Goal: Task Accomplishment & Management: Manage account settings

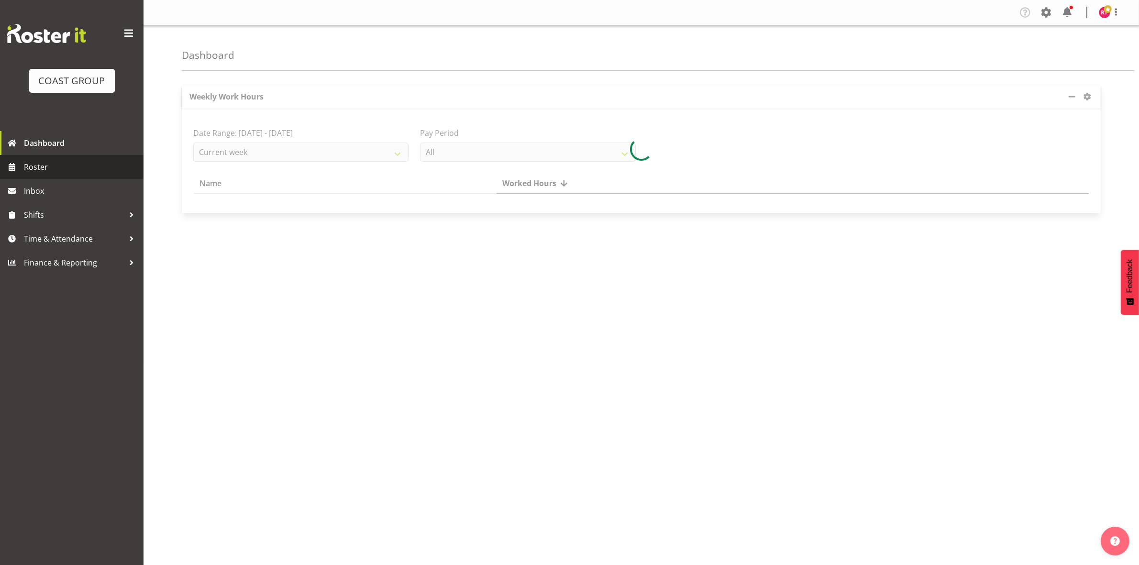
click at [45, 163] on span "Roster" at bounding box center [81, 167] width 115 height 14
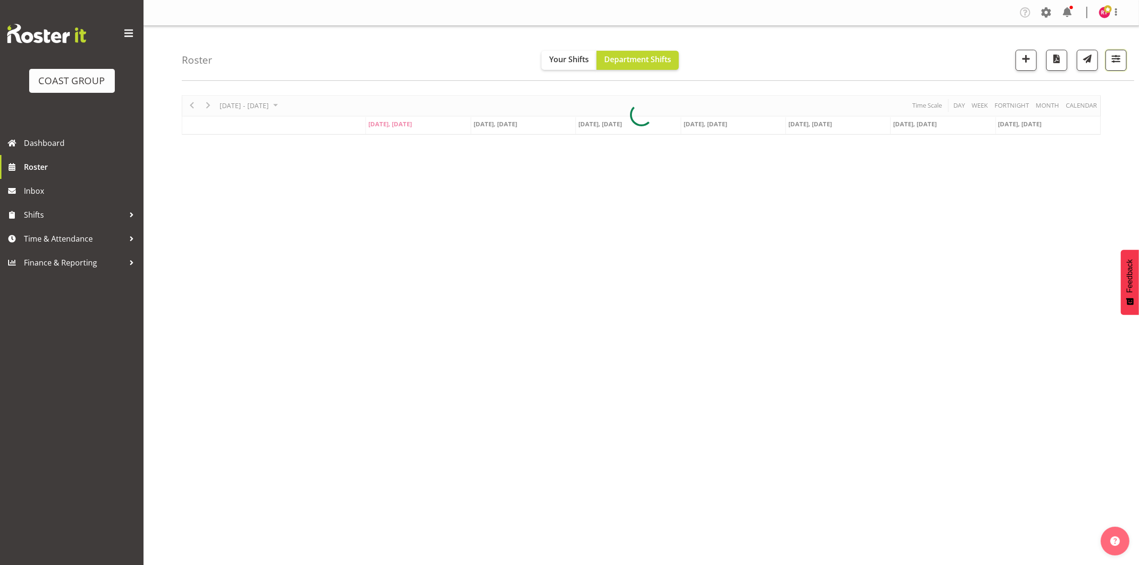
click at [1114, 55] on span "button" at bounding box center [1115, 59] width 12 height 12
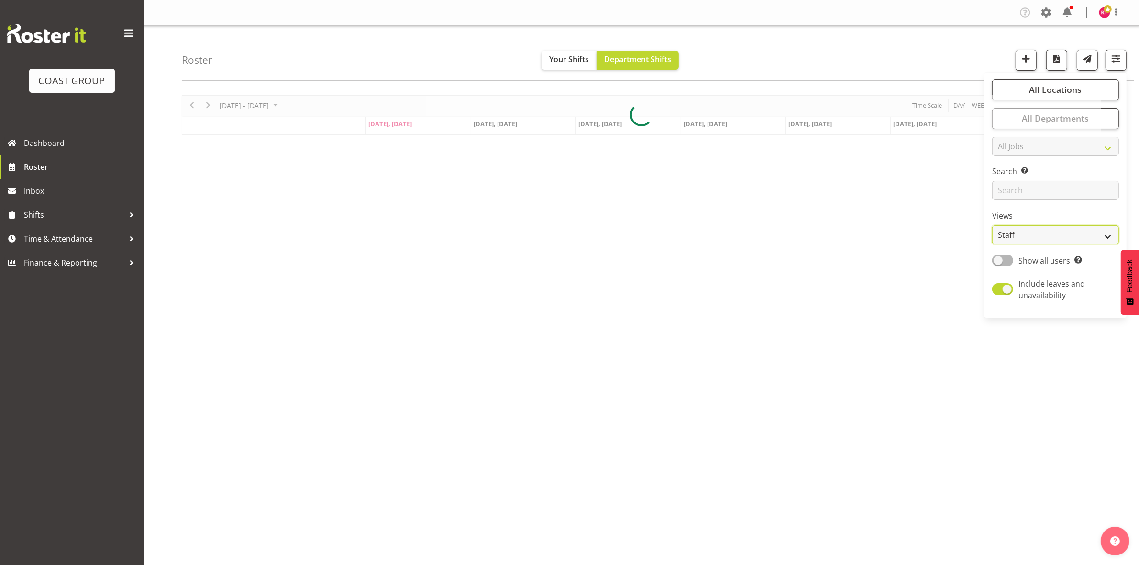
click at [1041, 232] on select "Staff Role Shift - Horizontal Shift - Vertical Staff - Location" at bounding box center [1055, 234] width 127 height 19
select select "shift"
click at [992, 225] on select "Staff Role Shift - Horizontal Shift - Vertical Staff - Location" at bounding box center [1055, 234] width 127 height 19
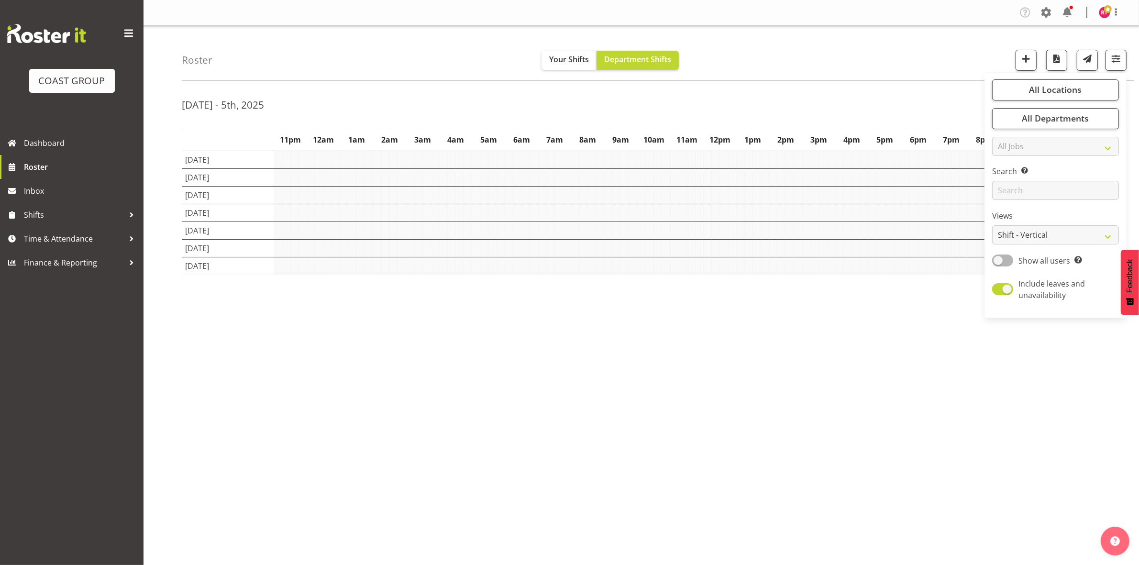
click at [882, 101] on div "Sep 29th - 5th, 2025" at bounding box center [641, 106] width 919 height 22
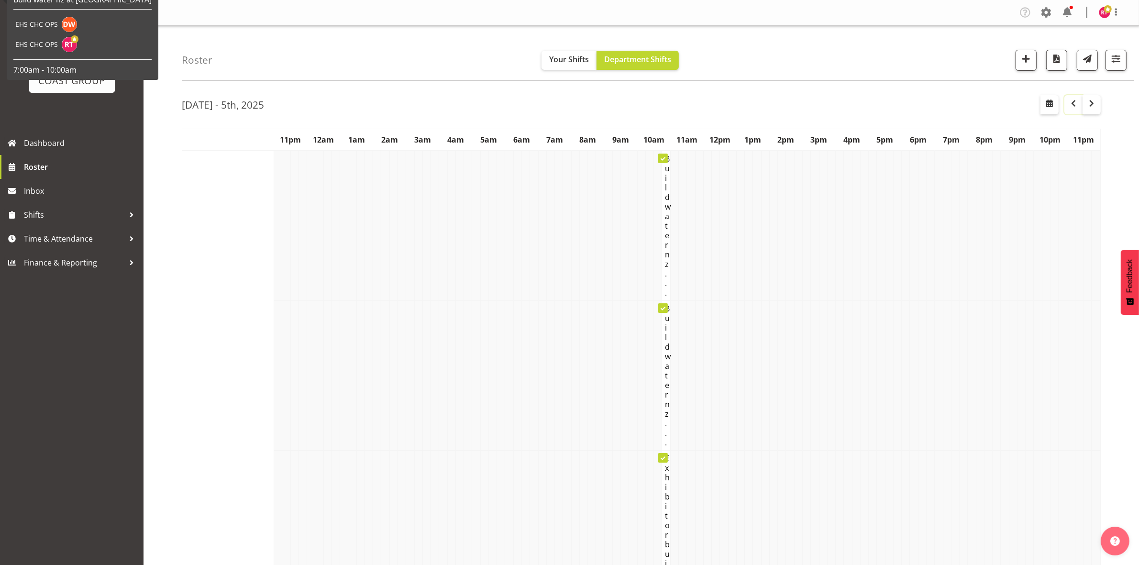
click at [1077, 110] on button "button" at bounding box center [1073, 104] width 18 height 19
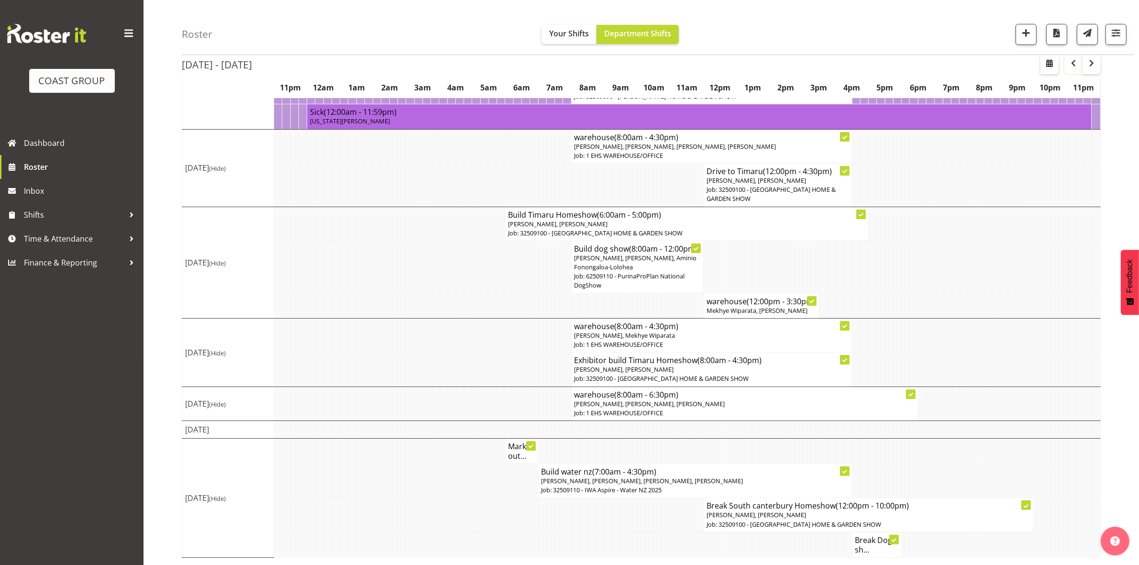
scroll to position [126, 0]
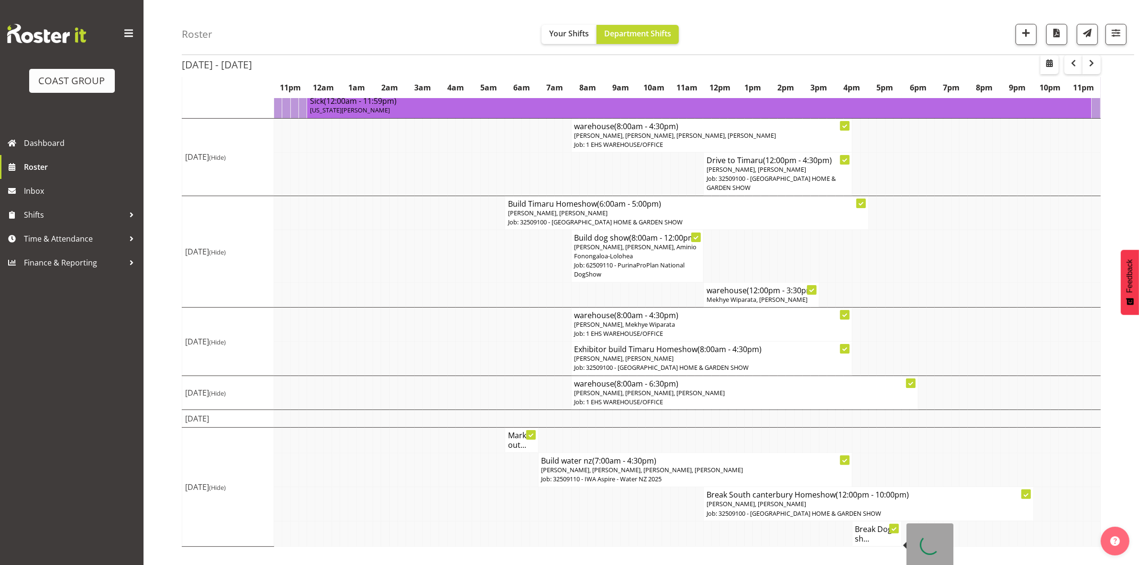
click at [866, 543] on h4 "Break Dog sh..." at bounding box center [877, 533] width 44 height 19
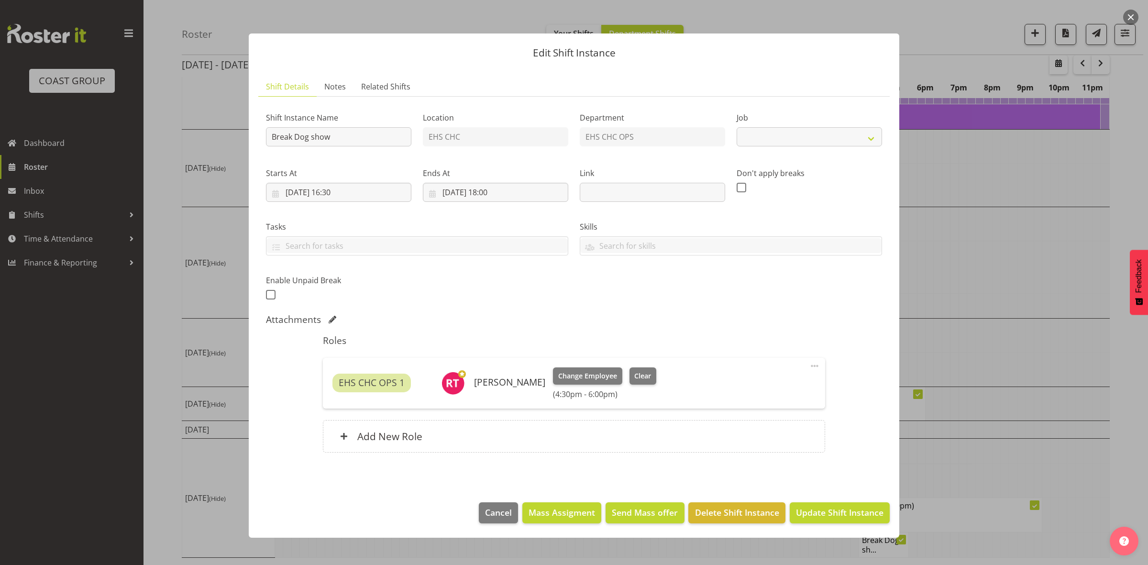
select select "10304"
click at [495, 194] on input "28/09/2025, 18:00" at bounding box center [495, 192] width 145 height 19
click at [495, 394] on select "00 01 02 03 04 05 06 07 08 09 10 11 12 13 14 15 16 17 18 19 20 21 22 23" at bounding box center [496, 395] width 22 height 19
select select "19"
click at [485, 386] on select "00 01 02 03 04 05 06 07 08 09 10 11 12 13 14 15 16 17 18 19 20 21 22 23" at bounding box center [496, 395] width 22 height 19
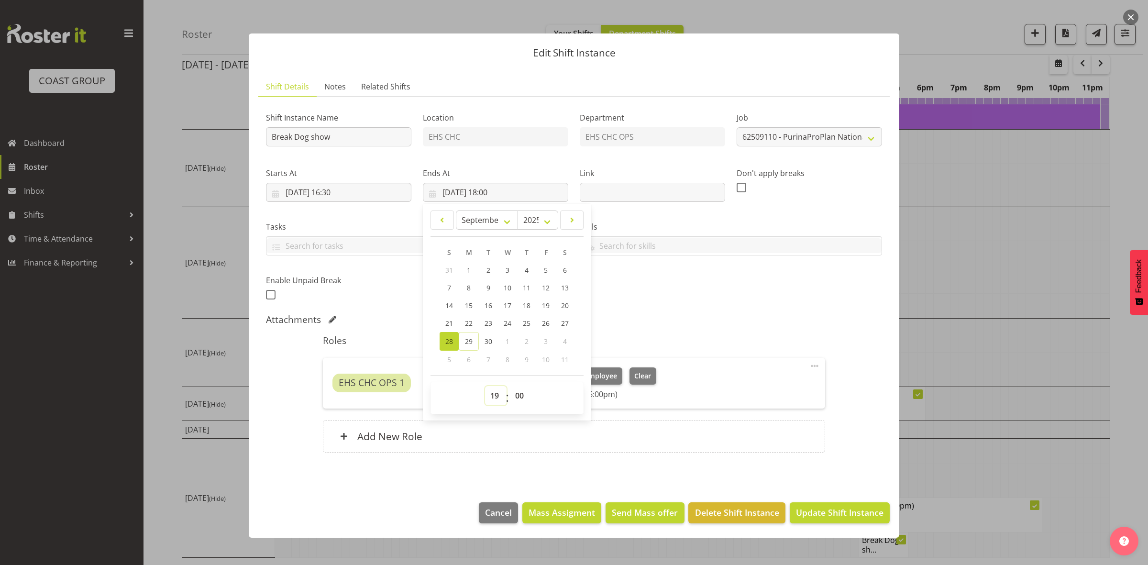
type input "28/09/2025, 19:00"
click at [606, 448] on div "Add New Role" at bounding box center [574, 436] width 502 height 33
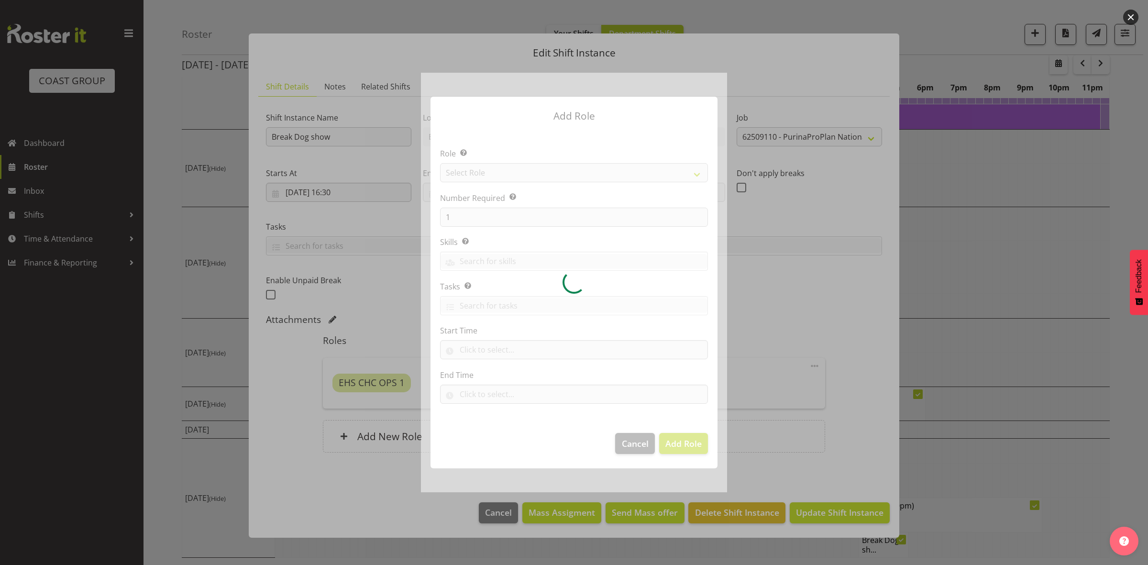
click at [641, 440] on div at bounding box center [574, 282] width 306 height 419
click at [640, 440] on div at bounding box center [574, 282] width 306 height 419
click at [639, 441] on div at bounding box center [574, 282] width 306 height 419
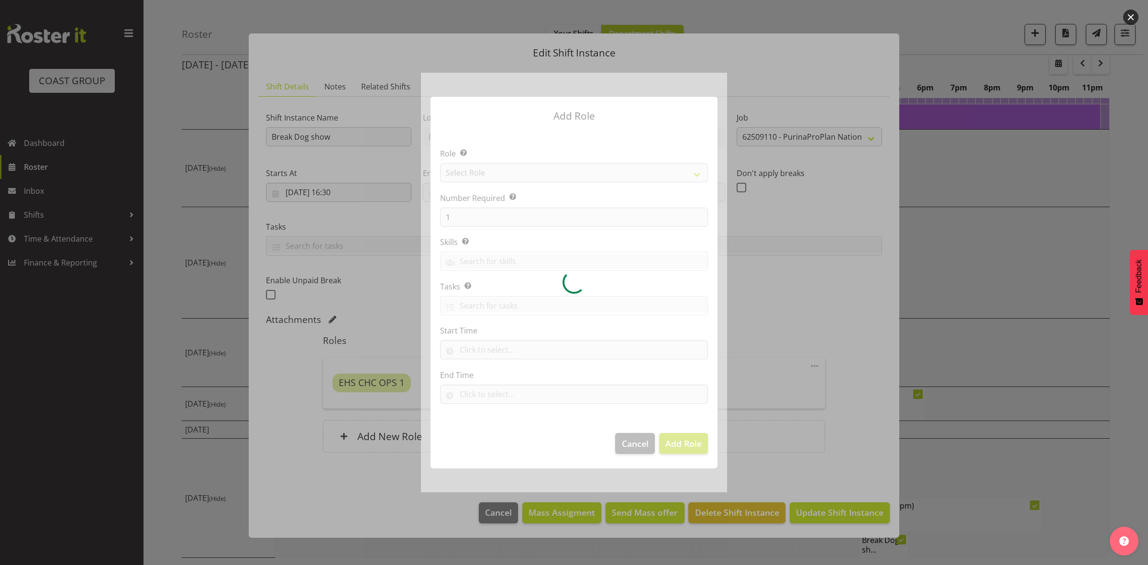
click at [639, 443] on div at bounding box center [574, 282] width 306 height 419
click at [638, 445] on div at bounding box center [574, 282] width 306 height 419
click at [637, 445] on div at bounding box center [574, 282] width 306 height 419
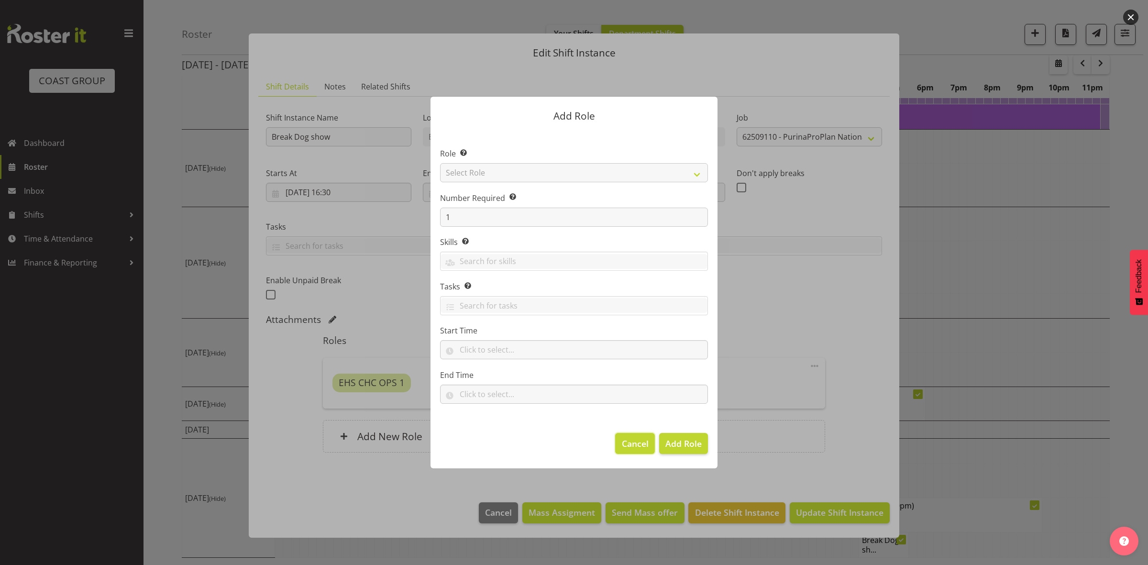
click at [637, 443] on span "Cancel" at bounding box center [635, 443] width 27 height 12
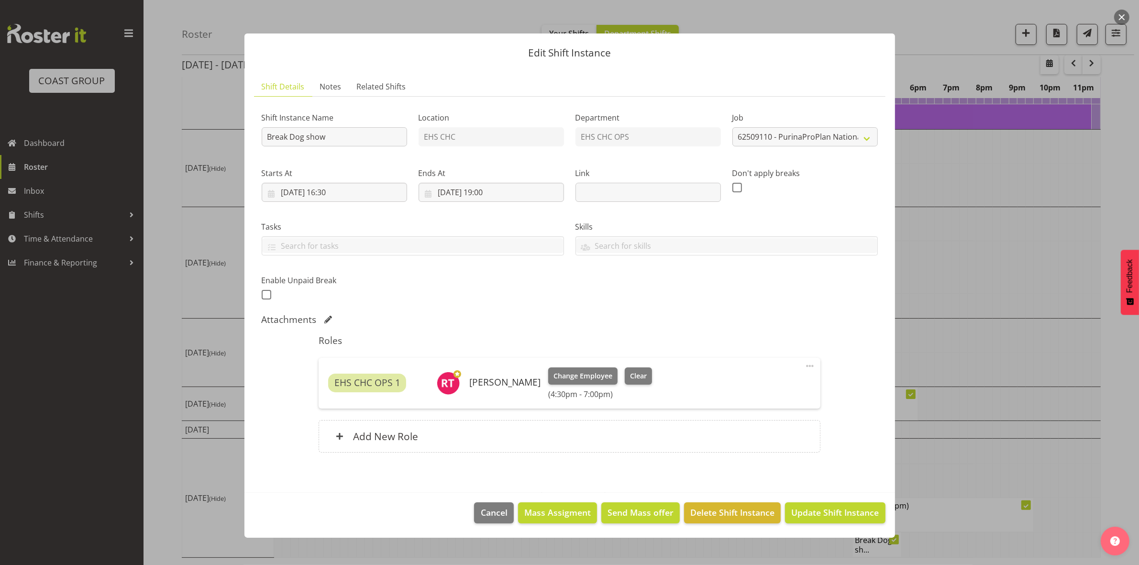
click at [680, 304] on div "Shift Instance Name Break Dog show Location EHS CHC Department EHS CHC OPS Job …" at bounding box center [569, 203] width 627 height 209
click at [812, 513] on span "Update Shift Instance" at bounding box center [835, 512] width 88 height 12
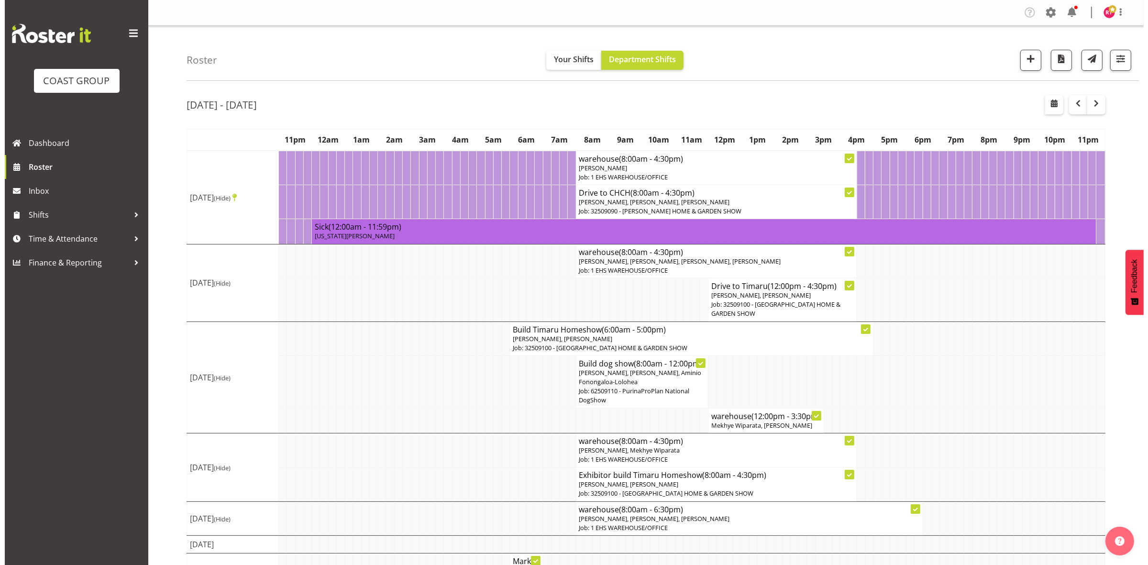
scroll to position [135, 0]
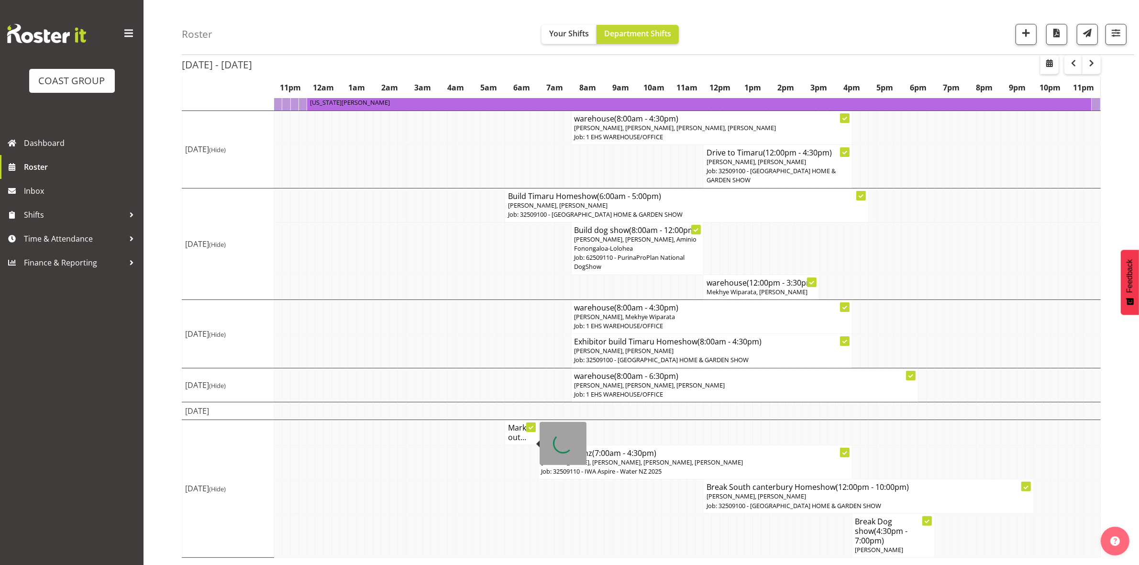
click at [511, 442] on h4 "Mark out..." at bounding box center [521, 432] width 27 height 19
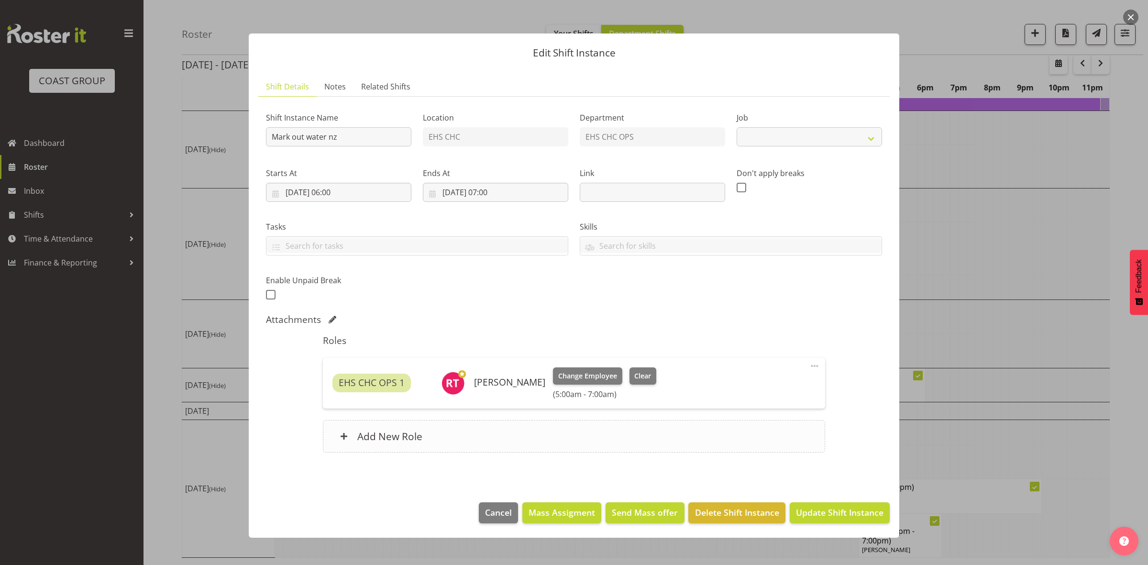
select select "9028"
click at [498, 515] on span "Cancel" at bounding box center [498, 512] width 27 height 12
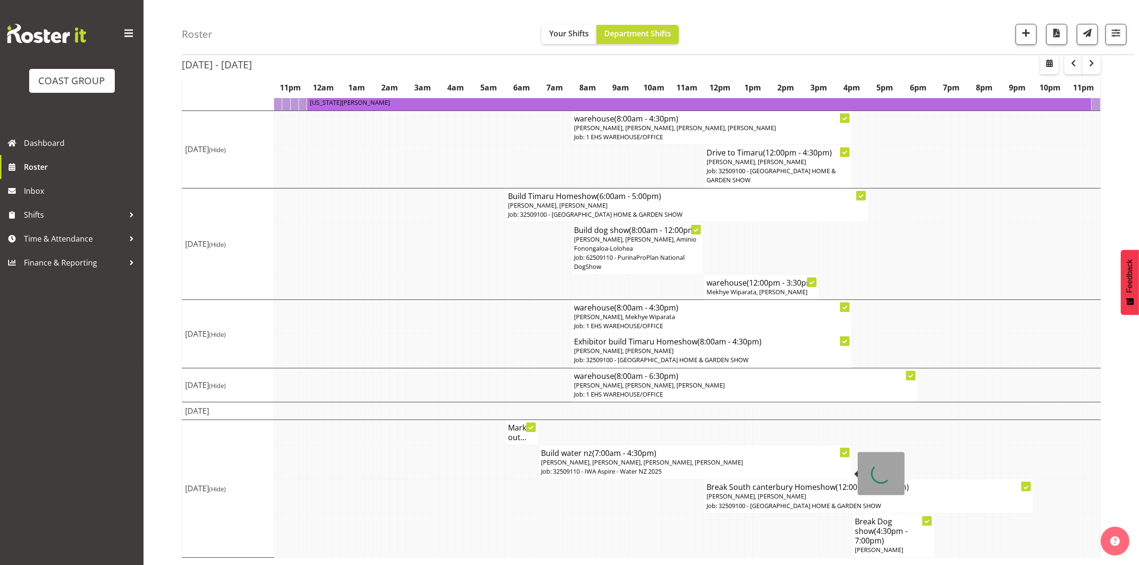
click at [602, 458] on span "(7:00am - 4:30pm)" at bounding box center [624, 453] width 64 height 11
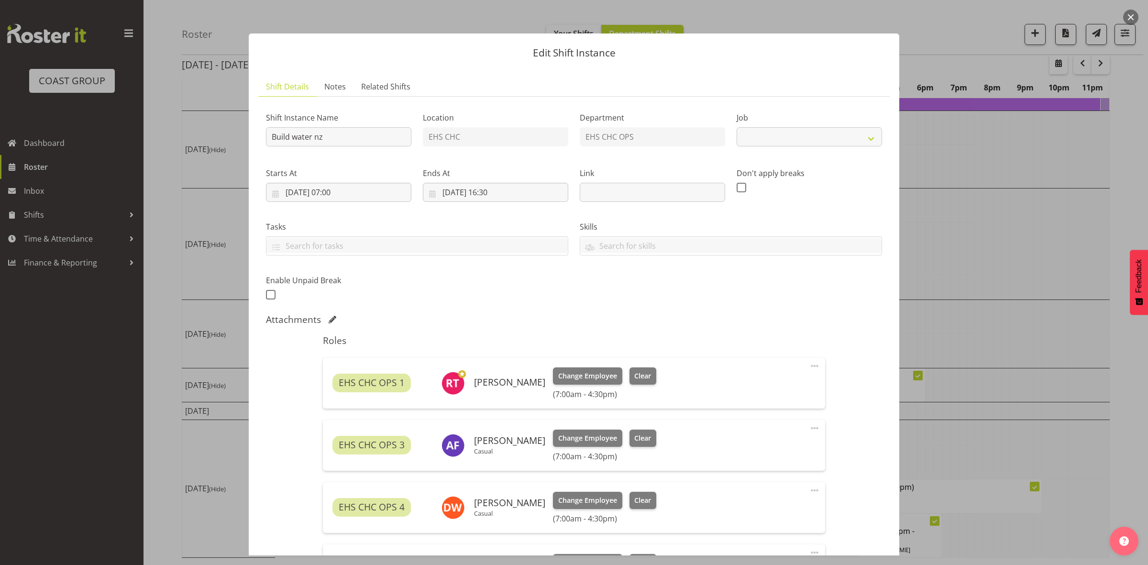
select select "9028"
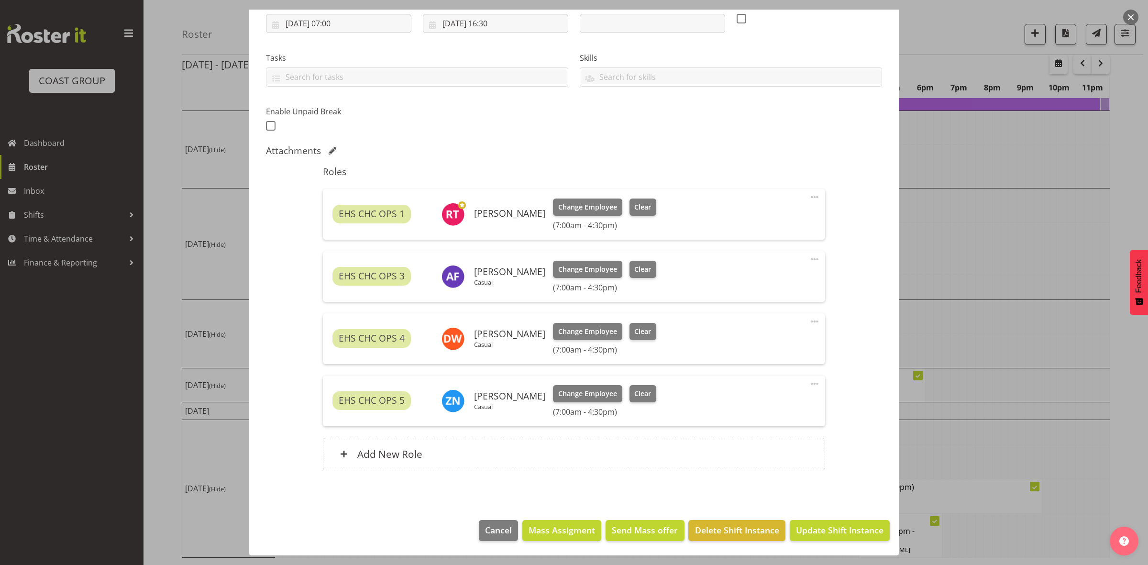
click at [809, 257] on span at bounding box center [814, 258] width 11 height 11
click at [744, 285] on link "Edit" at bounding box center [774, 280] width 92 height 17
select select "8"
select select "2025"
select select "16"
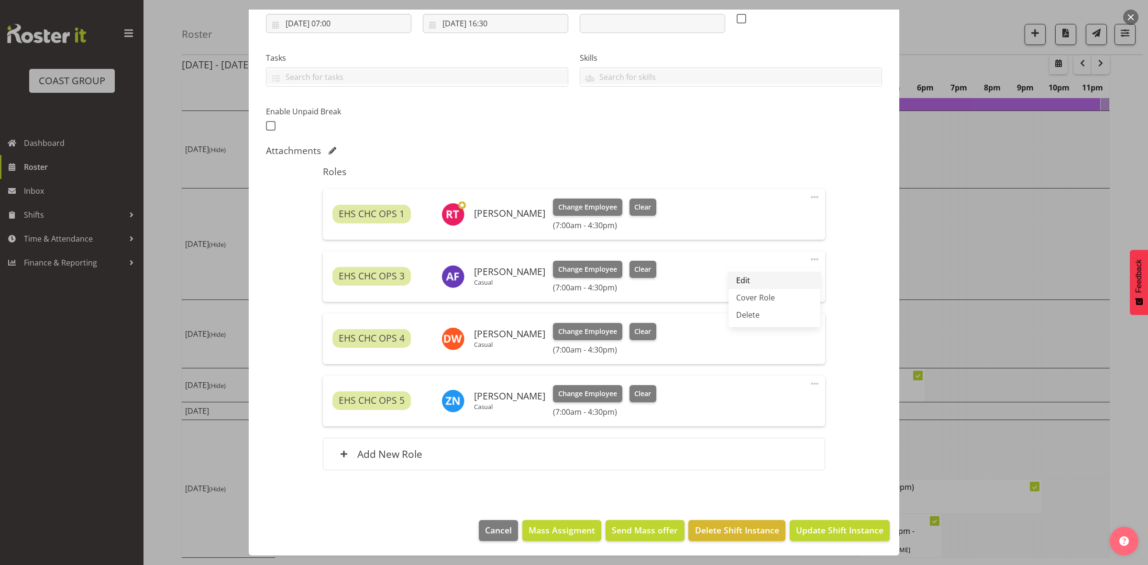
select select "30"
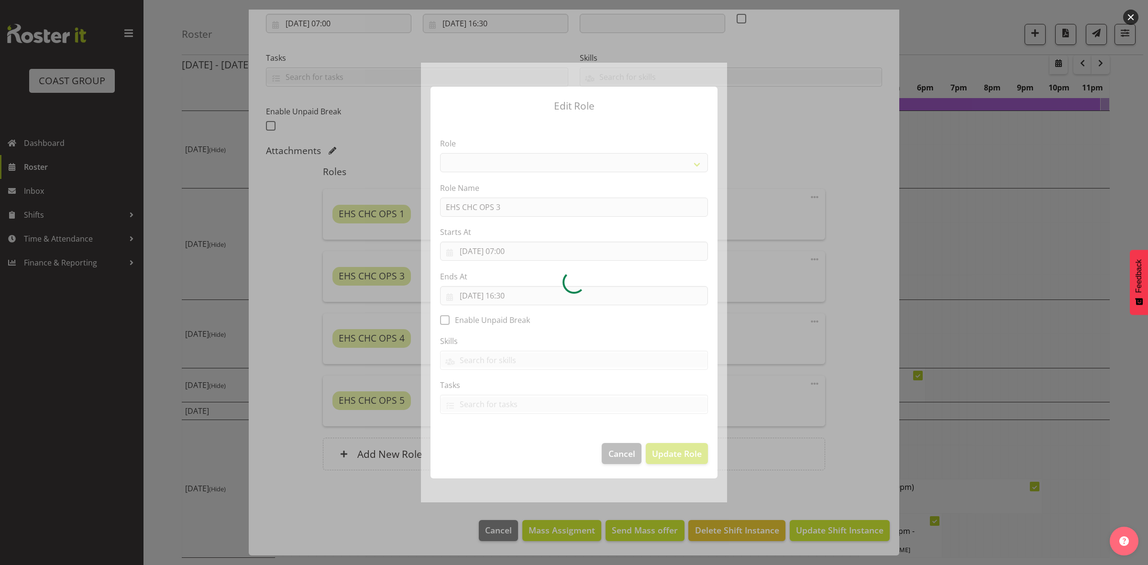
select select "192"
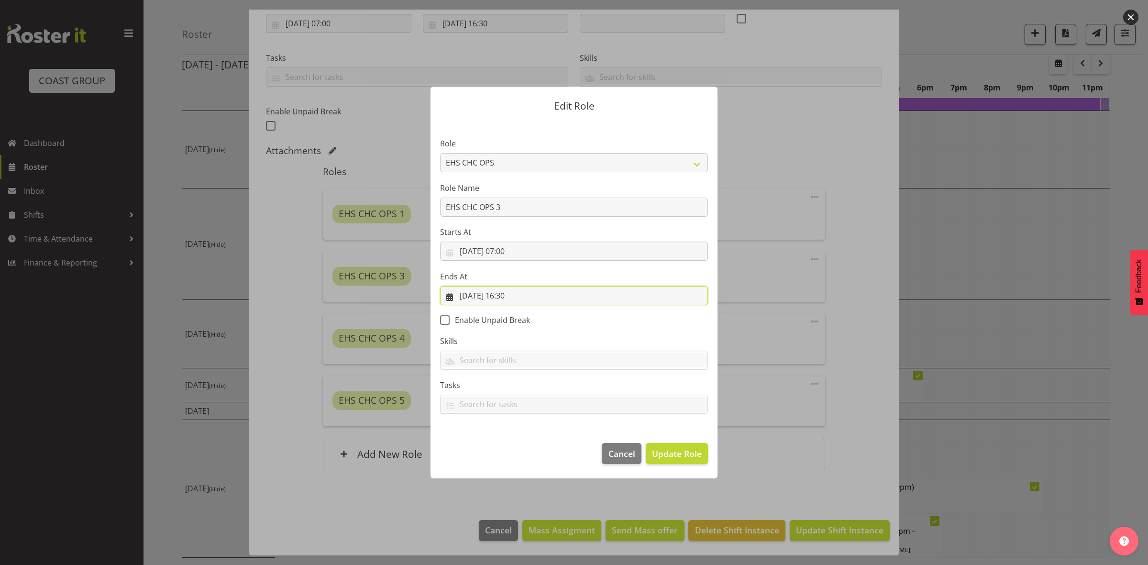
click at [510, 296] on input "28/09/2025, 16:30" at bounding box center [574, 295] width 268 height 19
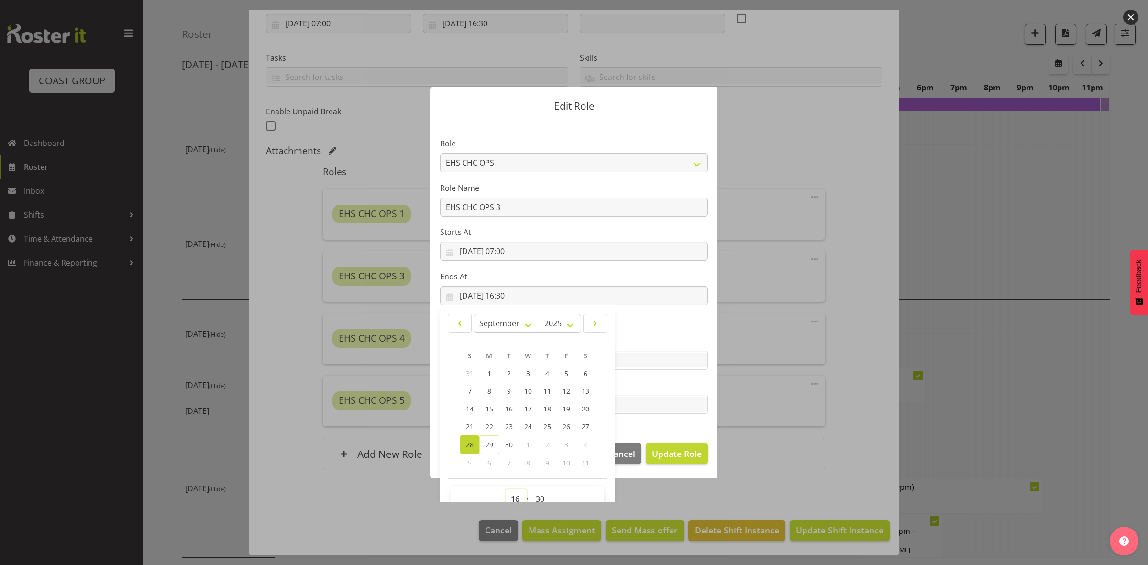
click at [514, 495] on select "00 01 02 03 04 05 06 07 08 09 10 11 12 13 14 15 16 17 18 19 20 21 22 23" at bounding box center [516, 498] width 22 height 19
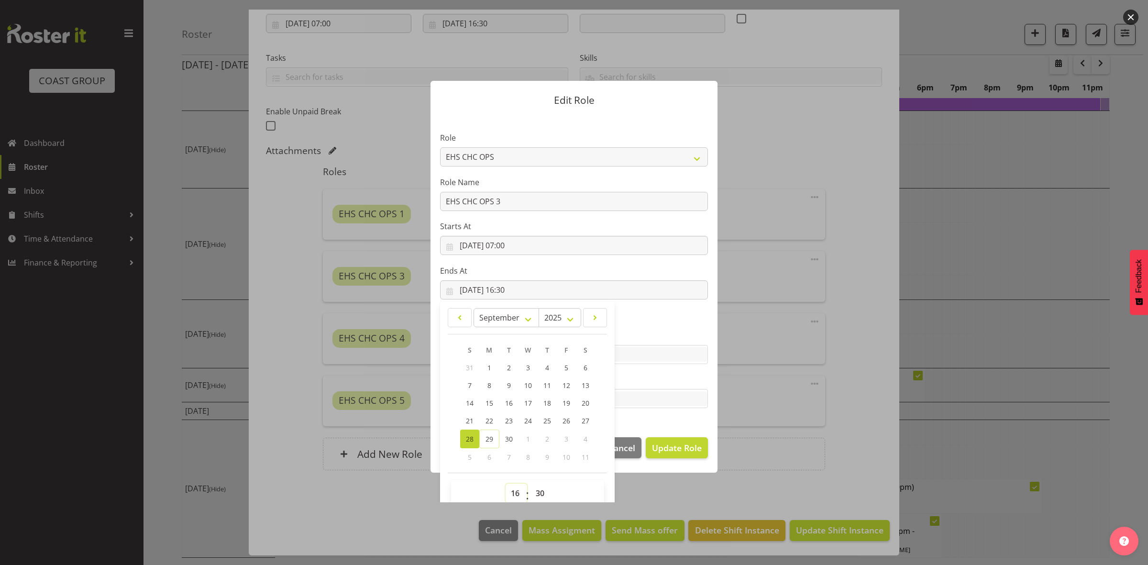
select select "15"
click at [505, 483] on select "00 01 02 03 04 05 06 07 08 09 10 11 12 13 14 15 16 17 18 19 20 21 22 23" at bounding box center [516, 492] width 22 height 19
type input "28/09/2025, 15:30"
click at [669, 445] on span "Update Role" at bounding box center [677, 447] width 50 height 12
select select
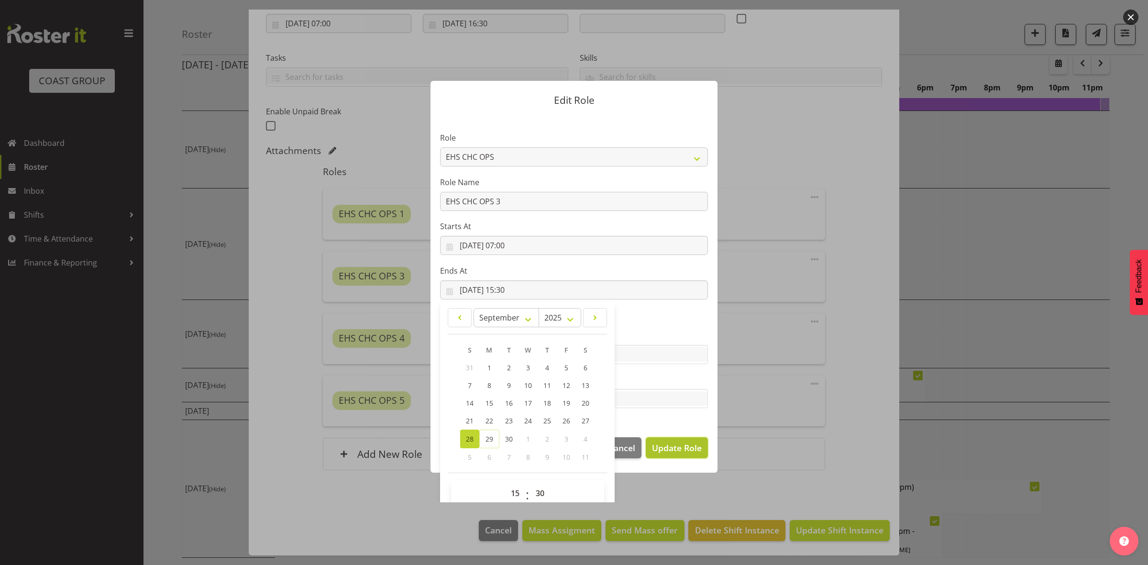
select select
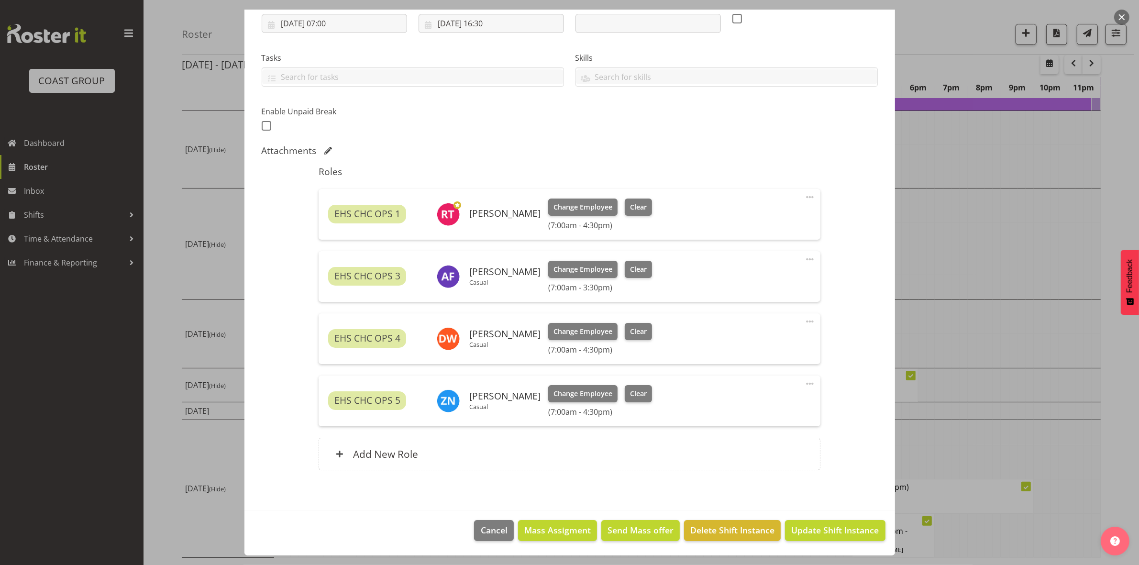
click at [804, 384] on span at bounding box center [809, 383] width 11 height 11
click at [775, 403] on link "Edit" at bounding box center [769, 404] width 92 height 17
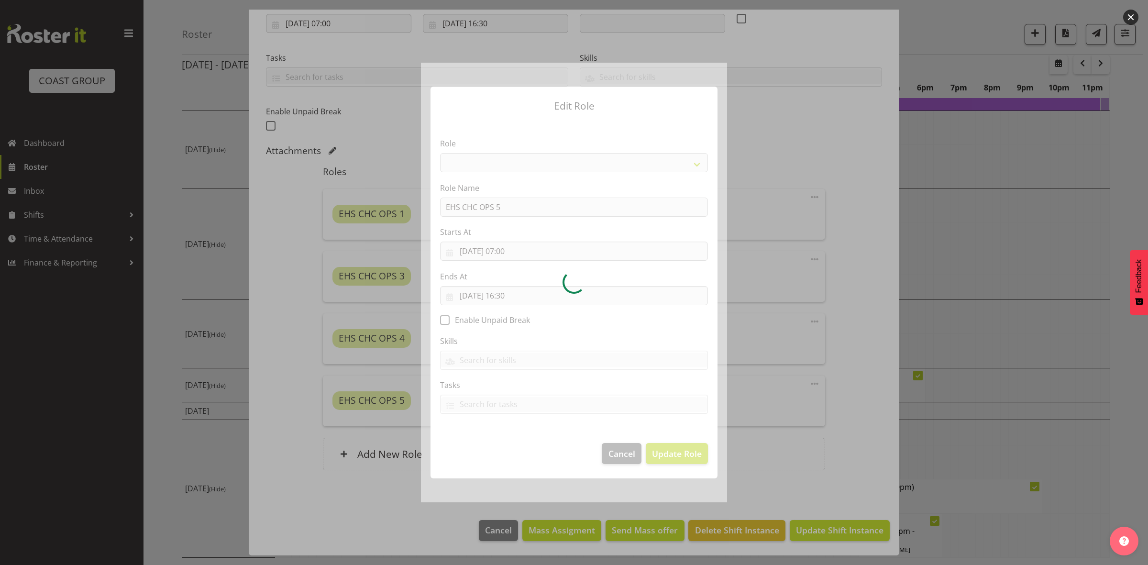
select select "192"
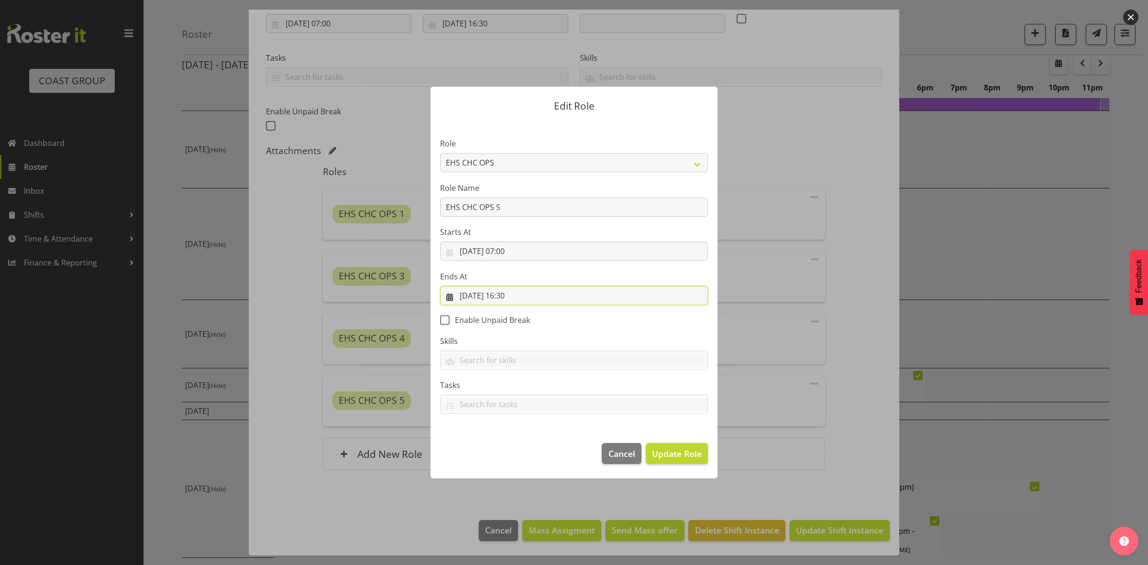
click at [507, 295] on input "28/09/2025, 16:30" at bounding box center [574, 295] width 268 height 19
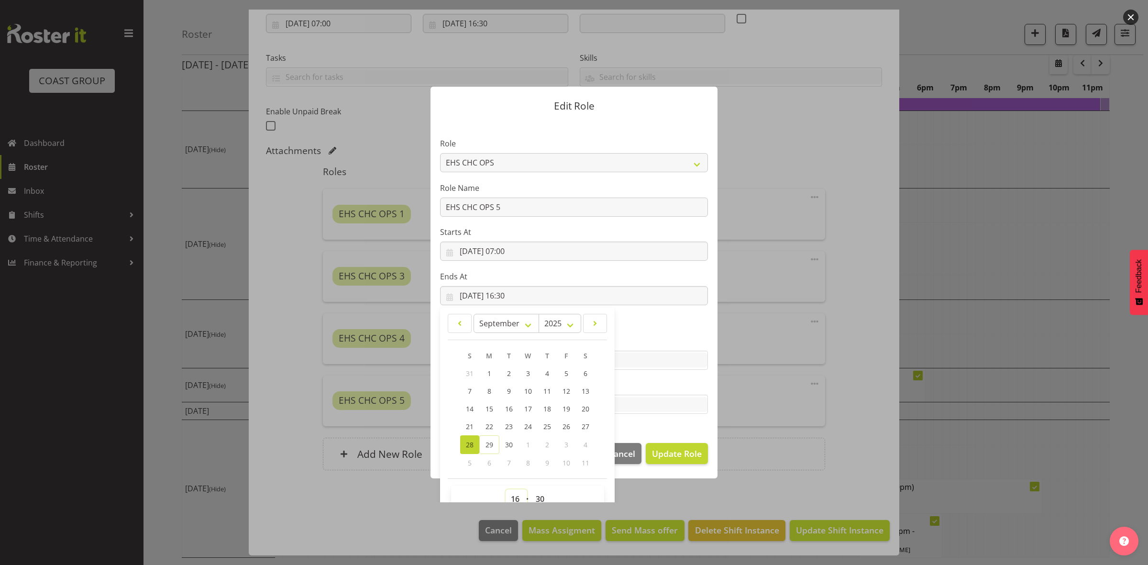
click at [511, 495] on select "00 01 02 03 04 05 06 07 08 09 10 11 12 13 14 15 16 17 18 19 20 21 22 23" at bounding box center [516, 498] width 22 height 19
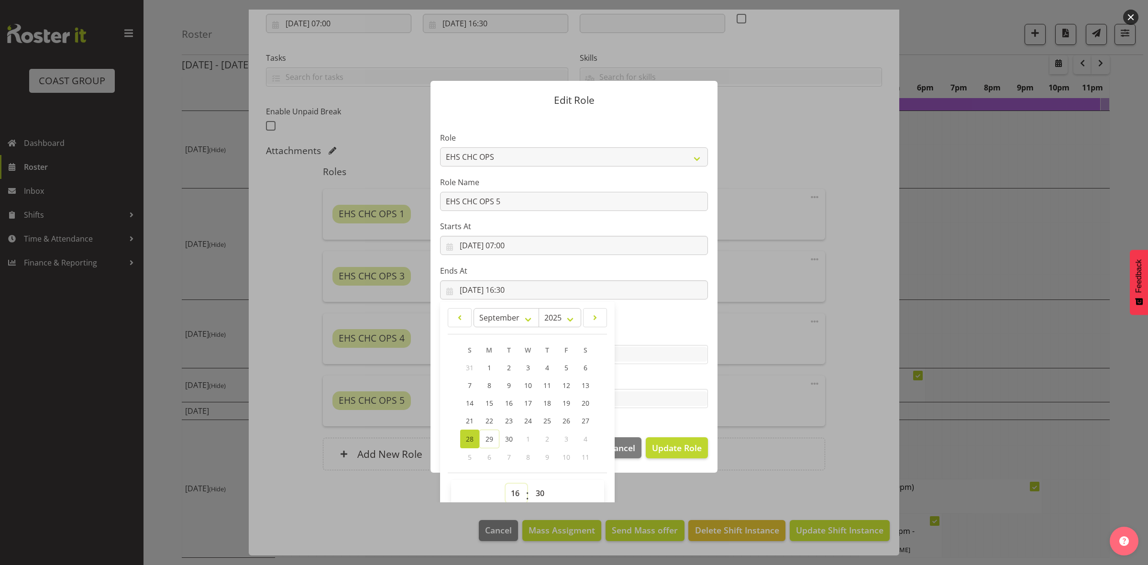
select select "15"
click at [505, 483] on select "00 01 02 03 04 05 06 07 08 09 10 11 12 13 14 15 16 17 18 19 20 21 22 23" at bounding box center [516, 492] width 22 height 19
type input "28/09/2025, 15:30"
click at [670, 445] on span "Update Role" at bounding box center [677, 447] width 50 height 12
select select
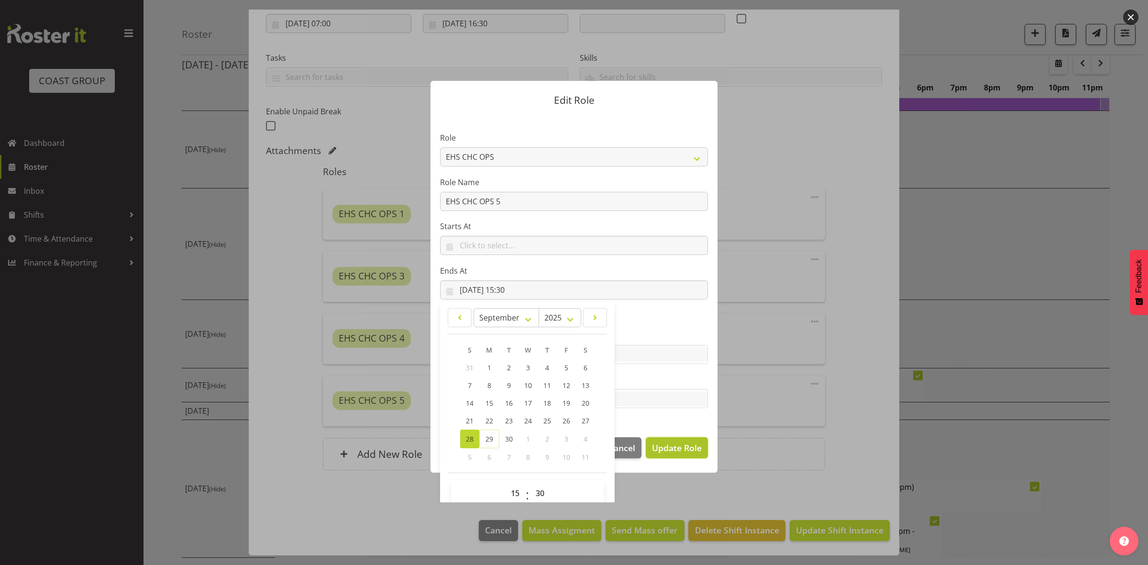
select select
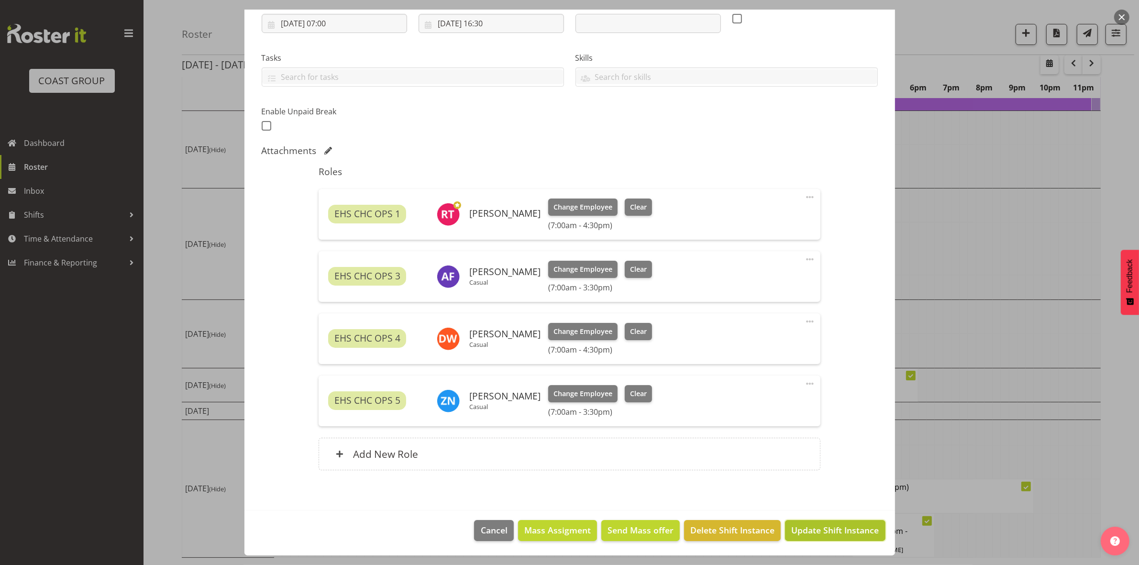
click at [815, 535] on span "Update Shift Instance" at bounding box center [835, 530] width 88 height 12
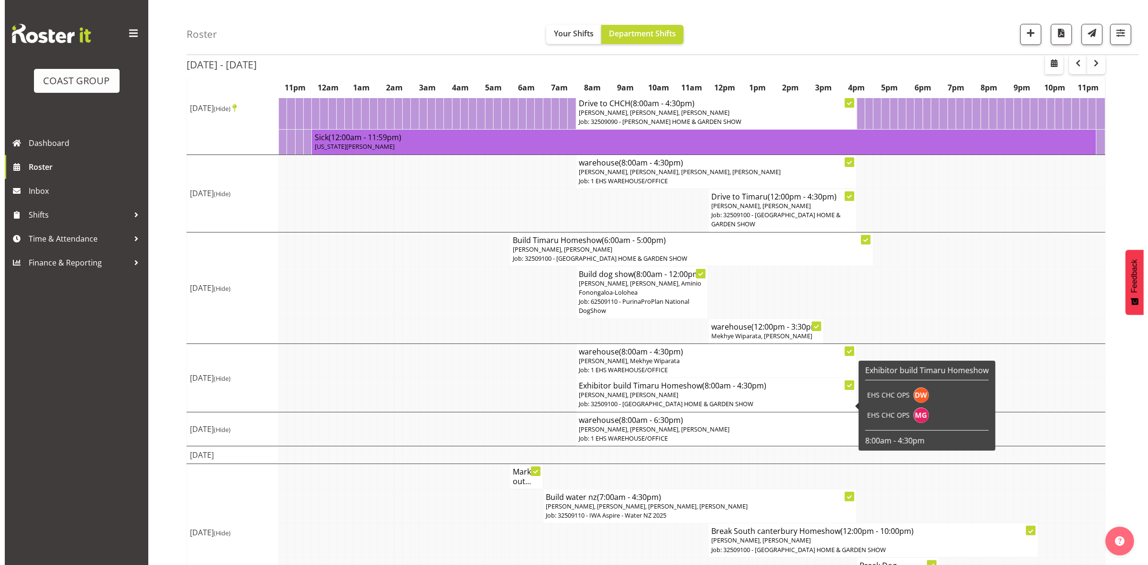
scroll to position [135, 0]
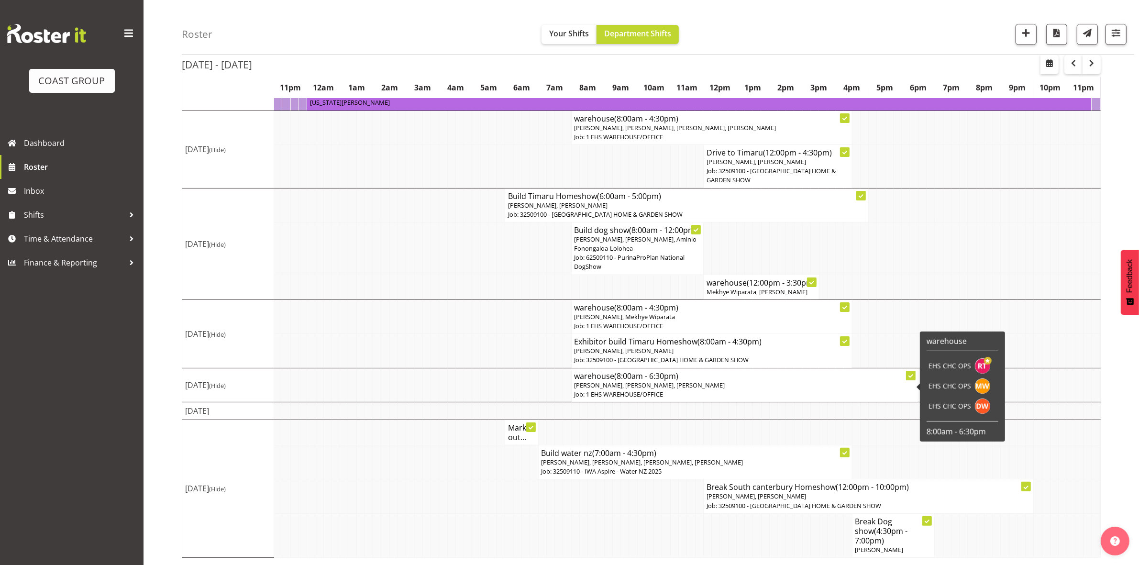
click at [653, 389] on span "Reuben Bowe, Mekhye Wiparata, David Wiseman" at bounding box center [649, 385] width 151 height 9
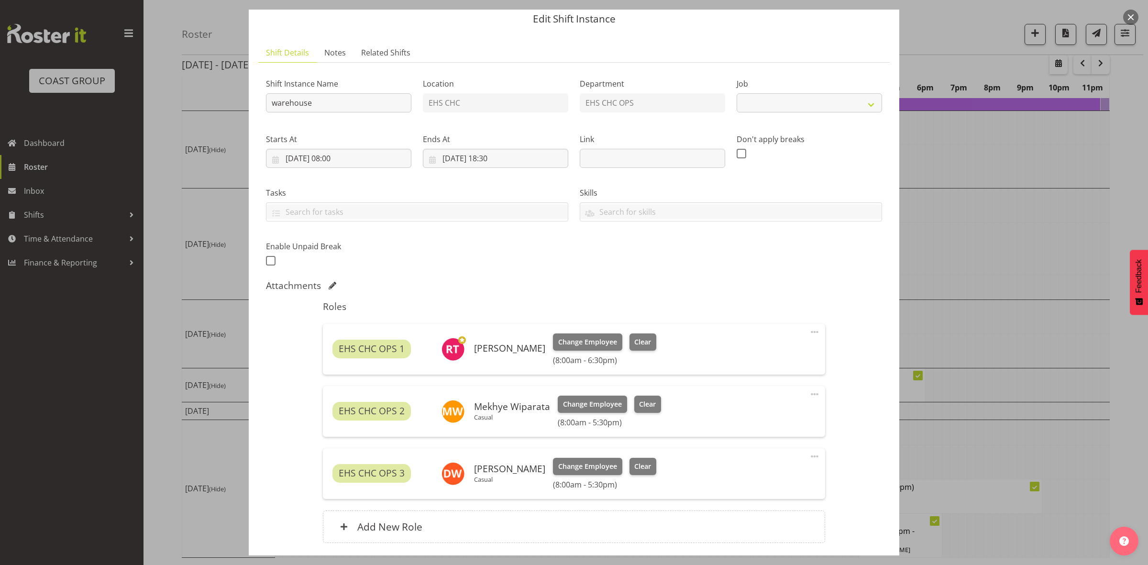
select select "69"
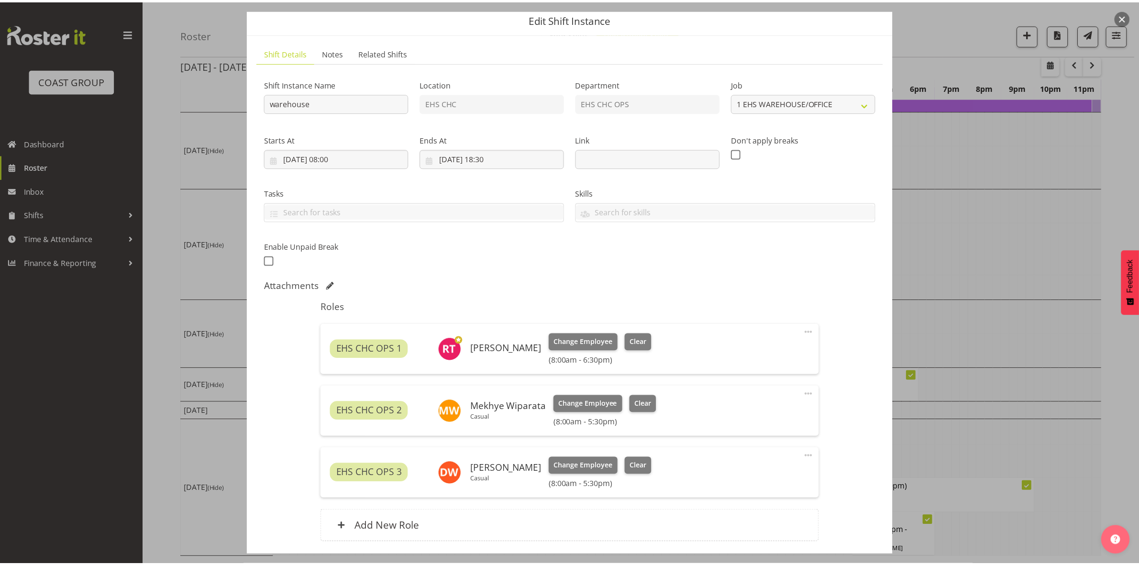
scroll to position [107, 0]
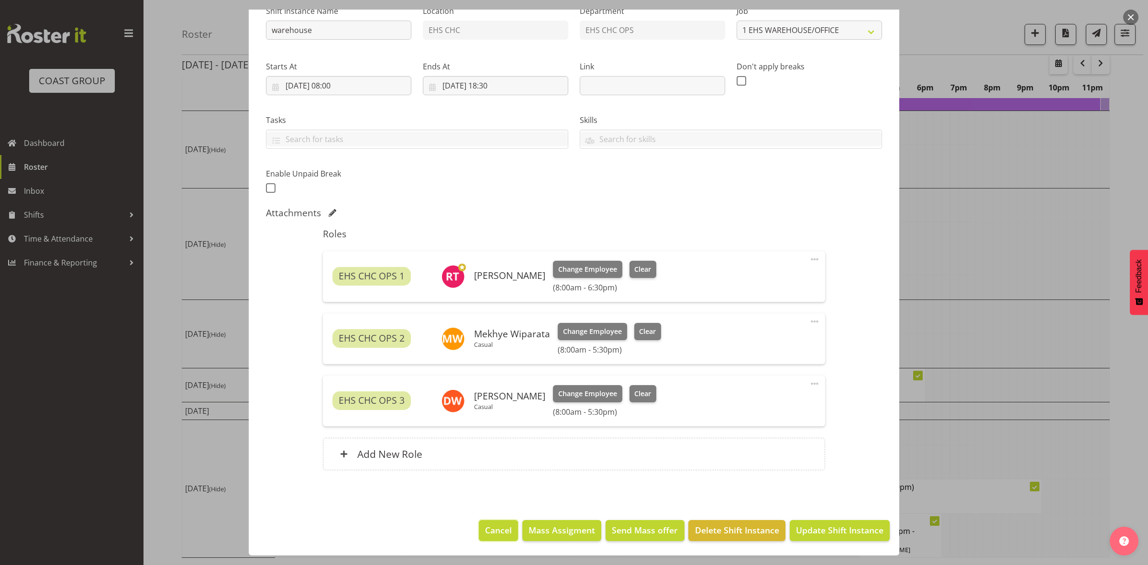
click at [496, 525] on span "Cancel" at bounding box center [498, 530] width 27 height 12
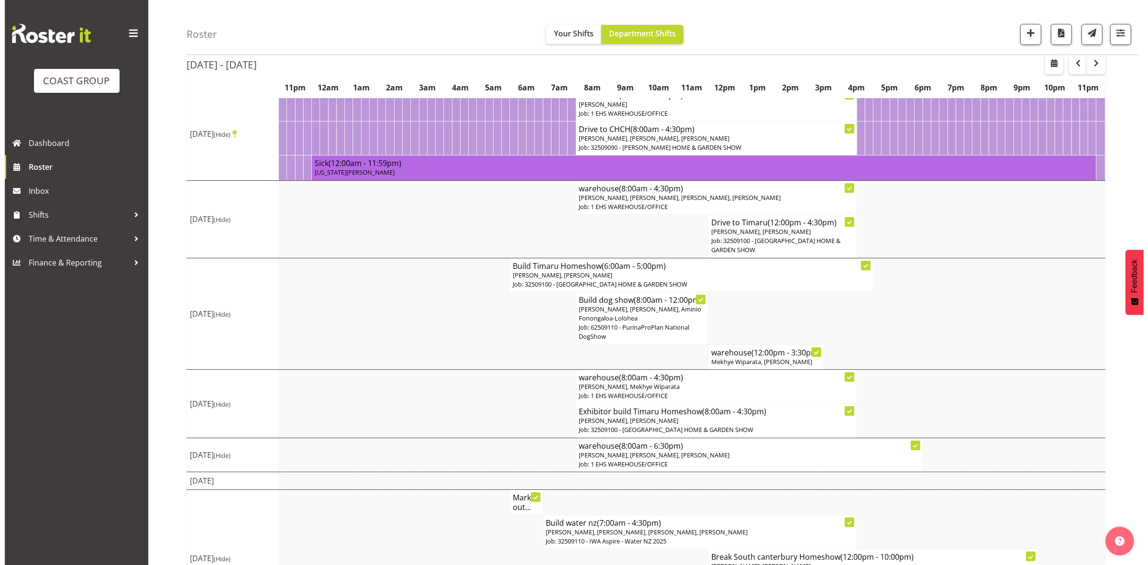
scroll to position [0, 0]
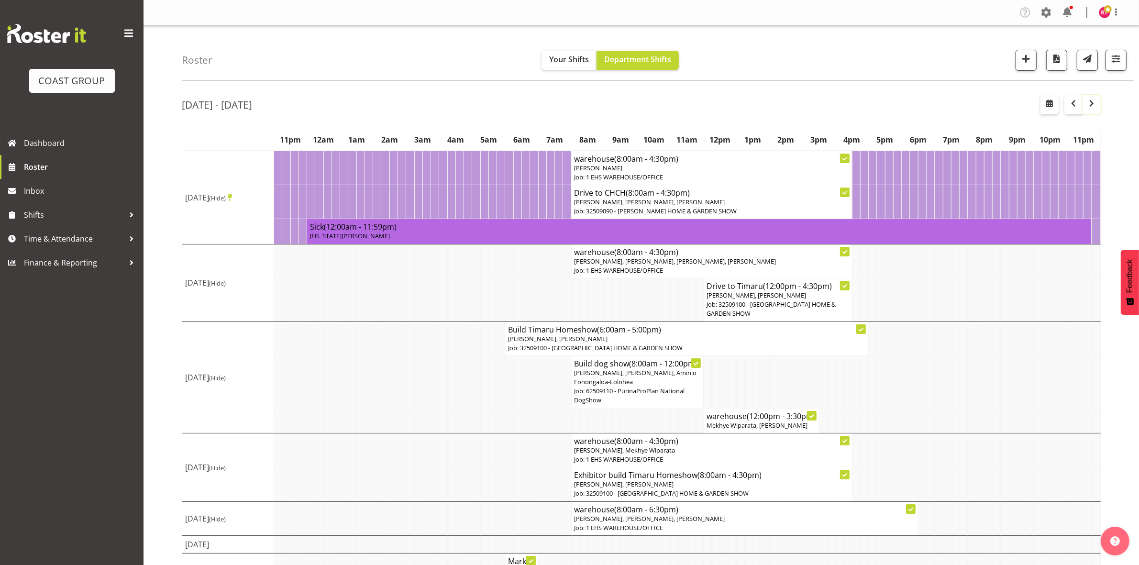
click at [1086, 106] on span "button" at bounding box center [1090, 103] width 11 height 11
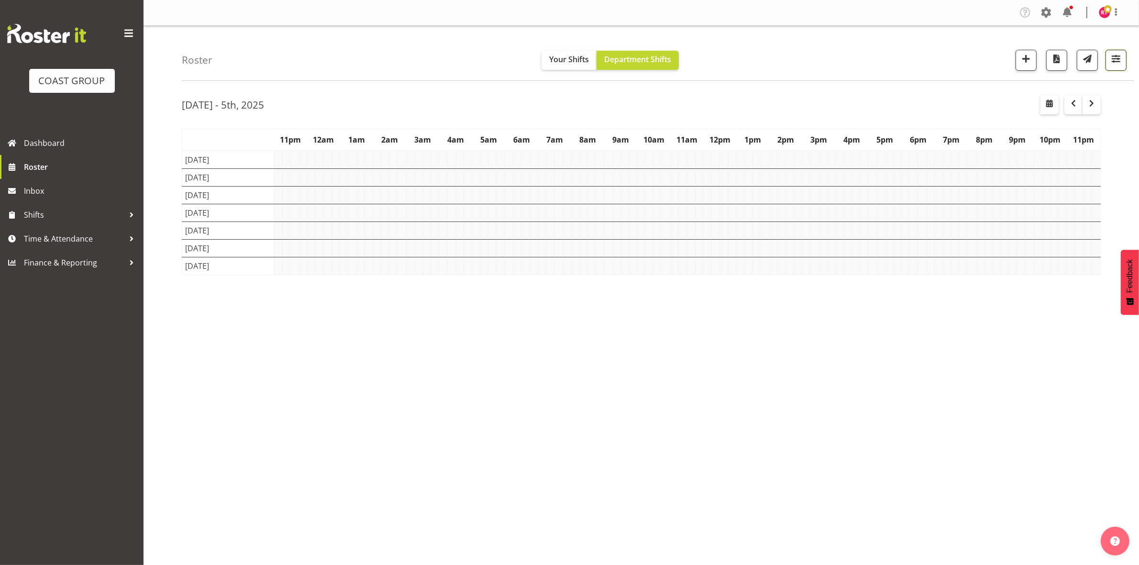
click at [1112, 63] on span "button" at bounding box center [1115, 59] width 12 height 12
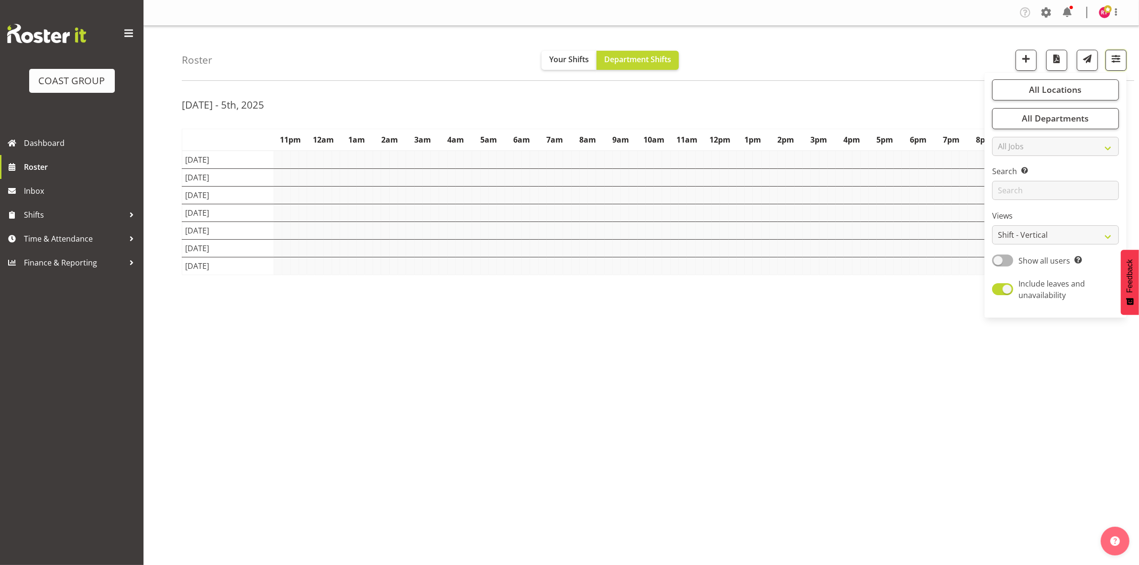
click at [1112, 63] on span "button" at bounding box center [1115, 59] width 12 height 12
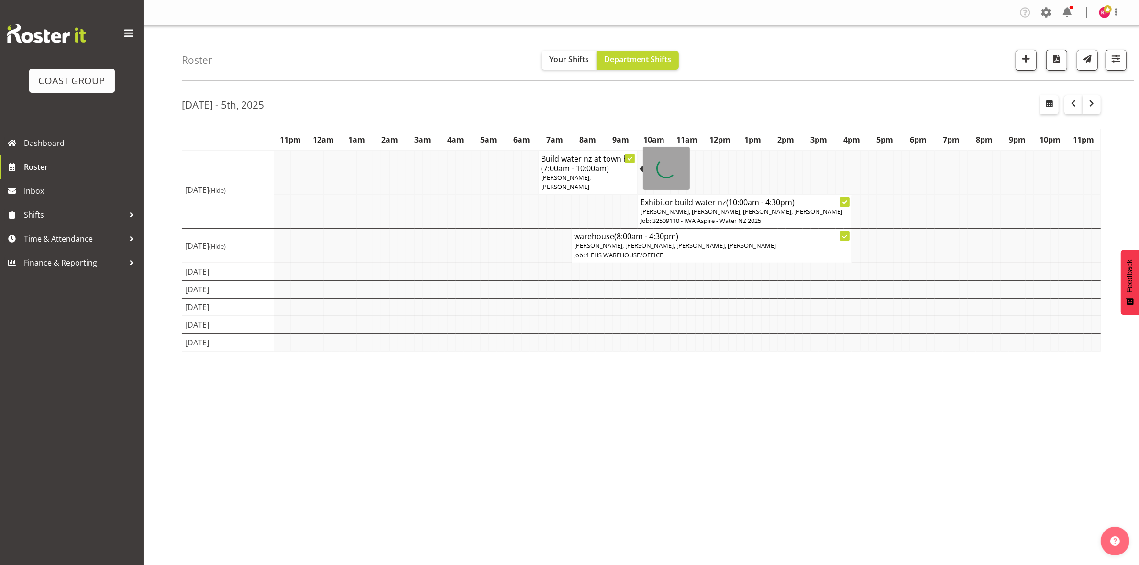
click at [574, 168] on span "(7:00am - 10:00am)" at bounding box center [575, 168] width 68 height 11
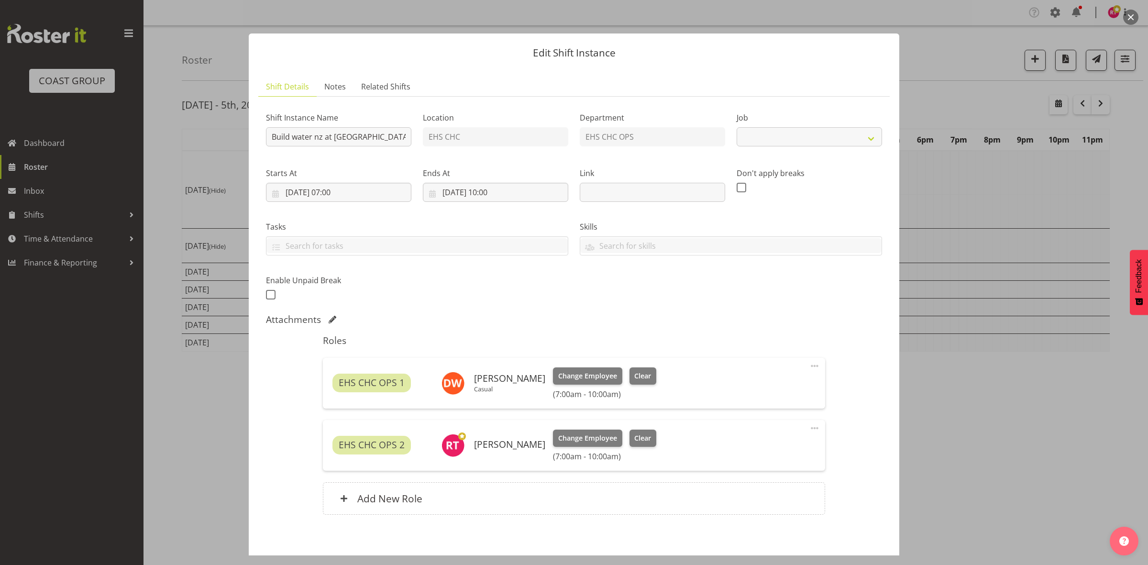
select select "9028"
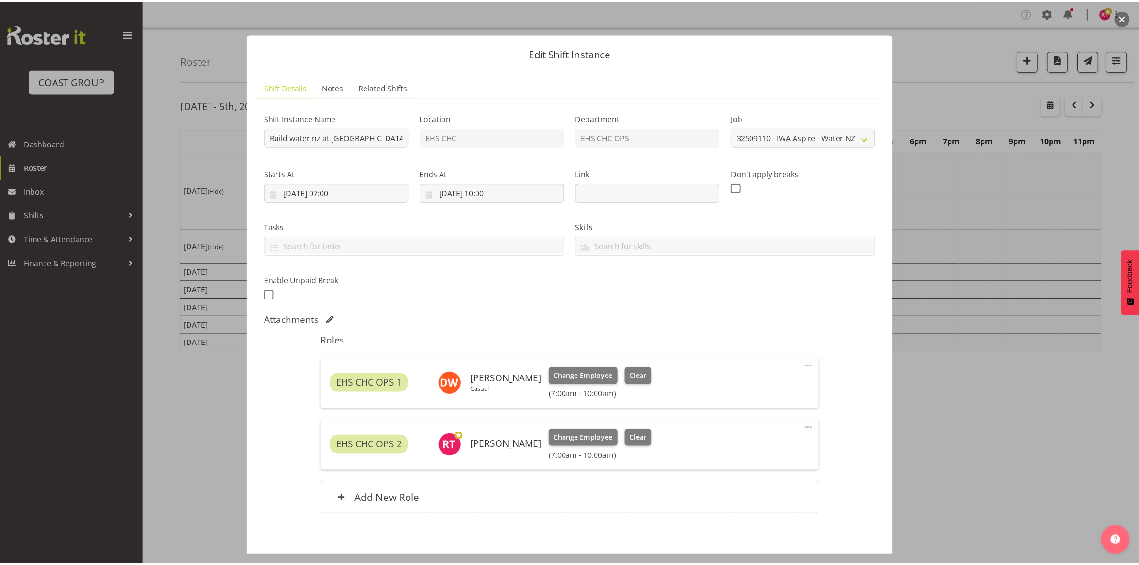
scroll to position [44, 0]
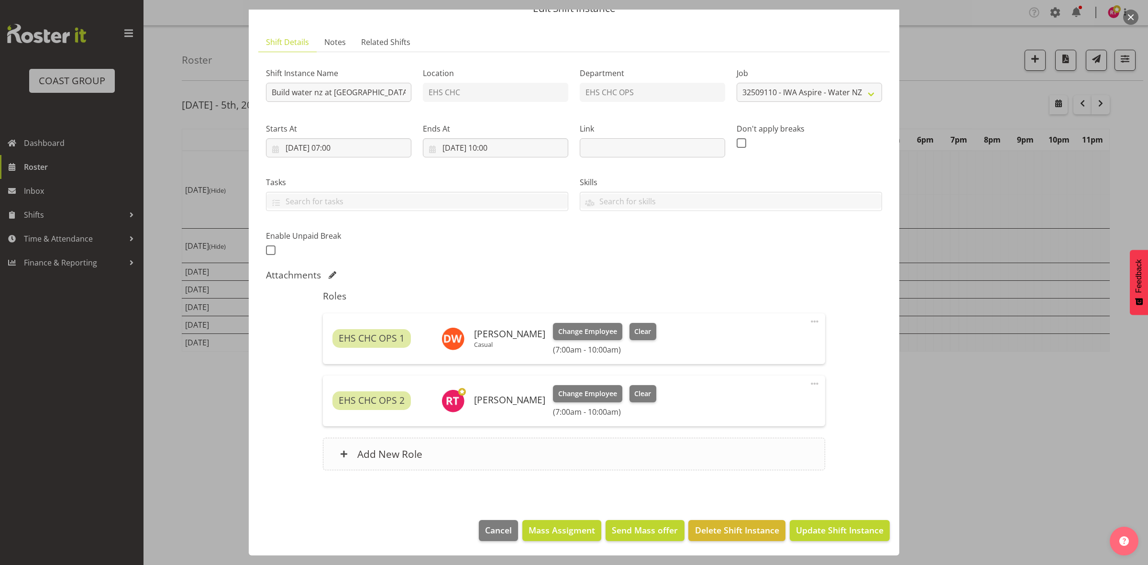
click at [449, 457] on div "Add New Role" at bounding box center [574, 454] width 502 height 33
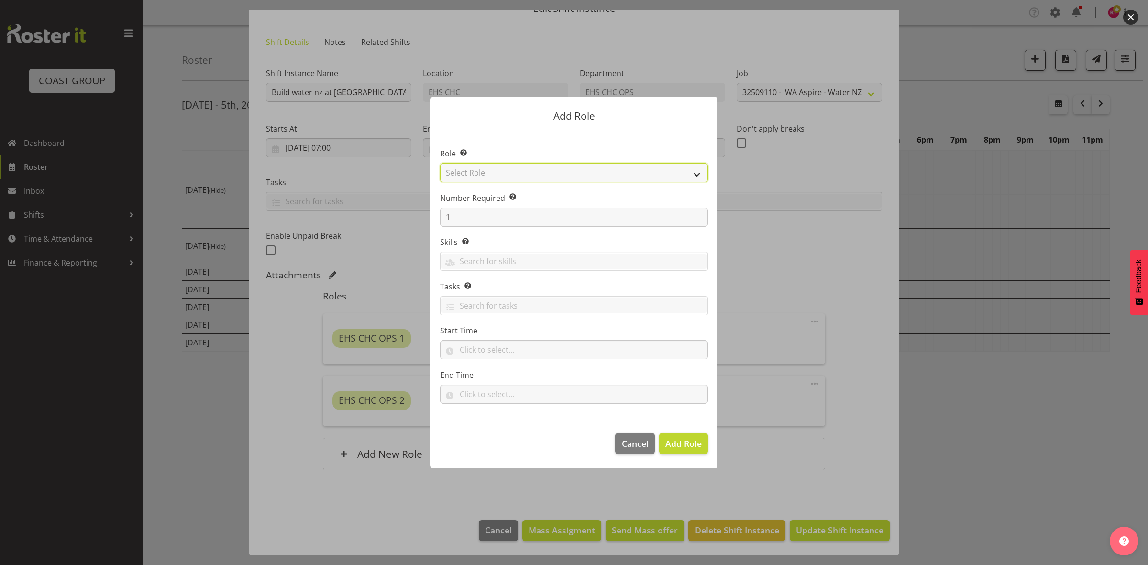
click at [519, 175] on select "Select Role ACCOUNT MANAGER ACCOUNT MANAGER DW ACCOUNTS AKL DIANNA VEHICLES AKL…" at bounding box center [574, 172] width 268 height 19
select select "192"
click at [440, 163] on select "Select Role ACCOUNT MANAGER ACCOUNT MANAGER DW ACCOUNTS AKL DIANNA VEHICLES AKL…" at bounding box center [574, 172] width 268 height 19
click at [479, 355] on input "text" at bounding box center [574, 349] width 268 height 19
click at [504, 383] on select "00 00 01 02 03 04 05 06 07 08 09 10 11 12 13 14 15 16 17 18 19 20 21 22 23" at bounding box center [505, 374] width 22 height 19
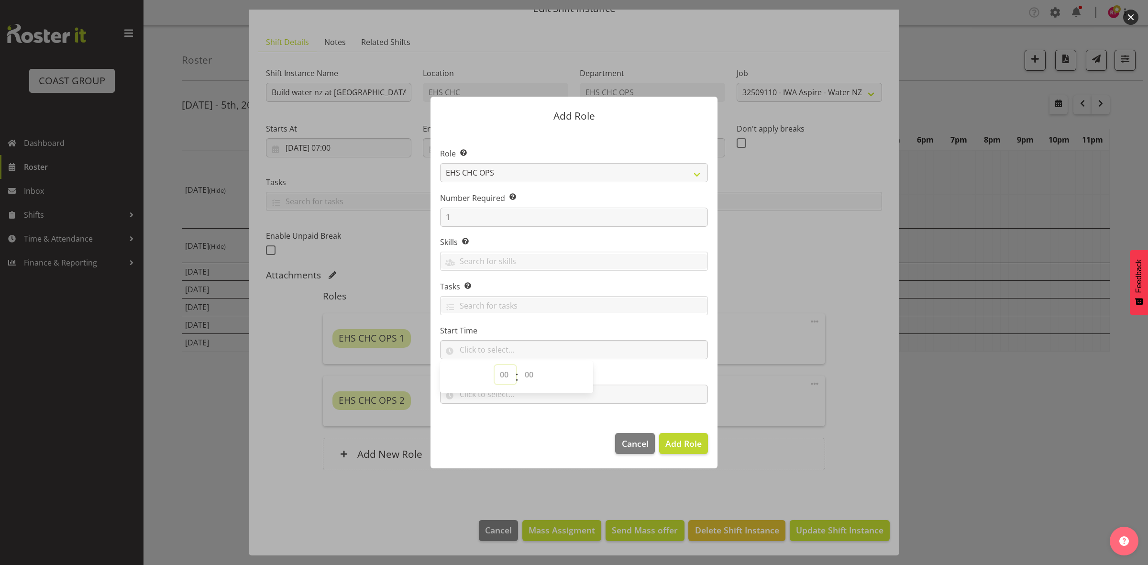
select select "7"
click at [494, 365] on select "00 00 01 02 03 04 05 06 07 08 09 10 11 12 13 14 15 16 17 18 19 20 21 22 23" at bounding box center [505, 374] width 22 height 19
click at [534, 381] on select "00 00 01 02 03 04 05 06 07 08 09 10 11 12 13 14 15 16 17 18 19 20 21 22 23 24 2…" at bounding box center [530, 374] width 22 height 19
select select "0"
click at [519, 365] on select "00 00 01 02 03 04 05 06 07 08 09 10 11 12 13 14 15 16 17 18 19 20 21 22 23 24 2…" at bounding box center [530, 374] width 22 height 19
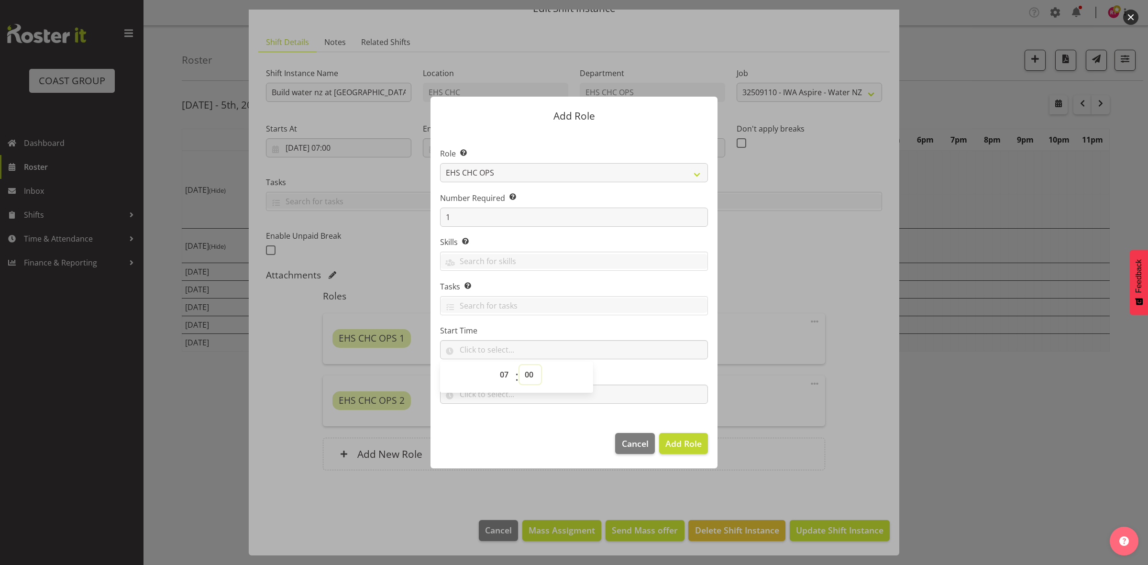
type input "07:00"
click at [503, 425] on footer "Cancel Add Role" at bounding box center [573, 445] width 287 height 45
click at [495, 398] on input "text" at bounding box center [574, 393] width 268 height 19
click at [504, 415] on select "00 00 01 02 03 04 05 06 07 08 09 10 11 12 13 14 15 16 17 18 19 20 21 22 23" at bounding box center [505, 418] width 22 height 19
select select "11"
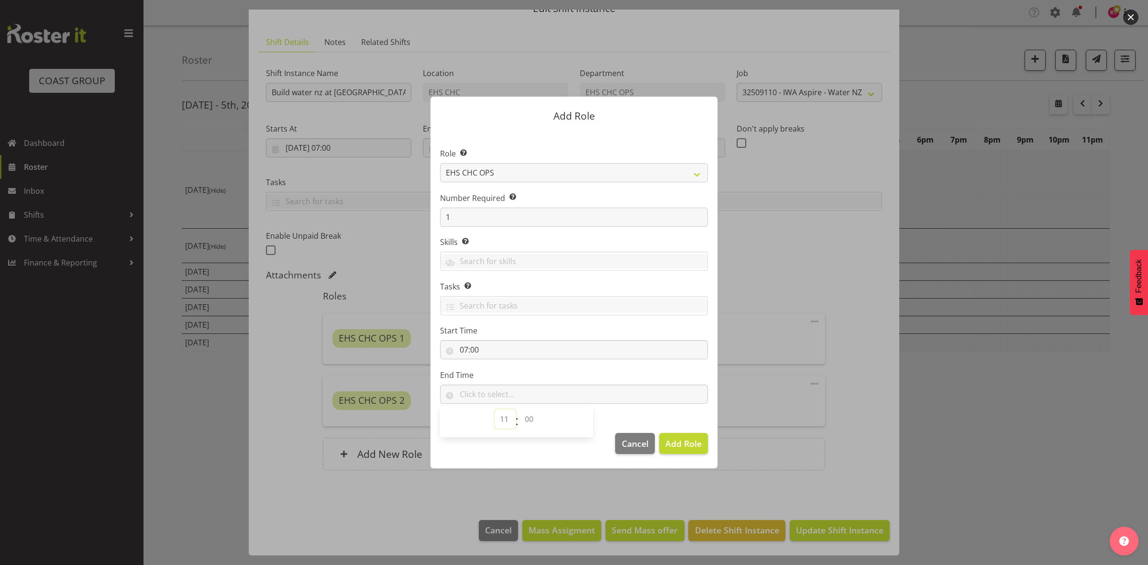
click at [494, 409] on select "00 00 01 02 03 04 05 06 07 08 09 10 11 12 13 14 15 16 17 18 19 20 21 22 23" at bounding box center [505, 418] width 22 height 19
click at [532, 423] on select "00 00 01 02 03 04 05 06 07 08 09 10 11 12 13 14 15 16 17 18 19 20 21 22 23 24 2…" at bounding box center [530, 418] width 22 height 19
select select "0"
click at [519, 409] on select "00 00 01 02 03 04 05 06 07 08 09 10 11 12 13 14 15 16 17 18 19 20 21 22 23 24 2…" at bounding box center [530, 418] width 22 height 19
type input "11:00"
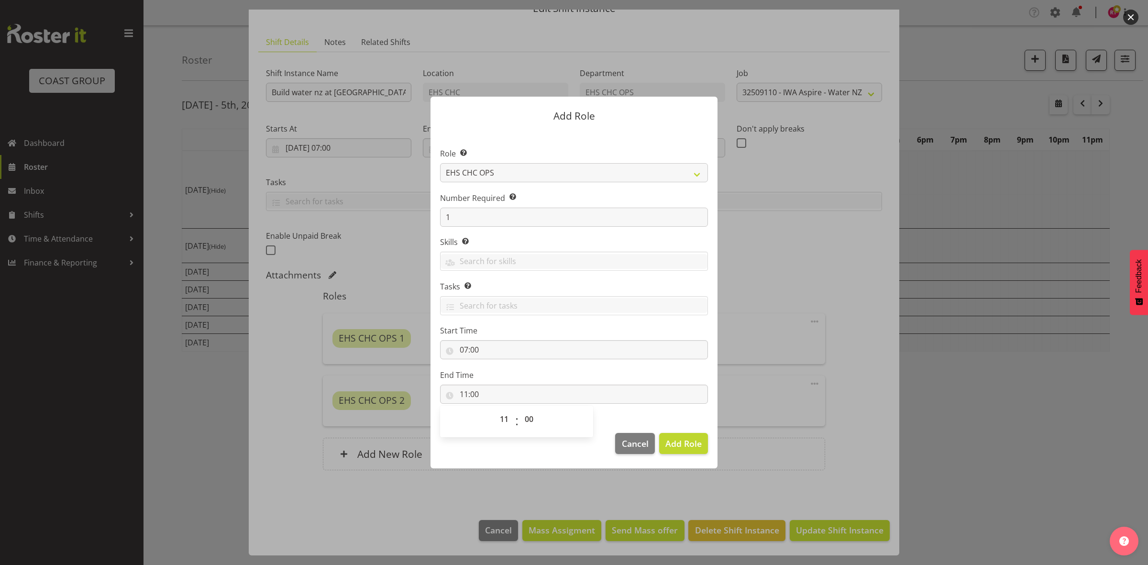
click at [558, 445] on footer "Cancel Add Role" at bounding box center [573, 445] width 287 height 45
click at [675, 444] on span "Add Role" at bounding box center [683, 443] width 36 height 11
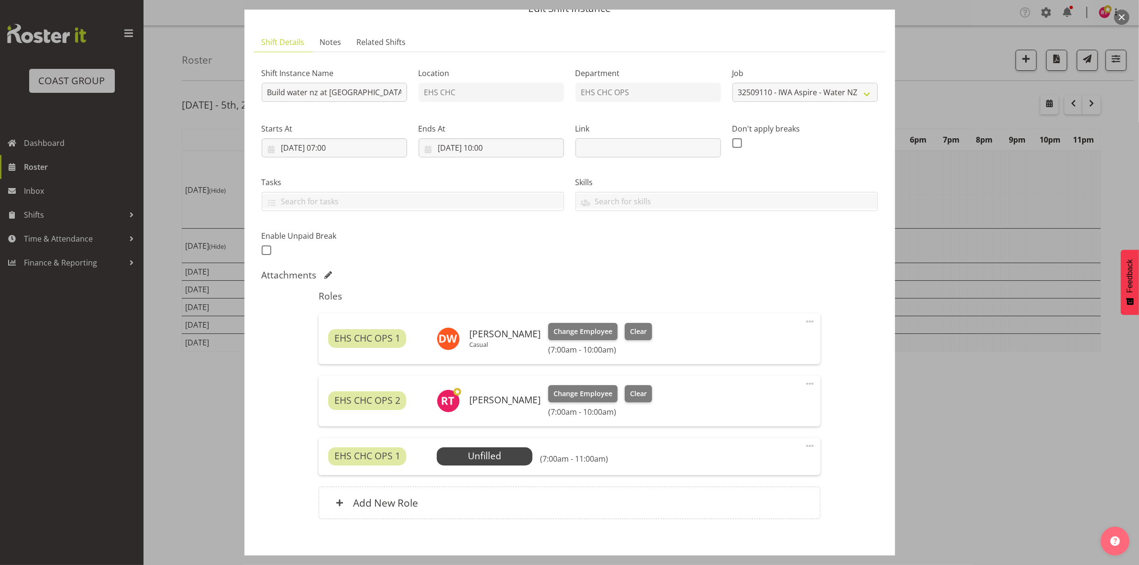
click at [495, 467] on div "EHS CHC OPS 1 Unfilled Select Employee (7:00am - 11:00am) Edit Cover Role Delete" at bounding box center [569, 456] width 502 height 37
click at [496, 458] on span "Select Employee" at bounding box center [484, 456] width 71 height 14
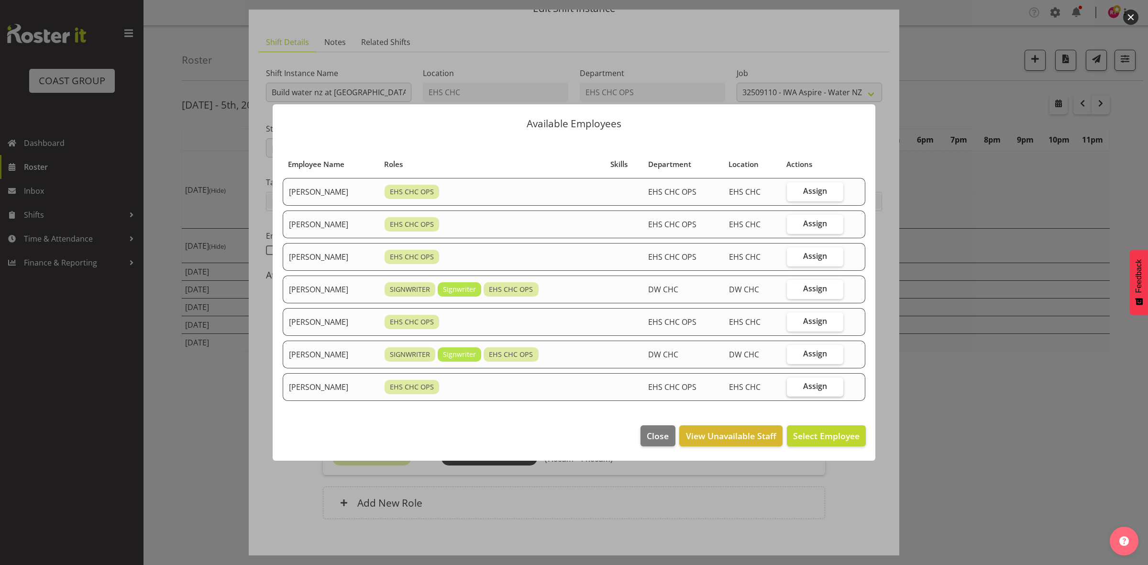
click at [816, 385] on span "Assign" at bounding box center [815, 386] width 24 height 10
click at [793, 385] on input "Assign" at bounding box center [790, 386] width 6 height 6
checkbox input "true"
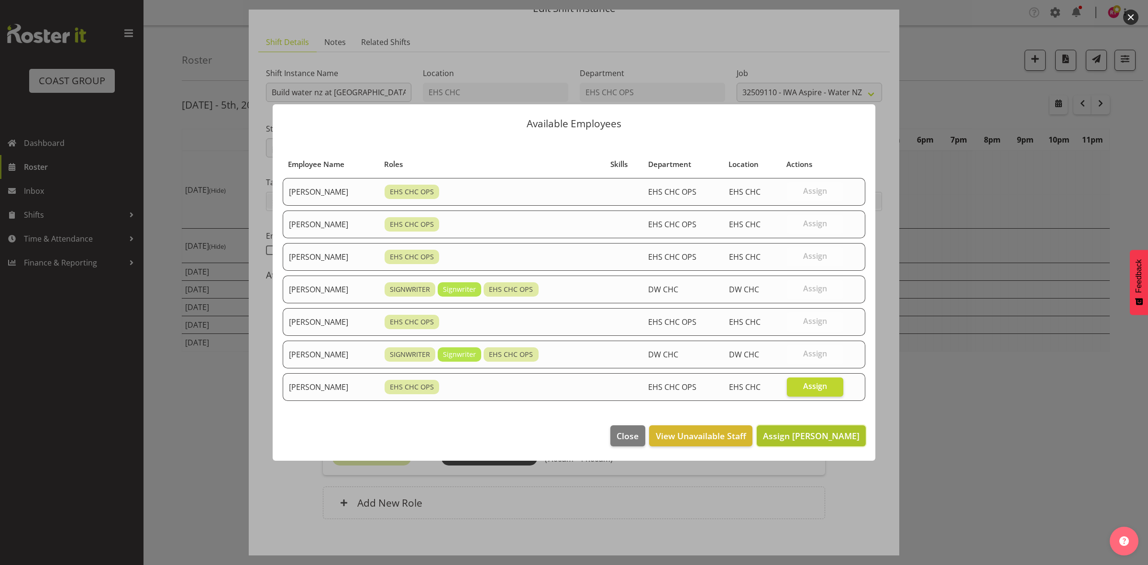
click at [838, 438] on span "Assign Zac Nimmo" at bounding box center [811, 435] width 97 height 11
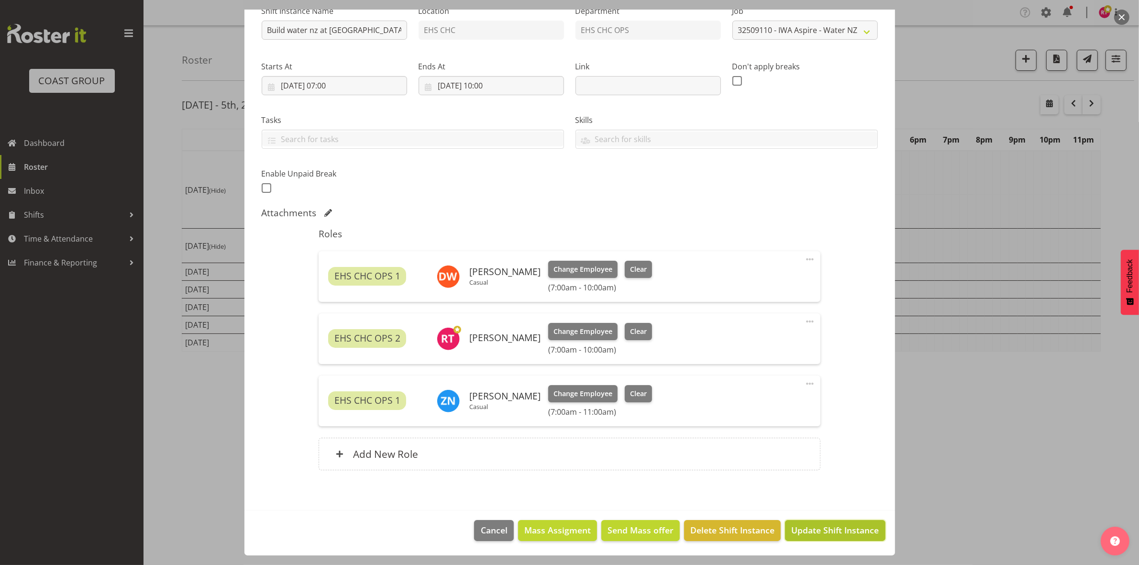
click at [824, 536] on span "Update Shift Instance" at bounding box center [835, 530] width 88 height 12
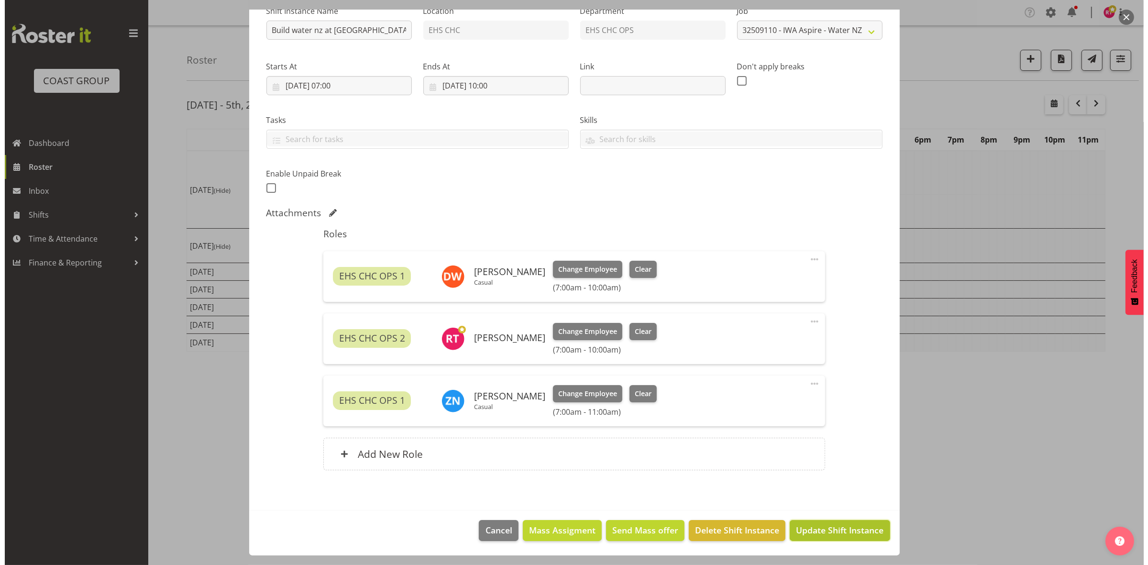
scroll to position [68, 0]
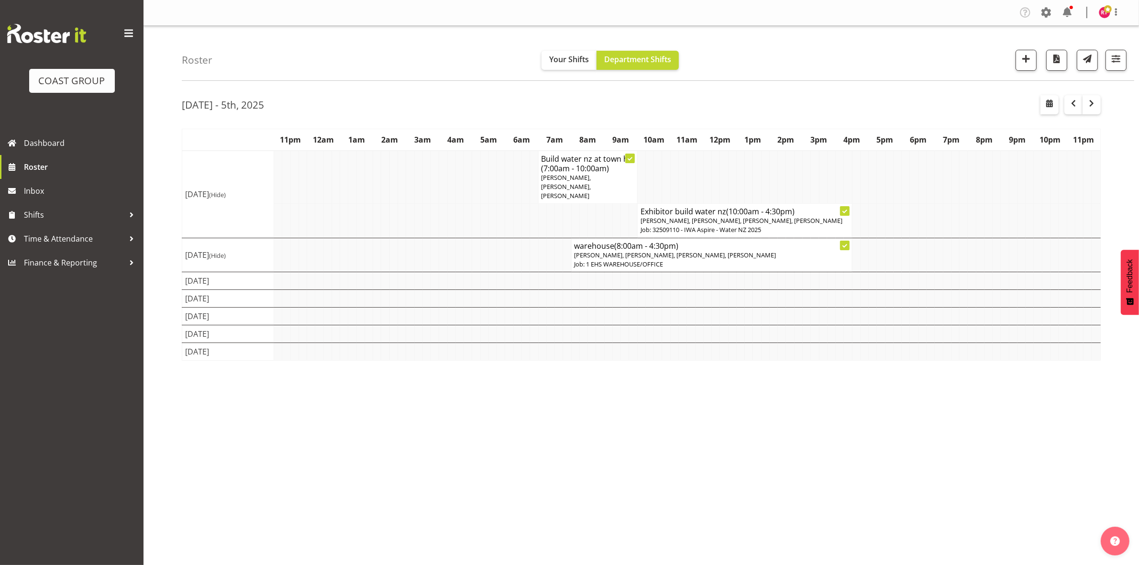
click at [720, 207] on h4 "Exhibitor build water nz (10:00am - 4:30pm)" at bounding box center [744, 212] width 208 height 10
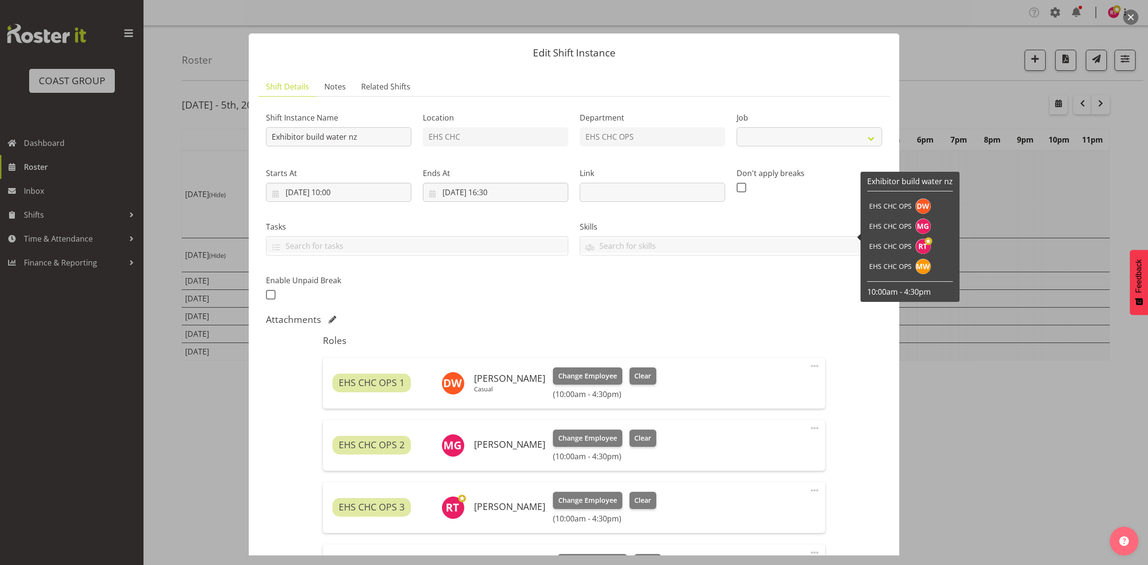
select select "9028"
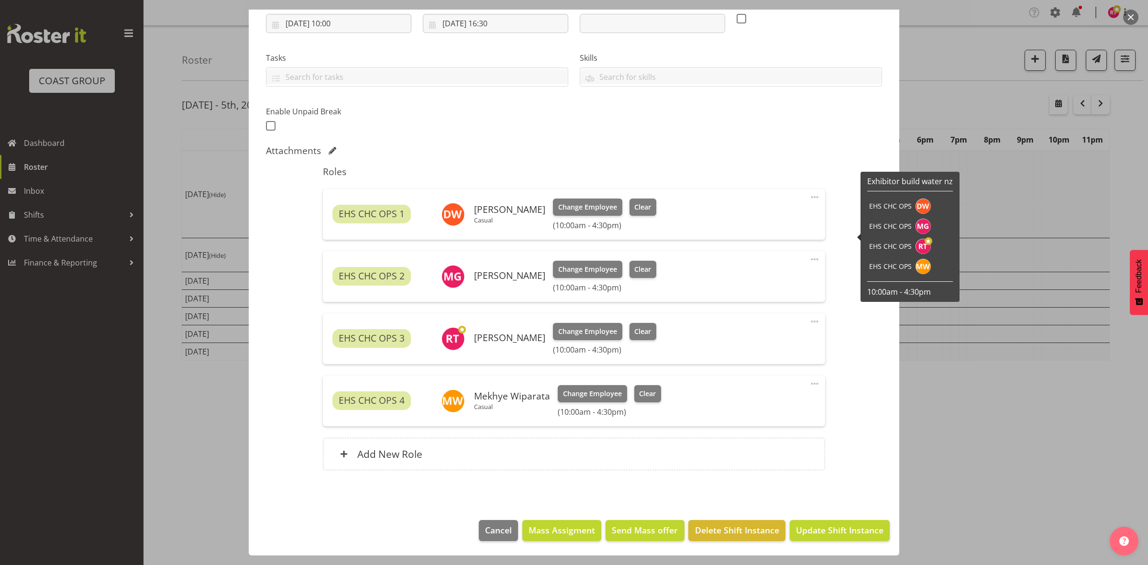
click at [809, 260] on span at bounding box center [814, 258] width 11 height 11
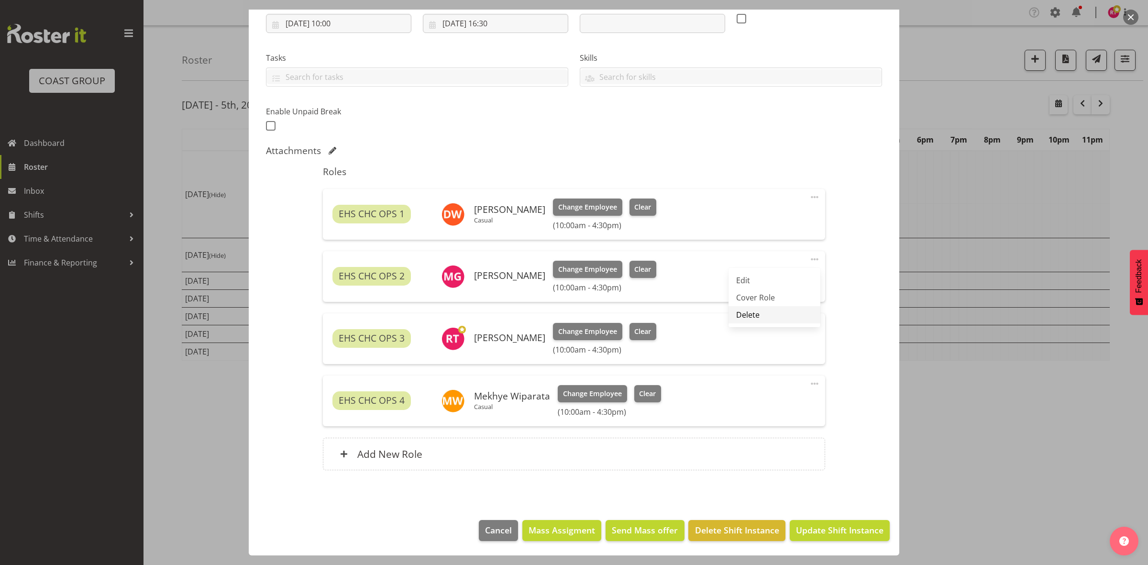
click at [736, 316] on link "Delete" at bounding box center [774, 314] width 92 height 17
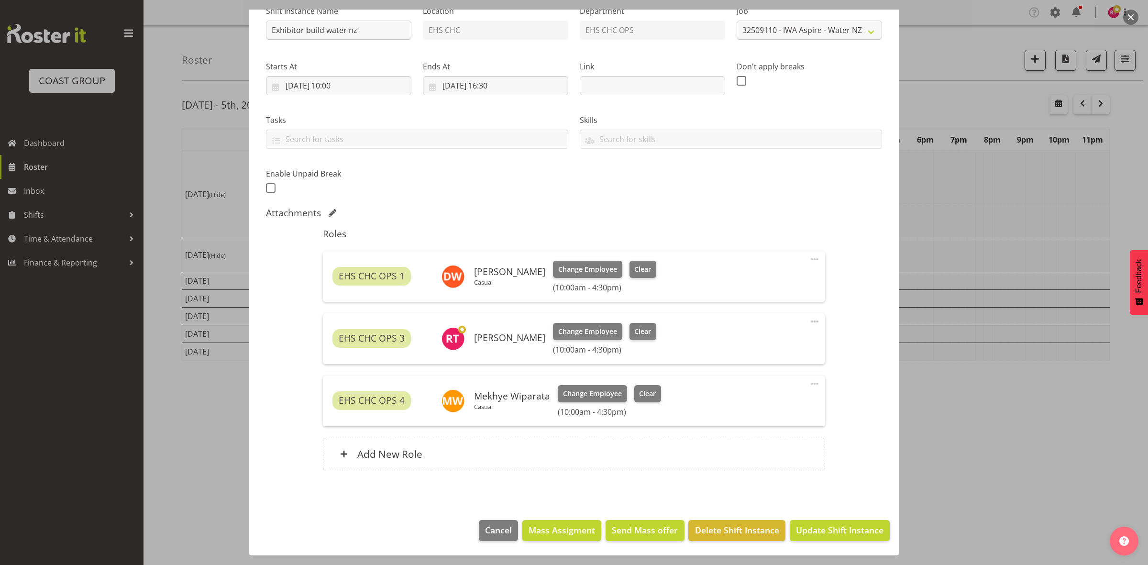
scroll to position [107, 0]
click at [809, 319] on span at bounding box center [814, 321] width 11 height 11
click at [759, 380] on link "Delete" at bounding box center [774, 376] width 92 height 17
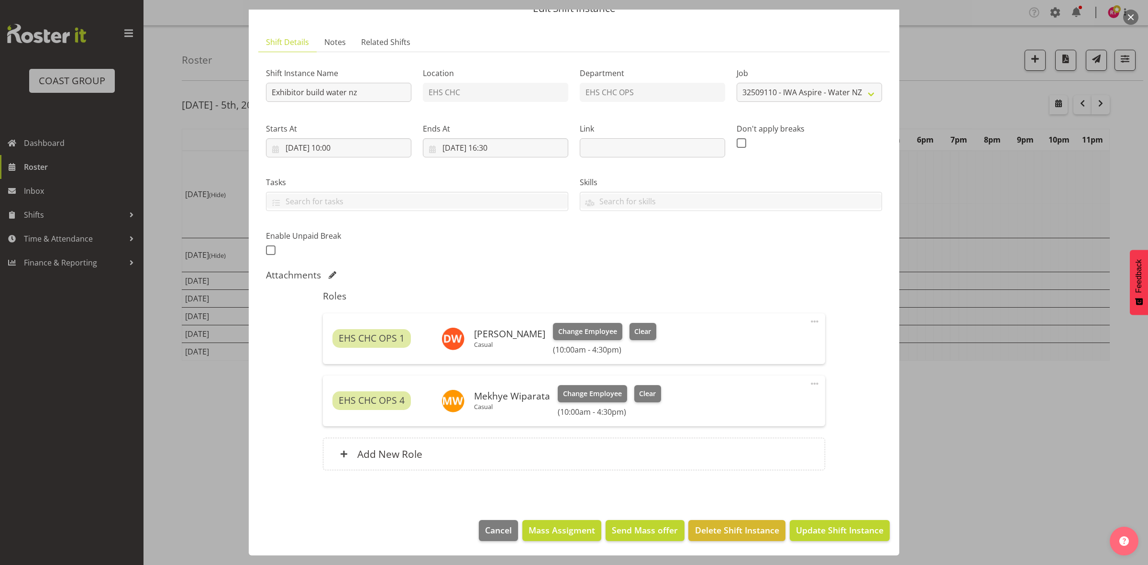
click at [809, 383] on span at bounding box center [814, 383] width 11 height 11
click at [749, 440] on link "Delete" at bounding box center [774, 438] width 92 height 17
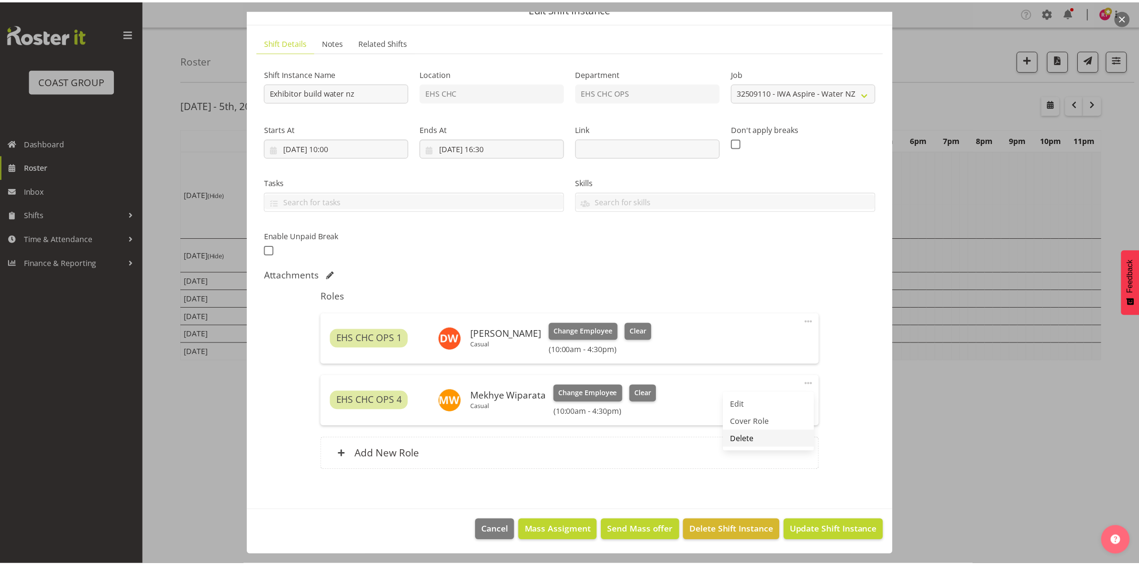
scroll to position [0, 0]
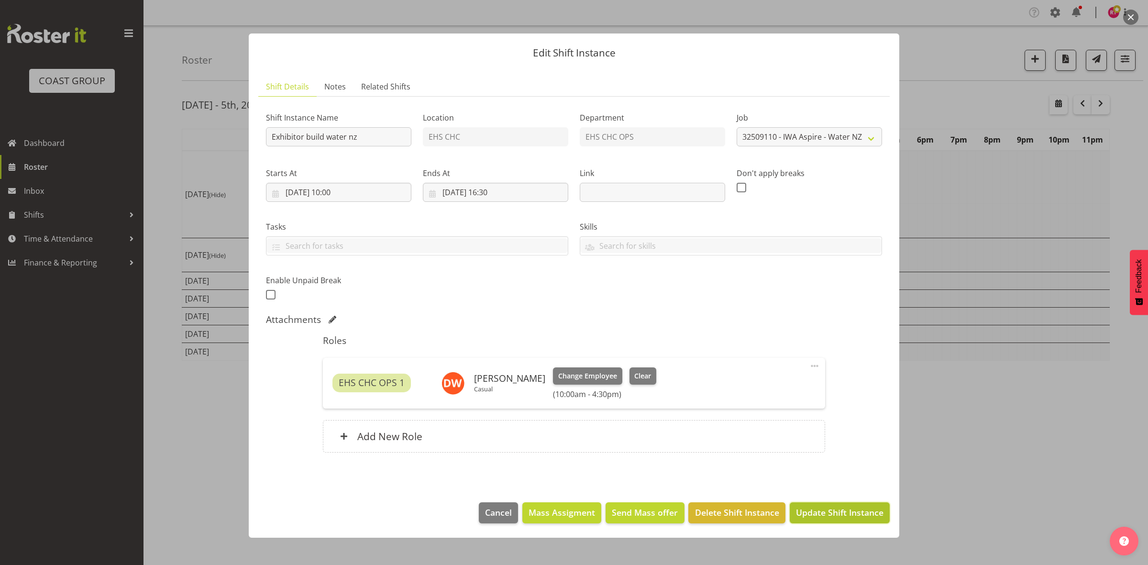
click at [803, 512] on span "Update Shift Instance" at bounding box center [840, 512] width 88 height 12
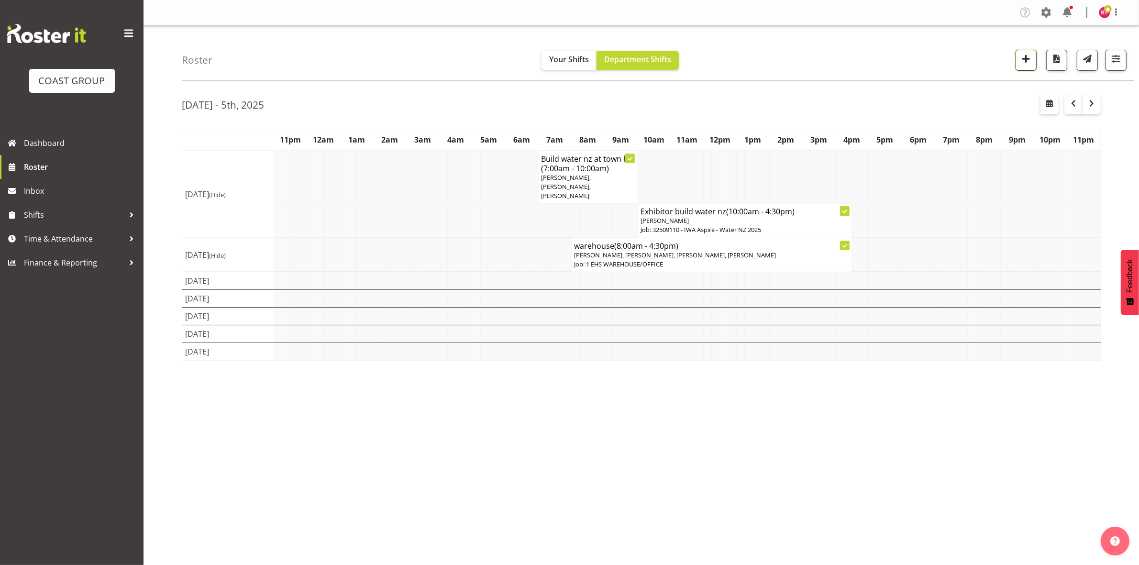
click at [1015, 60] on button "button" at bounding box center [1025, 60] width 21 height 21
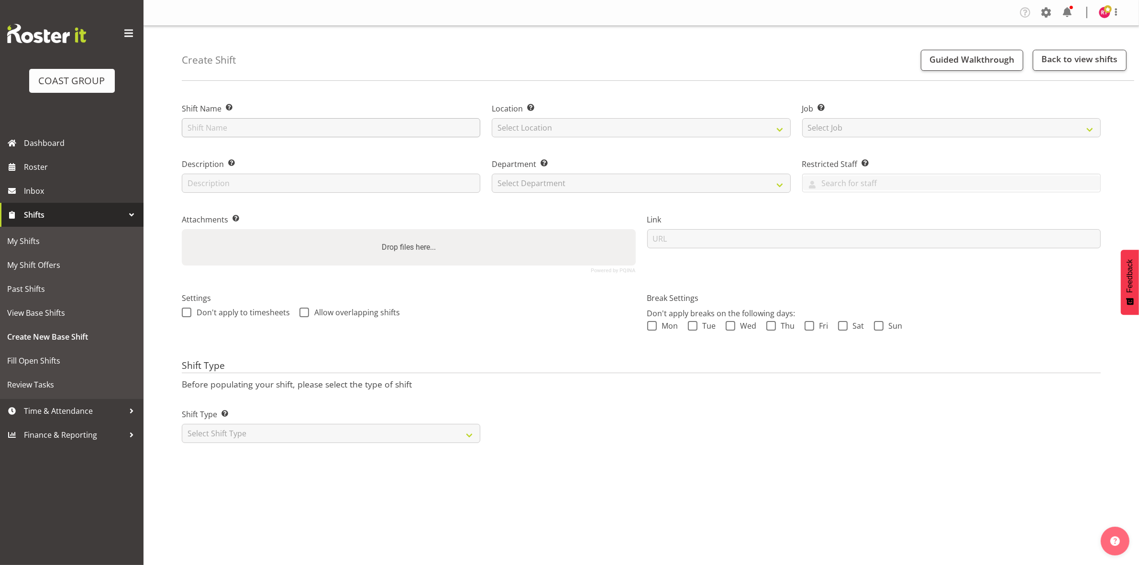
type input "warehouse"
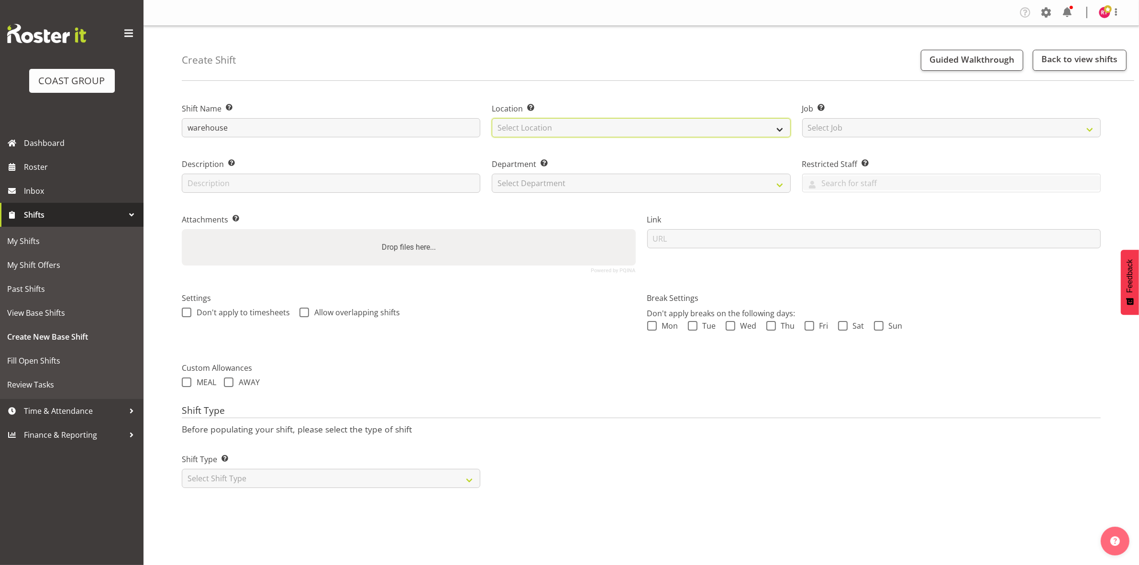
drag, startPoint x: 617, startPoint y: 127, endPoint x: 617, endPoint y: 133, distance: 5.8
click at [617, 127] on select "Select Location" at bounding box center [641, 127] width 298 height 19
select select "107"
click at [492, 118] on select "Select Location EHS CHC" at bounding box center [641, 127] width 298 height 19
click at [869, 127] on select "Select Job Create new job 1 Carlton Events 1 Carlton Hamilton 1 Carlton Welling…" at bounding box center [951, 127] width 298 height 19
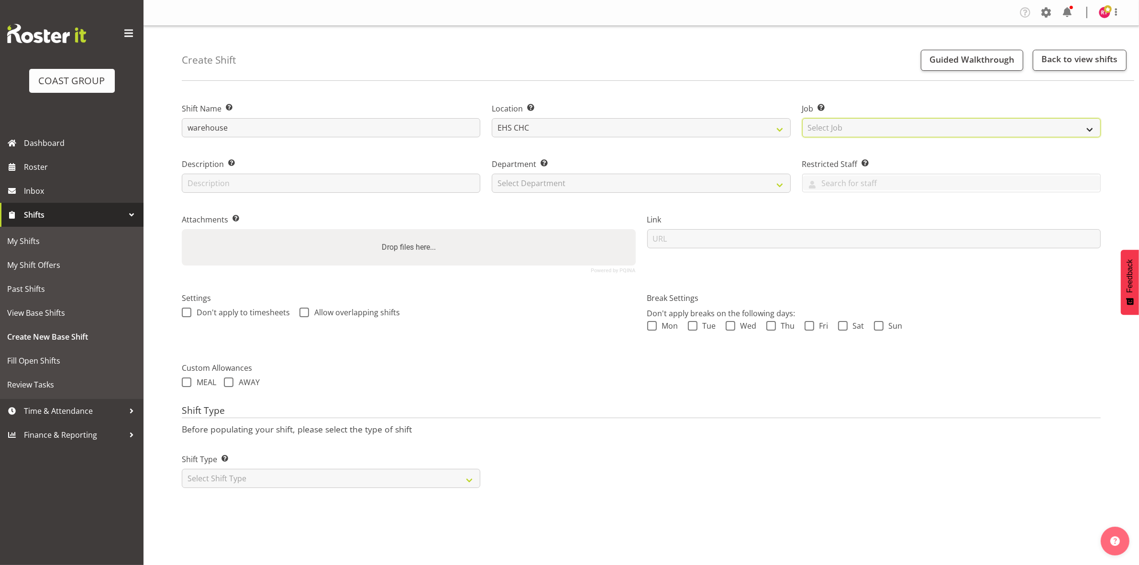
select select "69"
click at [802, 118] on select "Select Job Create new job 1 Carlton Events 1 Carlton Hamilton 1 Carlton Welling…" at bounding box center [951, 127] width 298 height 19
click at [593, 190] on select "Select Department EHS CHC OPS" at bounding box center [641, 183] width 298 height 19
select select "41"
click at [492, 174] on select "Select Department EHS CHC OPS" at bounding box center [641, 183] width 298 height 19
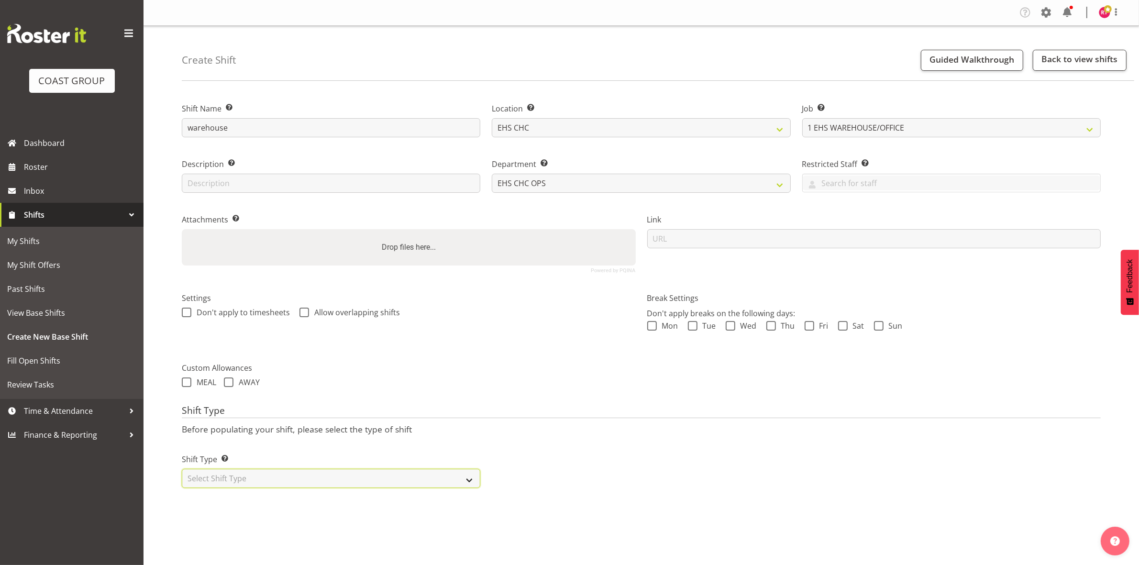
click at [324, 477] on select "Select Shift Type One Off Shift Recurring Shift Rotating Shift" at bounding box center [331, 478] width 298 height 19
select select "one_off"
click at [182, 470] on select "Select Shift Type One Off Shift Recurring Shift Rotating Shift" at bounding box center [331, 478] width 298 height 19
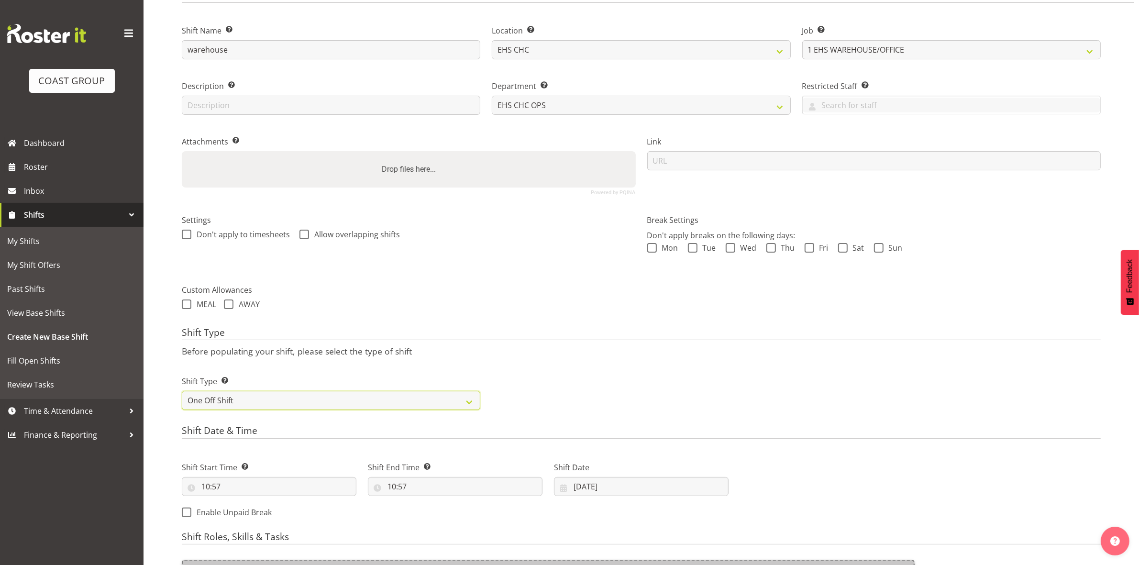
scroll to position [262, 0]
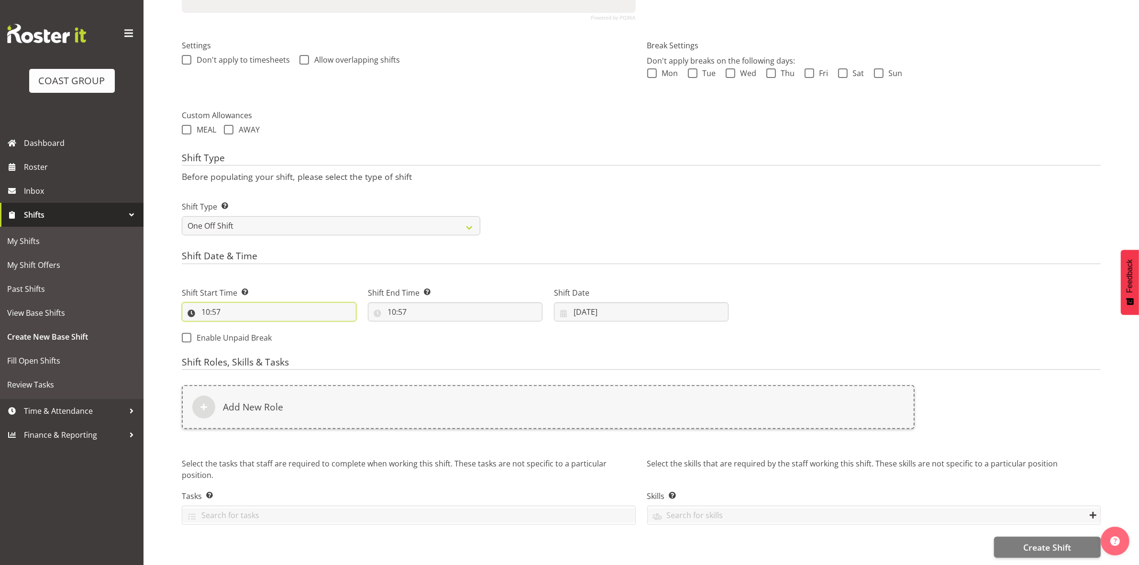
click at [206, 303] on input "10:57" at bounding box center [269, 311] width 175 height 19
click at [242, 330] on select "00 01 02 03 04 05 06 07 08 09 10 11 12 13 14 15 16 17 18 19 20 21 22 23" at bounding box center [247, 336] width 22 height 19
click at [242, 328] on select "00 01 02 03 04 05 06 07 08 09 10 11 12 13 14 15 16 17 18 19 20 21 22 23" at bounding box center [247, 336] width 22 height 19
click at [266, 328] on select "00 01 02 03 04 05 06 07 08 09 10 11 12 13 14 15 16 17 18 19 20 21 22 23 24 25 2…" at bounding box center [272, 336] width 22 height 19
select select "0"
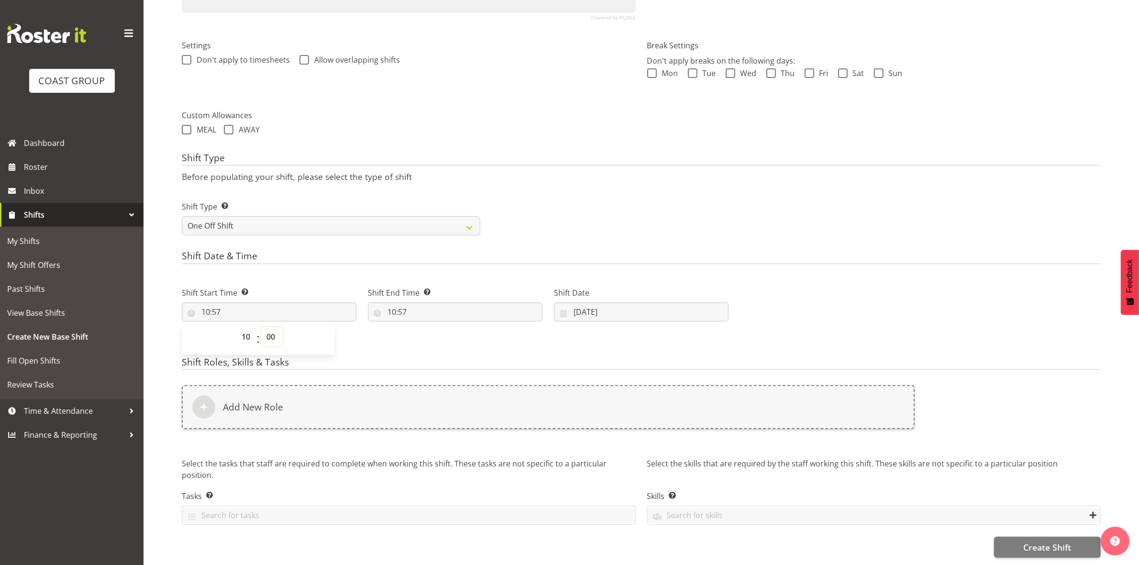
click at [261, 327] on select "00 01 02 03 04 05 06 07 08 09 10 11 12 13 14 15 16 17 18 19 20 21 22 23 24 25 2…" at bounding box center [272, 336] width 22 height 19
type input "10:00"
drag, startPoint x: 250, startPoint y: 328, endPoint x: 250, endPoint y: 320, distance: 7.2
click at [250, 328] on select "00 01 02 03 04 05 06 07 08 09 10 11 12 13 14 15 16 17 18 19 20 21 22 23" at bounding box center [247, 336] width 22 height 19
select select "7"
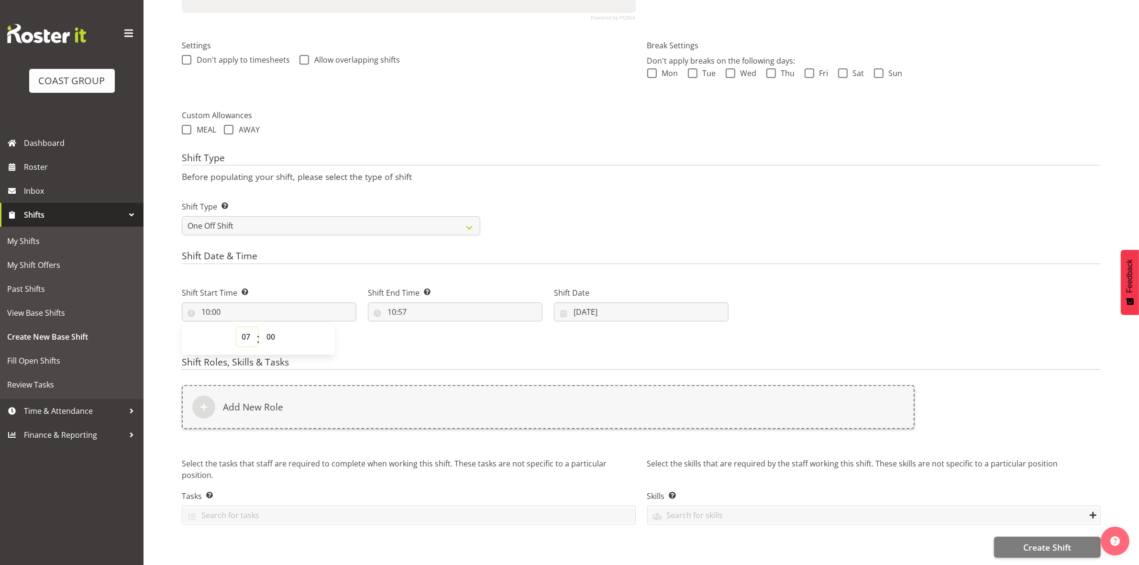
click at [236, 327] on select "00 01 02 03 04 05 06 07 08 09 10 11 12 13 14 15 16 17 18 19 20 21 22 23" at bounding box center [247, 336] width 22 height 19
type input "07:00"
click at [340, 254] on h4 "Shift Date & Time" at bounding box center [641, 257] width 919 height 13
click at [391, 304] on input "10:57" at bounding box center [455, 311] width 175 height 19
click at [428, 331] on select "00 01 02 03 04 05 06 07 08 09 10 11 12 13 14 15 16 17 18 19 20 21 22 23" at bounding box center [433, 336] width 22 height 19
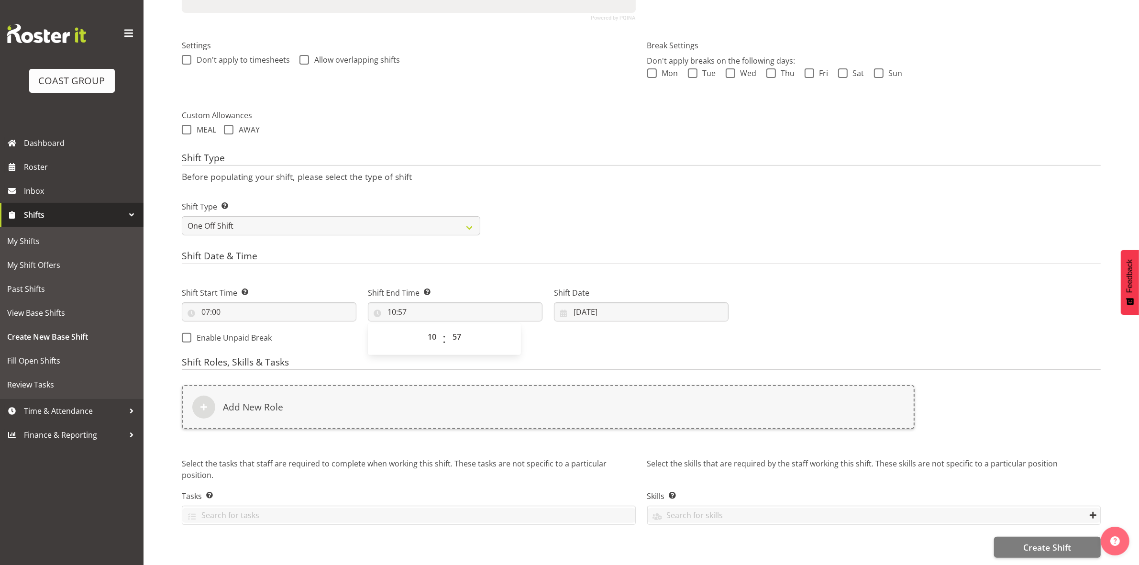
click at [609, 217] on div "Shift Type Shift Types: One Off – Select this if you would like a single shift …" at bounding box center [641, 214] width 930 height 54
click at [205, 304] on input "07:00" at bounding box center [269, 311] width 175 height 19
click at [238, 327] on select "00 01 02 03 04 05 06 07 08 09 10 11 12 13 14 15 16 17 18 19 20 21 22 23" at bounding box center [247, 336] width 22 height 19
select select "10"
click at [236, 327] on select "00 01 02 03 04 05 06 07 08 09 10 11 12 13 14 15 16 17 18 19 20 21 22 23" at bounding box center [247, 336] width 22 height 19
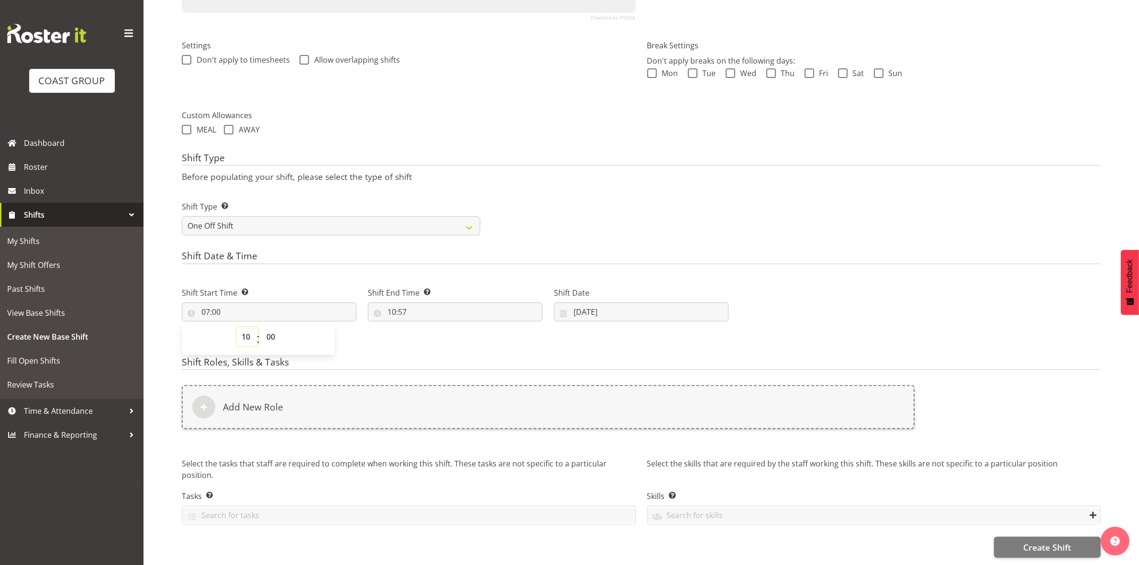
type input "10:00"
click at [330, 258] on div "Shift Date & Time Shift Start Time Set the time of the day you wish this shift …" at bounding box center [641, 301] width 919 height 100
click at [395, 307] on input "10:57" at bounding box center [455, 311] width 175 height 19
click at [435, 328] on select "00 01 02 03 04 05 06 07 08 09 10 11 12 13 14 15 16 17 18 19 20 21 22 23" at bounding box center [433, 336] width 22 height 19
select select "16"
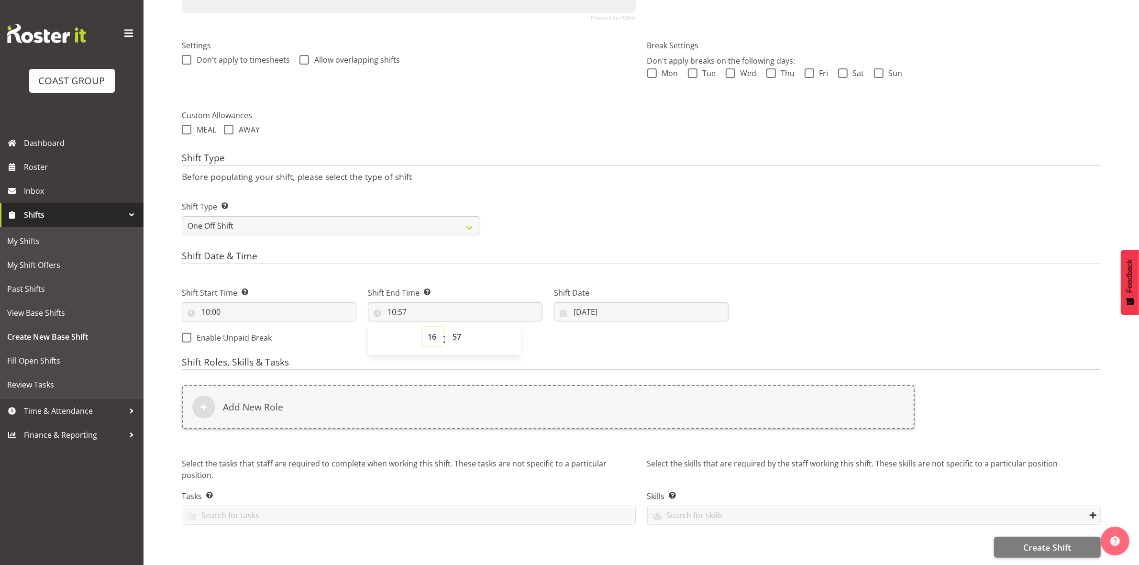
click at [422, 327] on select "00 01 02 03 04 05 06 07 08 09 10 11 12 13 14 15 16 17 18 19 20 21 22 23" at bounding box center [433, 336] width 22 height 19
type input "16:57"
drag, startPoint x: 453, startPoint y: 327, endPoint x: 453, endPoint y: 321, distance: 5.3
click at [453, 328] on select "00 01 02 03 04 05 06 07 08 09 10 11 12 13 14 15 16 17 18 19 20 21 22 23 24 25 2…" at bounding box center [458, 336] width 22 height 19
select select "30"
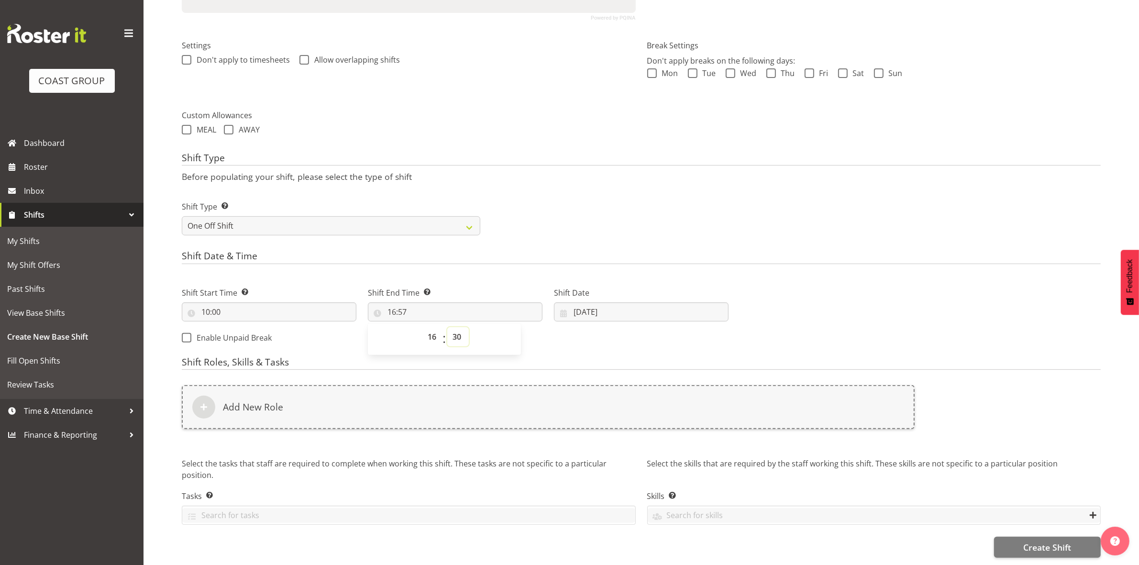
click at [447, 327] on select "00 01 02 03 04 05 06 07 08 09 10 11 12 13 14 15 16 17 18 19 20 21 22 23 24 25 2…" at bounding box center [458, 336] width 22 height 19
type input "16:30"
click at [557, 221] on div "Shift Type Shift Types: One Off – Select this if you would like a single shift …" at bounding box center [641, 214] width 930 height 54
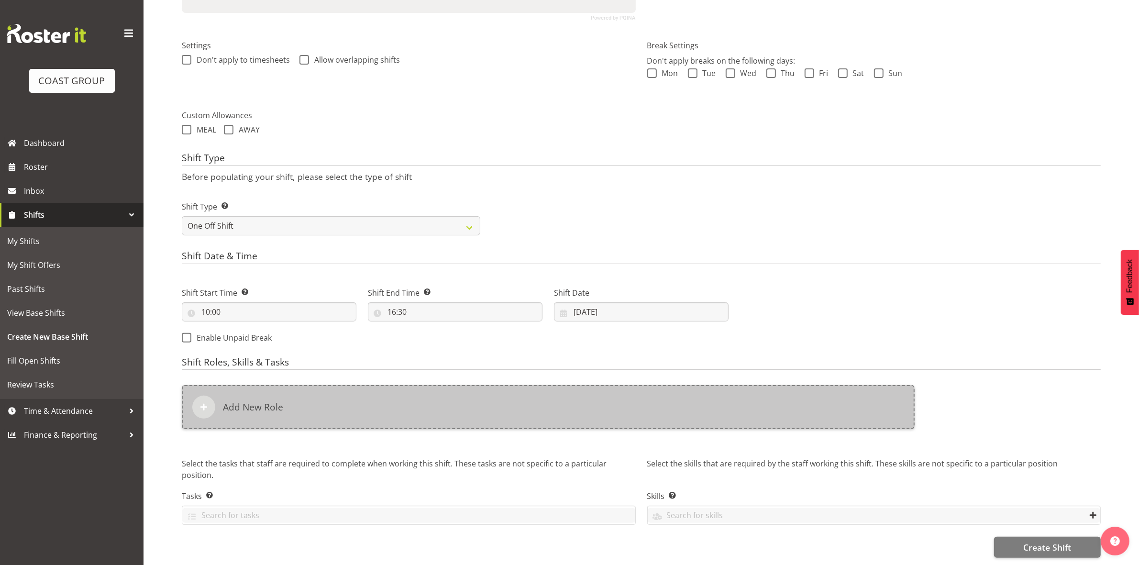
click at [365, 385] on div "Add New Role" at bounding box center [548, 407] width 733 height 44
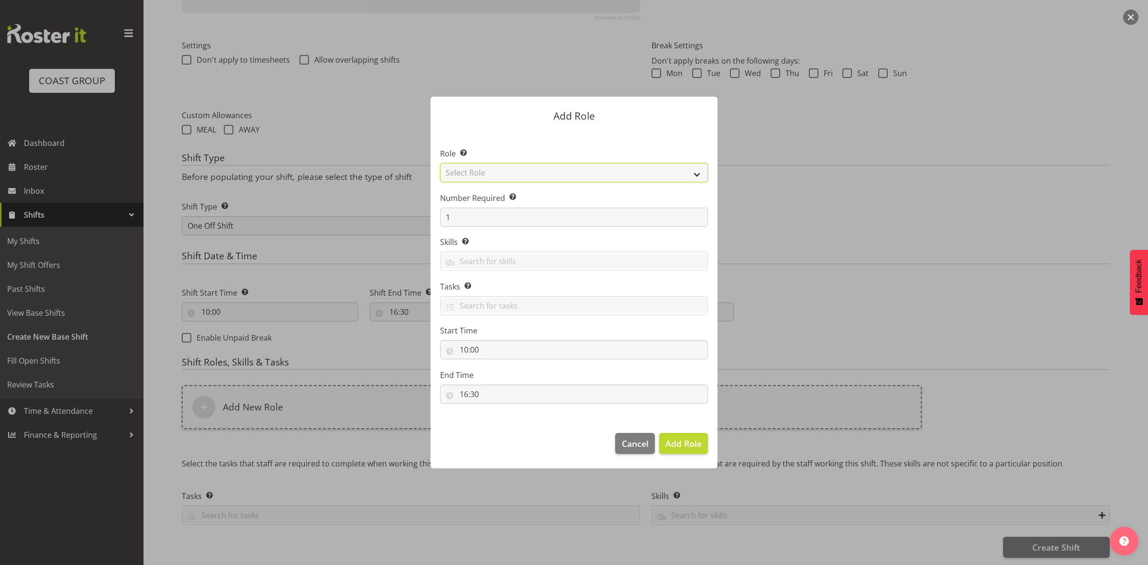
click at [534, 170] on select "Select Role ACCOUNT MANAGER ACCOUNT MANAGER DW ACCOUNTS AKL DIANNA VEHICLES AKL…" at bounding box center [574, 172] width 268 height 19
select select "192"
click at [440, 163] on select "Select Role ACCOUNT MANAGER ACCOUNT MANAGER DW ACCOUNTS AKL DIANNA VEHICLES AKL…" at bounding box center [574, 172] width 268 height 19
click at [496, 216] on input "1" at bounding box center [574, 217] width 268 height 19
type input "2"
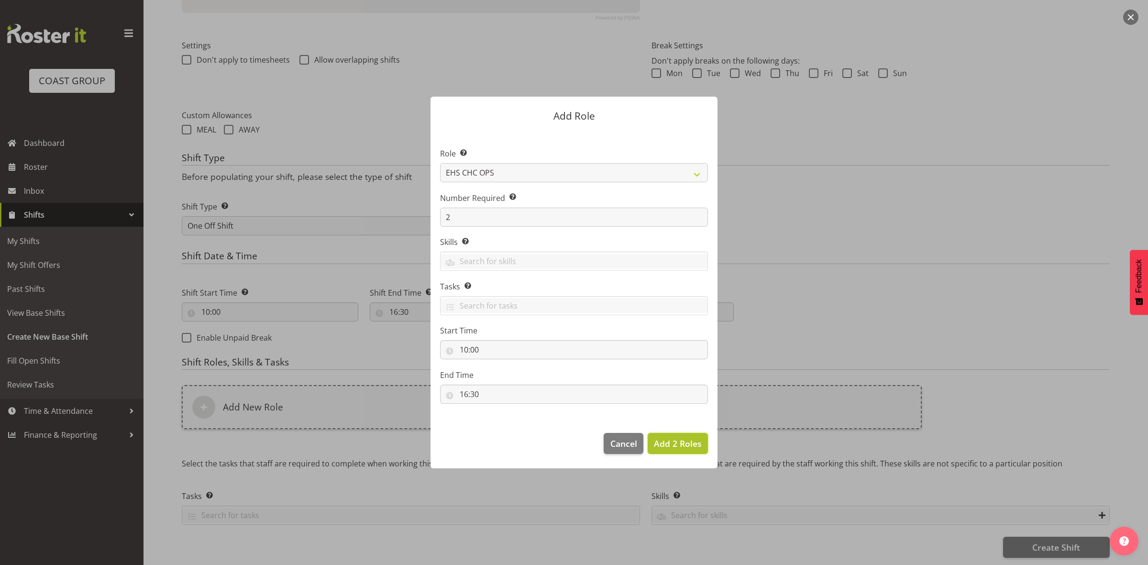
click at [672, 442] on span "Add 2 Roles" at bounding box center [678, 443] width 48 height 11
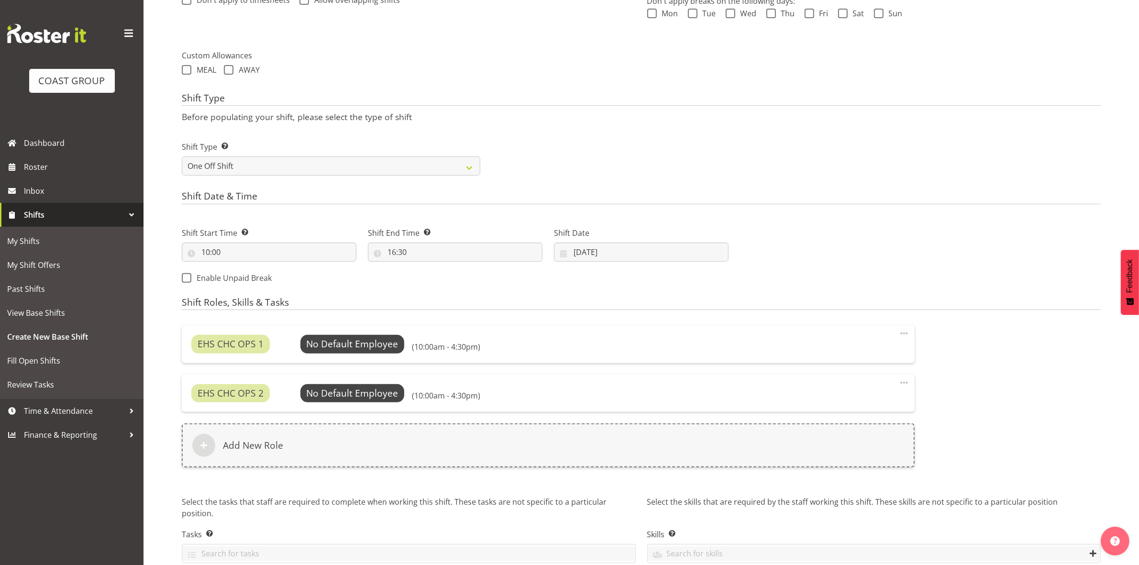
scroll to position [360, 0]
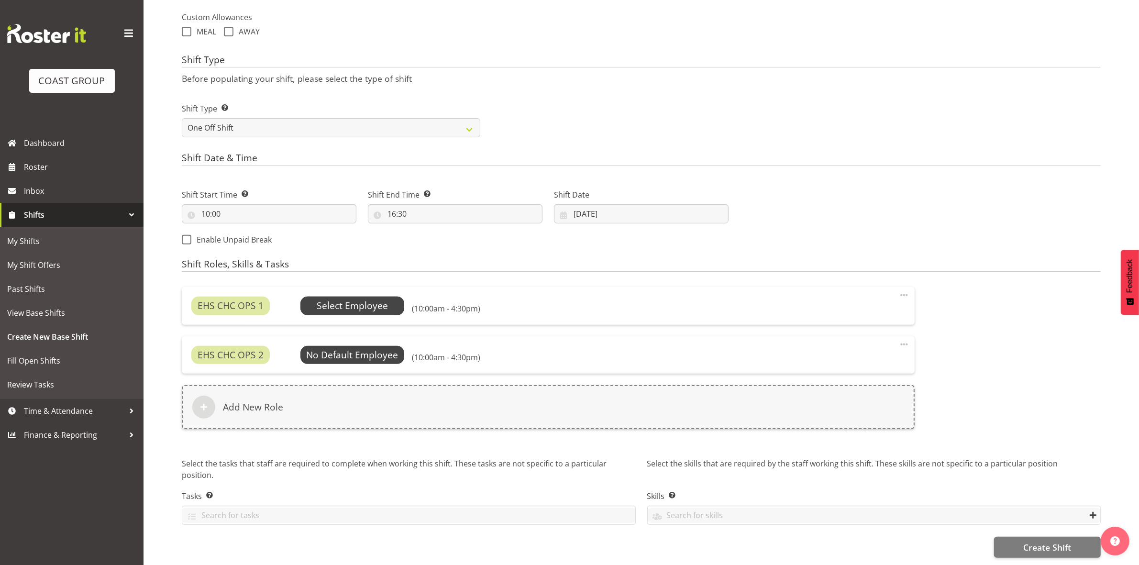
click at [348, 299] on span "Select Employee" at bounding box center [352, 306] width 71 height 14
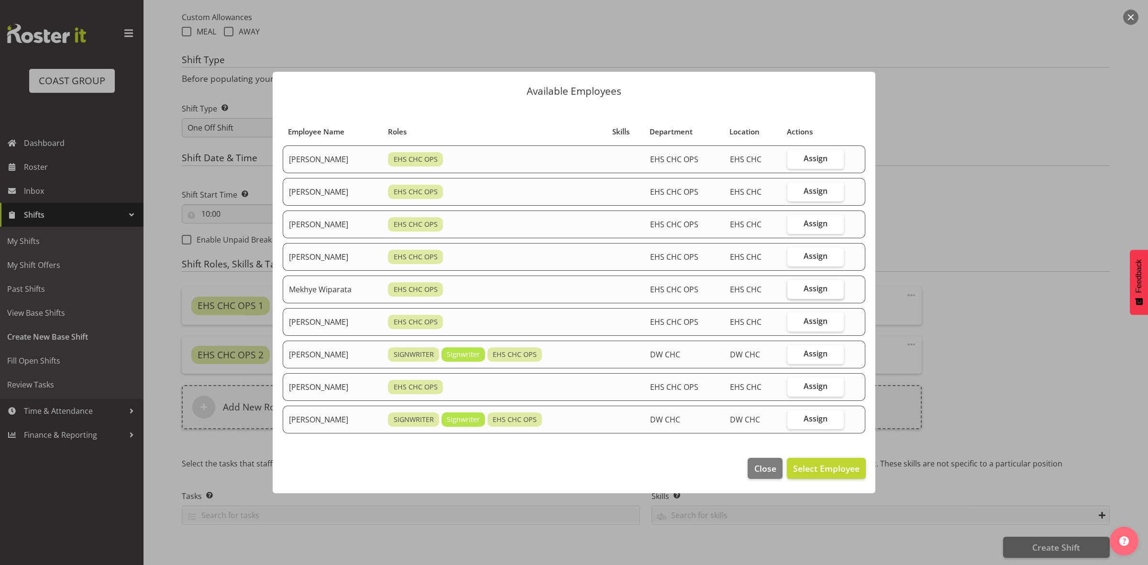
click at [813, 291] on span "Assign" at bounding box center [815, 289] width 24 height 10
click at [793, 291] on input "Assign" at bounding box center [790, 288] width 6 height 6
checkbox input "true"
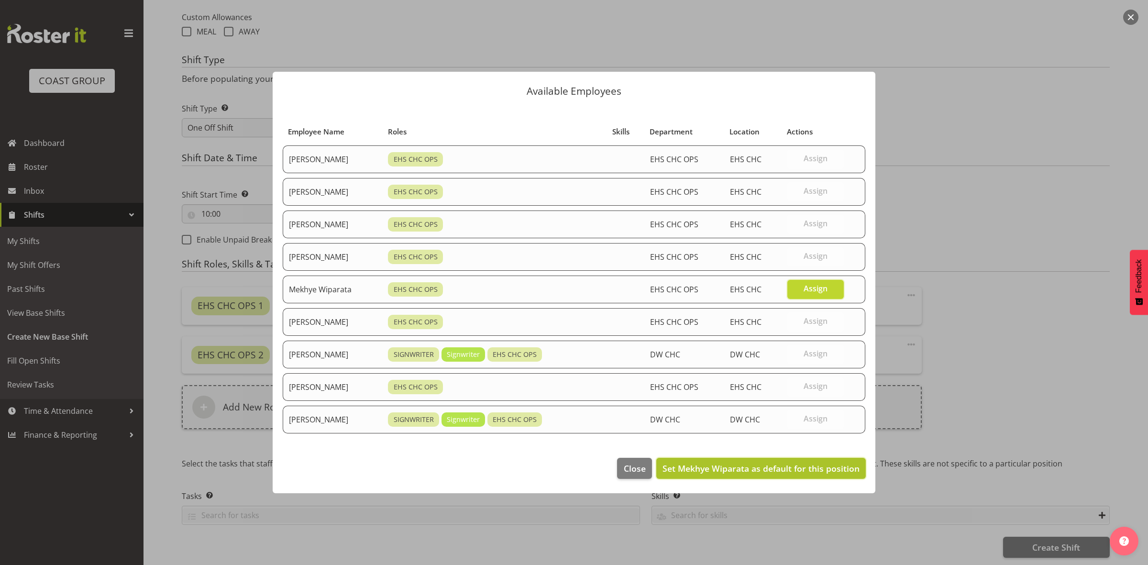
click at [764, 470] on span "Set Mekhye Wiparata as default for this position" at bounding box center [760, 467] width 197 height 11
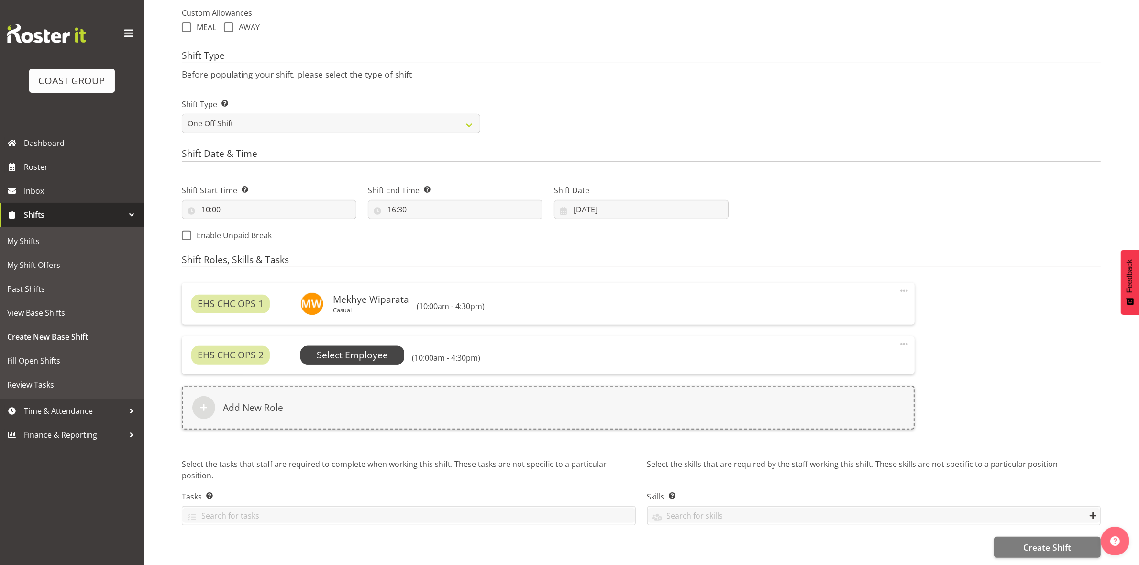
click at [350, 348] on span "Select Employee" at bounding box center [352, 355] width 71 height 14
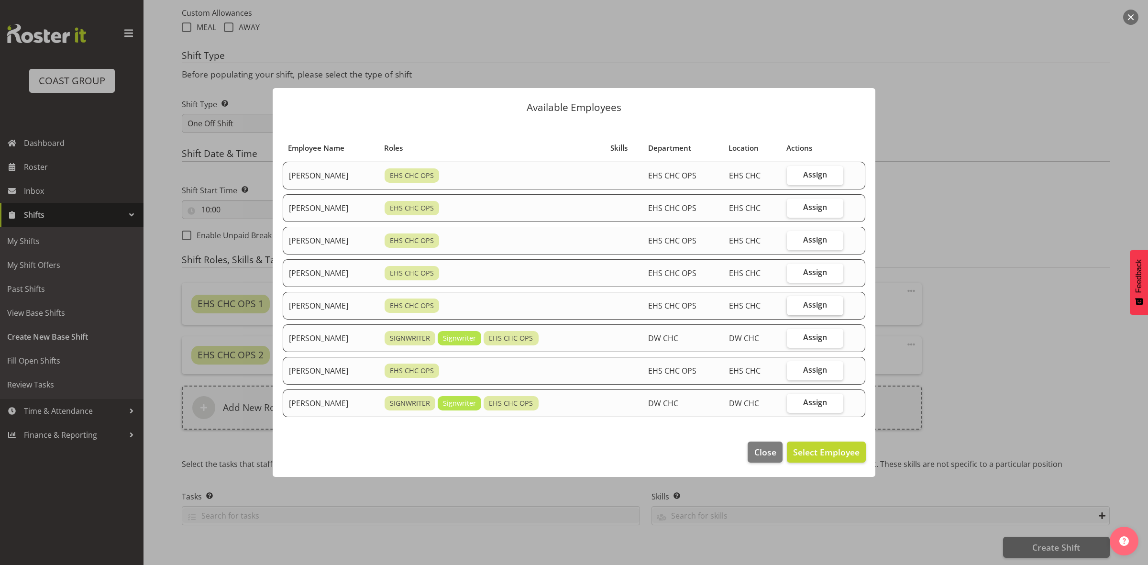
click at [807, 302] on span "Assign" at bounding box center [815, 305] width 24 height 10
click at [793, 302] on input "Assign" at bounding box center [790, 305] width 6 height 6
checkbox input "true"
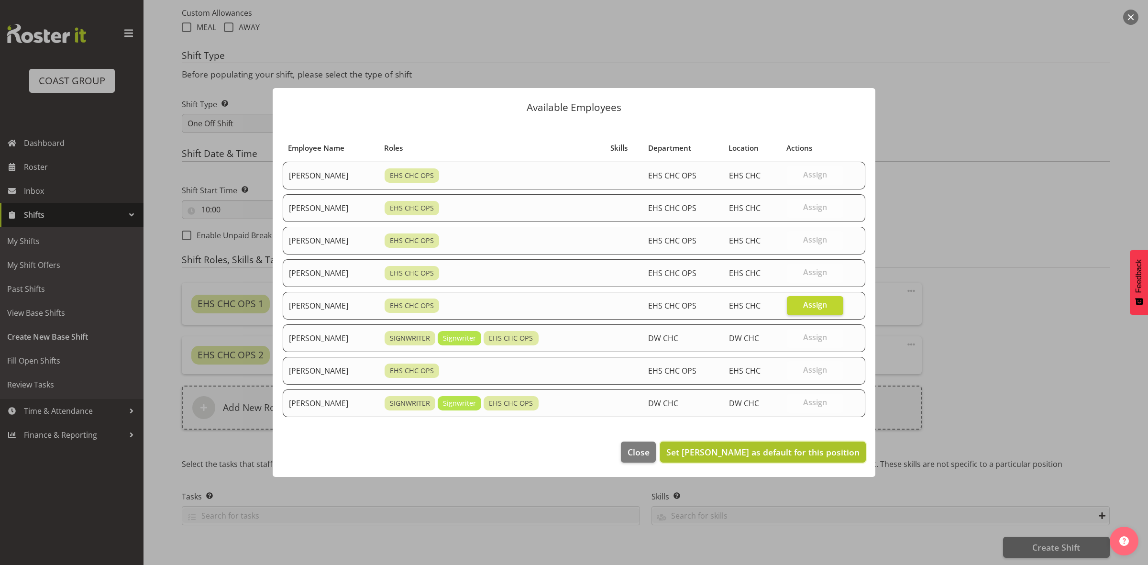
click at [790, 458] on span "Set Reuben Bowe as default for this position" at bounding box center [762, 451] width 193 height 11
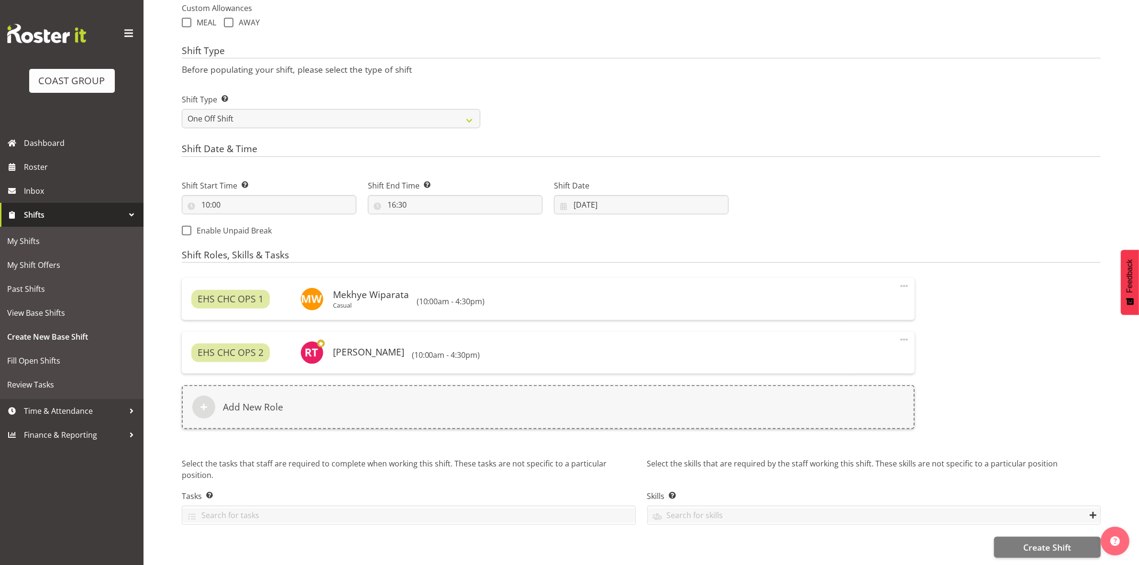
scroll to position [369, 0]
click at [1030, 543] on span "Create Shift" at bounding box center [1047, 547] width 48 height 12
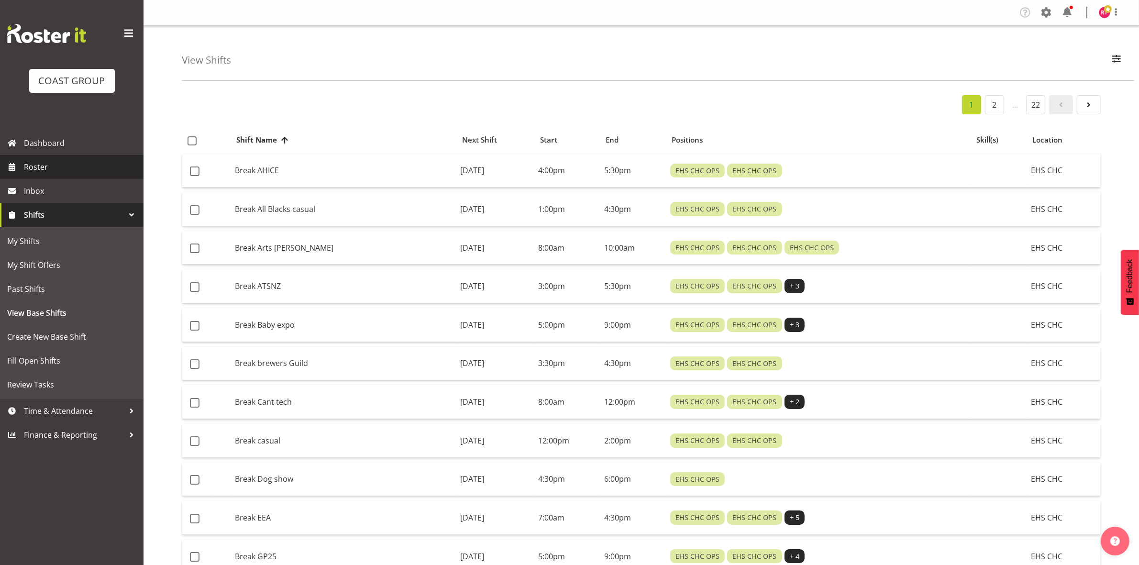
click at [30, 167] on span "Roster" at bounding box center [81, 167] width 115 height 14
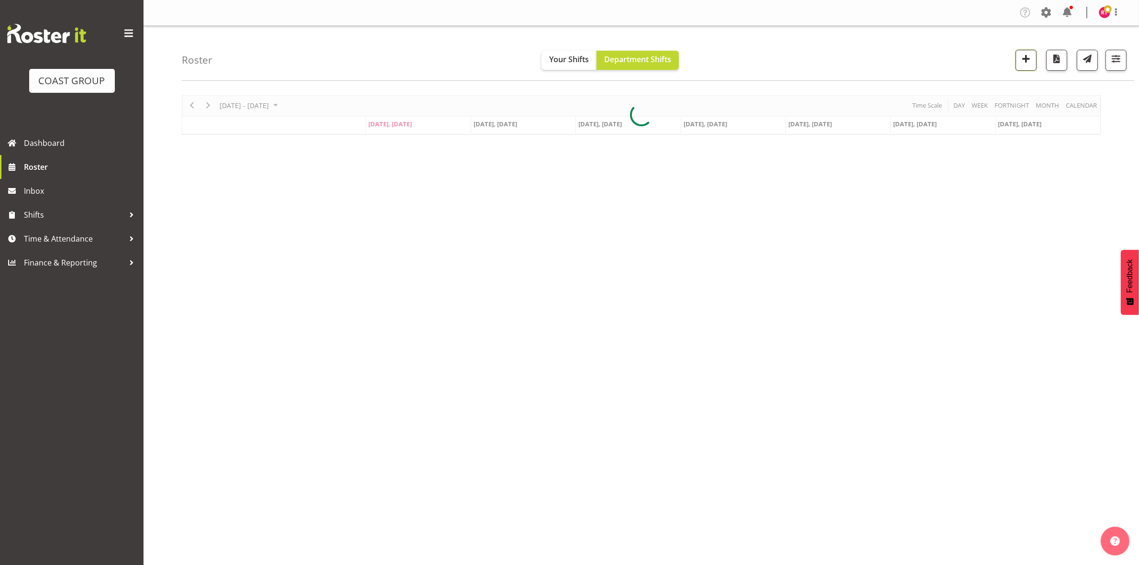
click at [1020, 63] on span "button" at bounding box center [1025, 59] width 12 height 12
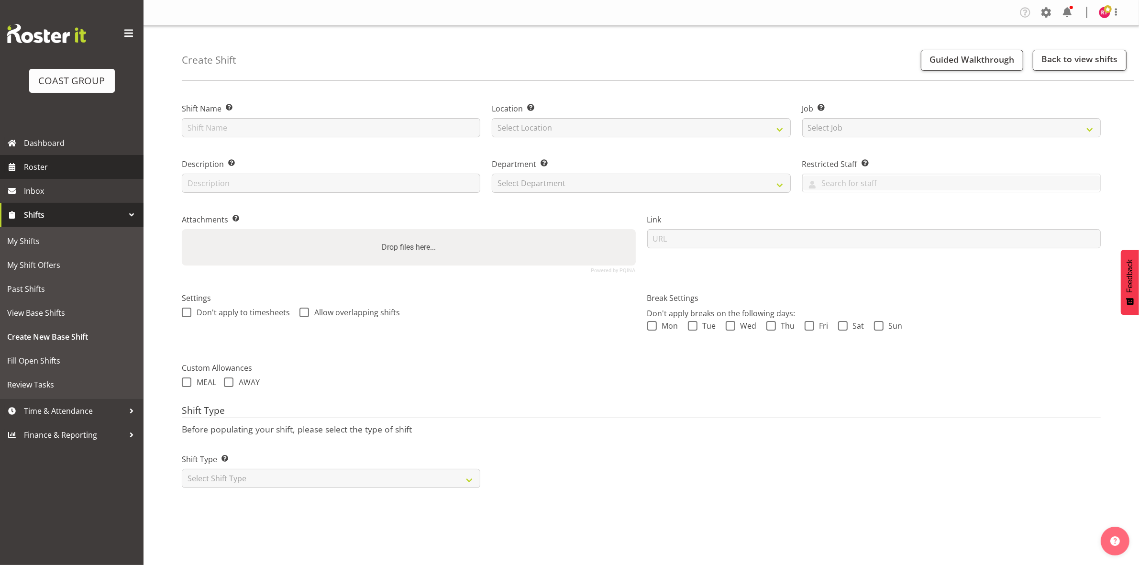
click at [64, 165] on span "Roster" at bounding box center [81, 167] width 115 height 14
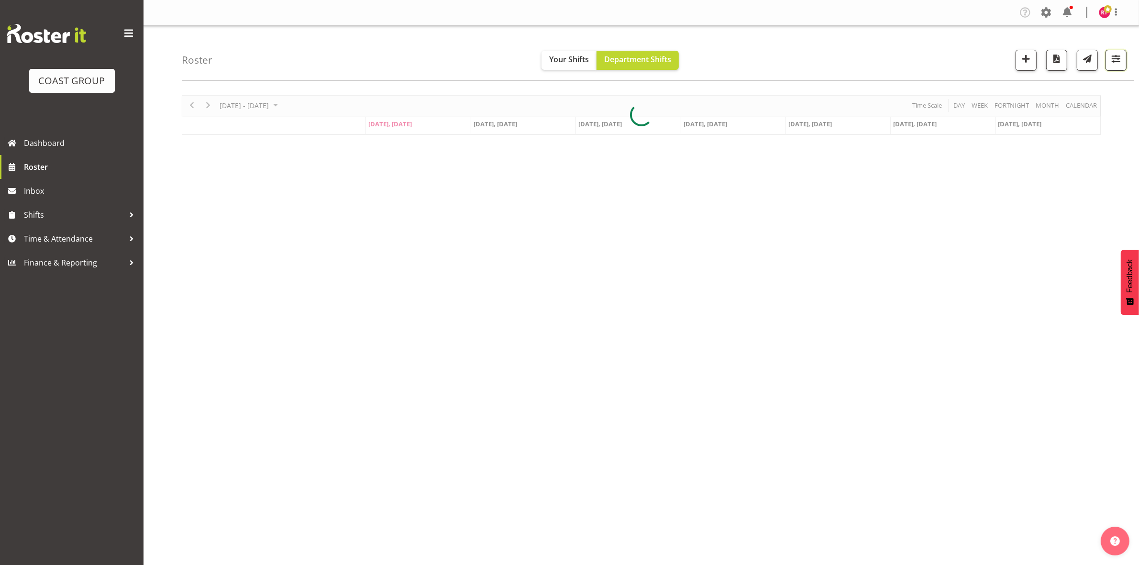
click at [1116, 57] on span "button" at bounding box center [1115, 59] width 12 height 12
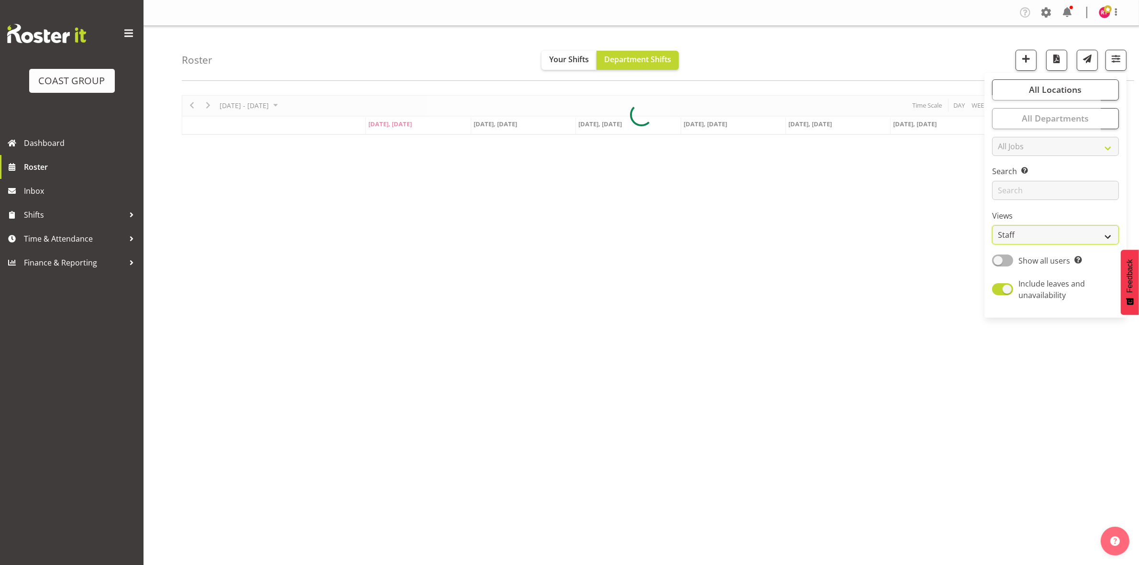
drag, startPoint x: 1019, startPoint y: 234, endPoint x: 1017, endPoint y: 242, distance: 8.3
click at [1019, 234] on select "Staff Role Shift - Horizontal Shift - Vertical Staff - Location" at bounding box center [1055, 234] width 127 height 19
select select "shift"
click at [992, 225] on select "Staff Role Shift - Horizontal Shift - Vertical Staff - Location" at bounding box center [1055, 234] width 127 height 19
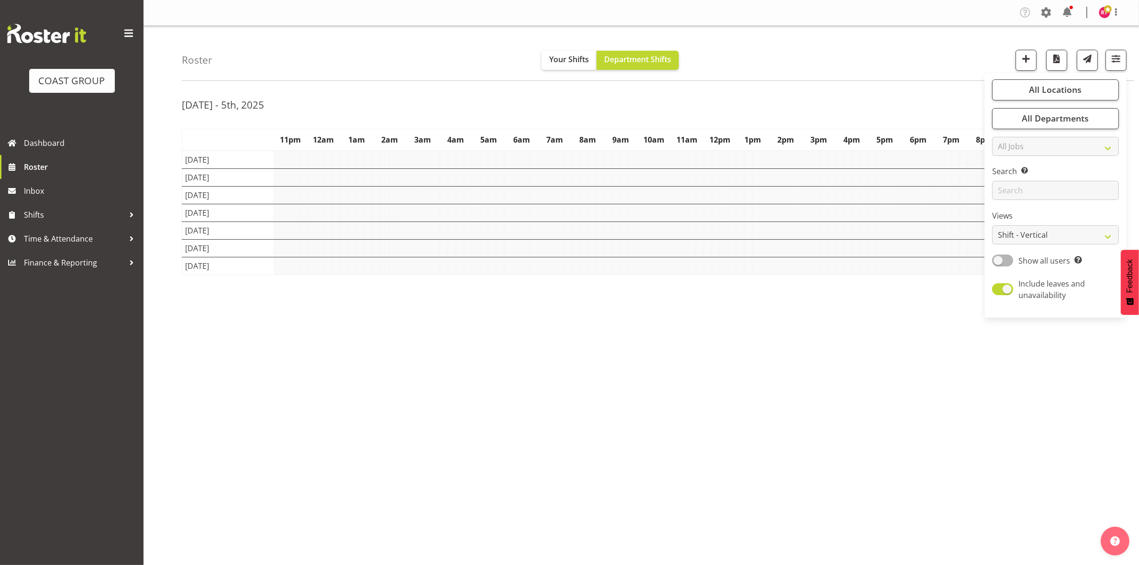
click at [847, 135] on th "4pm" at bounding box center [851, 140] width 33 height 22
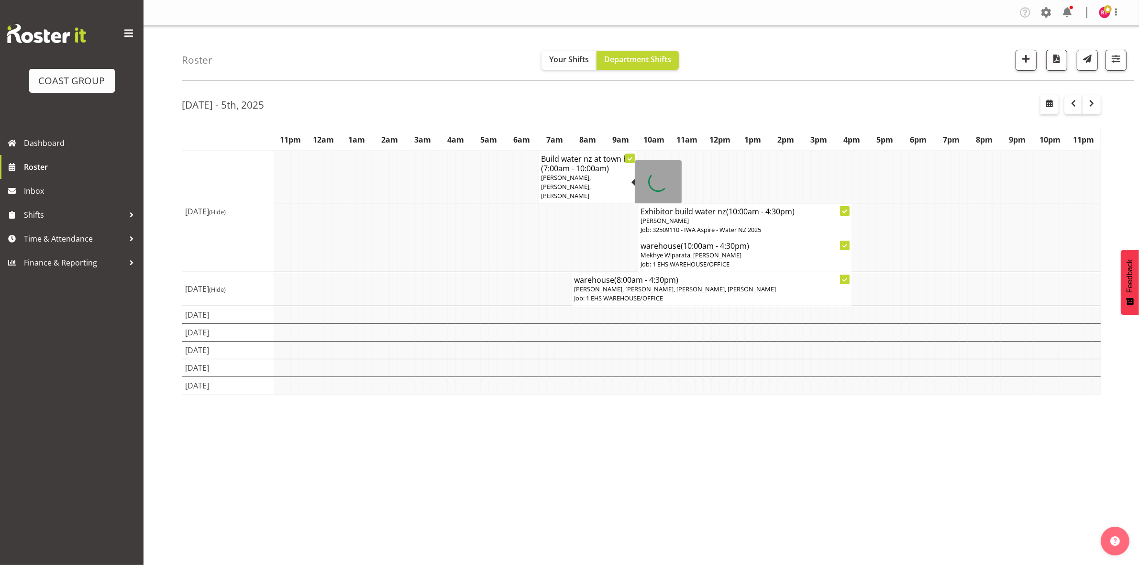
click at [591, 179] on span "David Wiseman, Reuben Bowe, Zac Nimmo" at bounding box center [566, 186] width 50 height 27
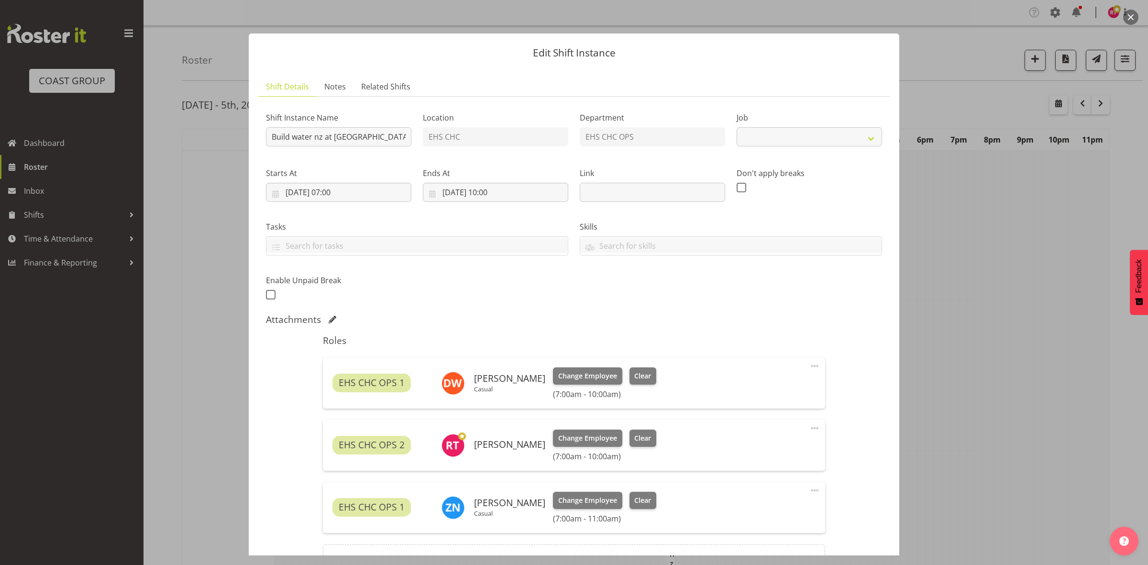
select select "9028"
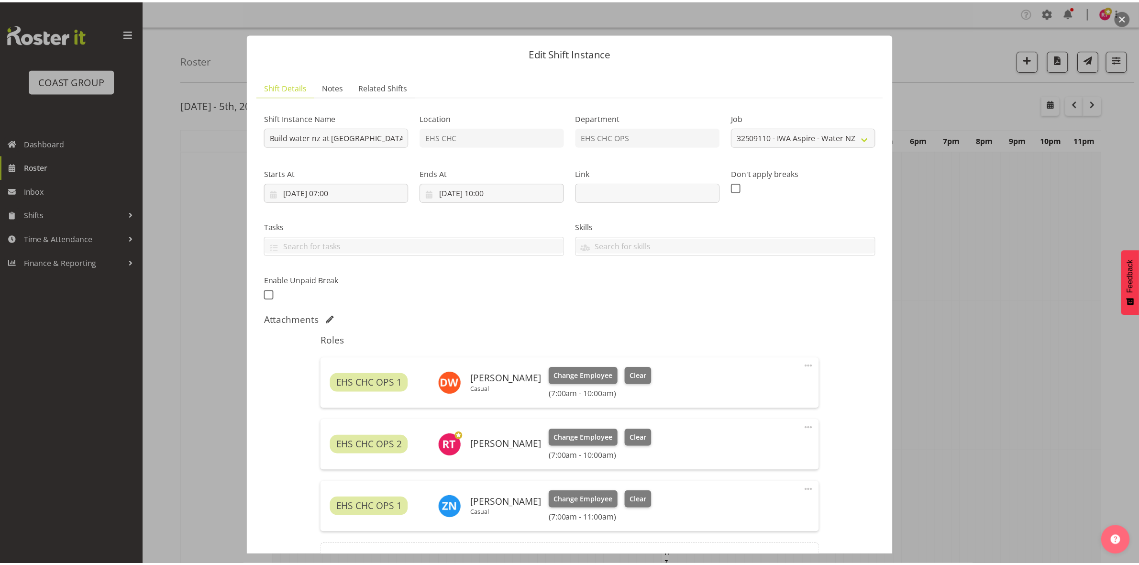
scroll to position [107, 0]
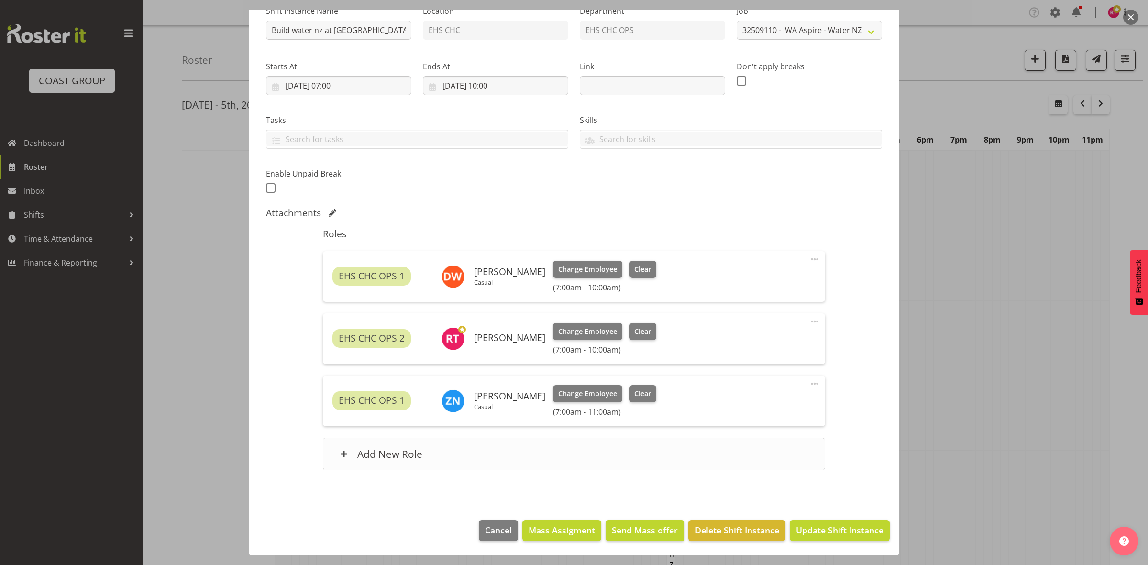
click at [438, 447] on div "Add New Role" at bounding box center [574, 454] width 502 height 33
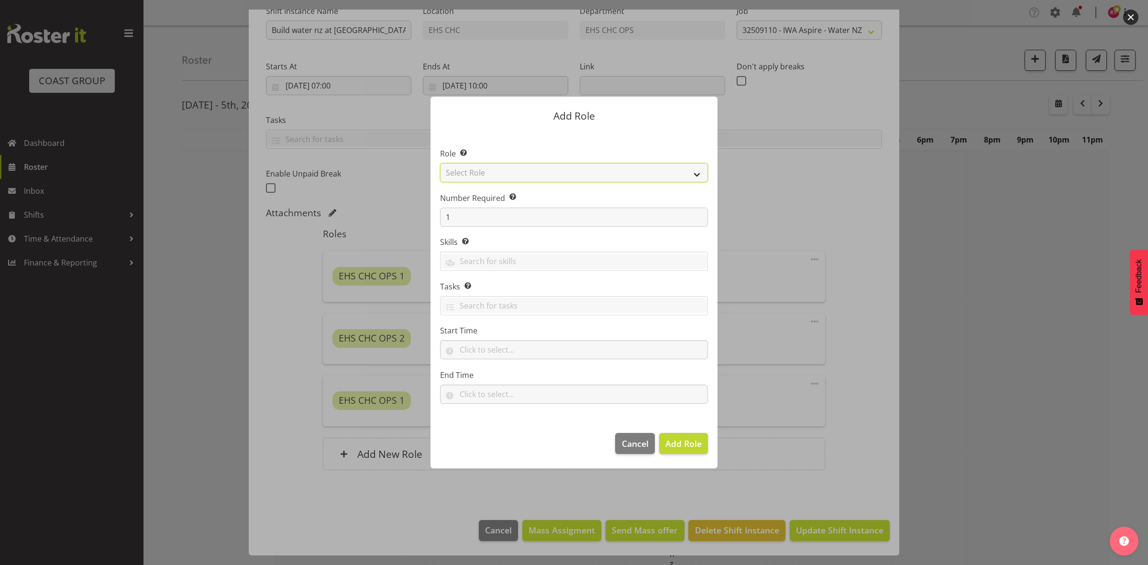
click at [503, 168] on select "Select Role ACCOUNT MANAGER ACCOUNT MANAGER DW ACCOUNTS AKL DIANNA VEHICLES AKL…" at bounding box center [574, 172] width 268 height 19
select select "192"
click at [440, 163] on select "Select Role ACCOUNT MANAGER ACCOUNT MANAGER DW ACCOUNTS AKL DIANNA VEHICLES AKL…" at bounding box center [574, 172] width 268 height 19
click at [477, 351] on input "text" at bounding box center [574, 349] width 268 height 19
click at [503, 371] on select "00 00 01 02 03 04 05 06 07 08 09 10 11 12 13 14 15 16 17 18 19 20 21 22 23" at bounding box center [505, 374] width 22 height 19
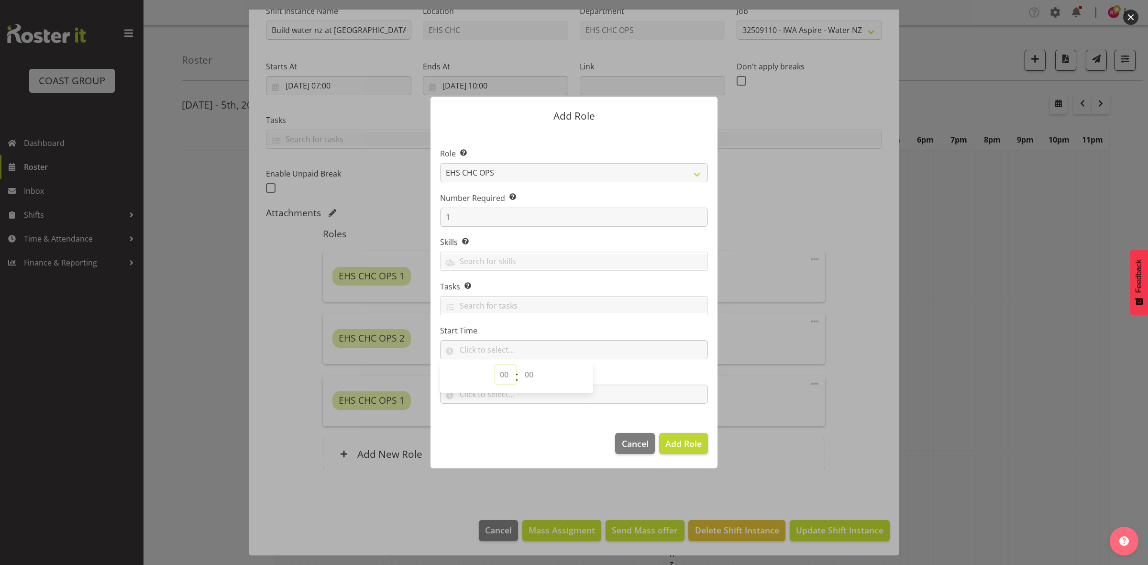
select select "7"
click at [494, 365] on select "00 00 01 02 03 04 05 06 07 08 09 10 11 12 13 14 15 16 17 18 19 20 21 22 23" at bounding box center [505, 374] width 22 height 19
drag, startPoint x: 529, startPoint y: 376, endPoint x: 529, endPoint y: 368, distance: 8.1
click at [529, 376] on select "00 00 01 02 03 04 05 06 07 08 09 10 11 12 13 14 15 16 17 18 19 20 21 22 23 24 2…" at bounding box center [530, 374] width 22 height 19
select select "0"
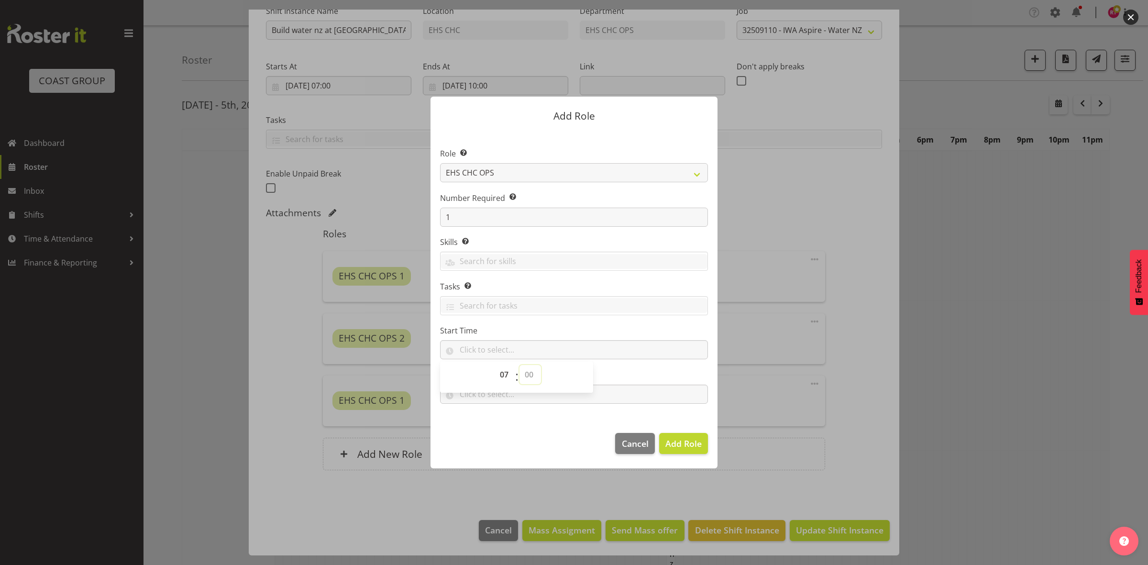
click at [519, 365] on select "00 00 01 02 03 04 05 06 07 08 09 10 11 12 13 14 15 16 17 18 19 20 21 22 23 24 2…" at bounding box center [530, 374] width 22 height 19
type input "07:00"
click at [498, 431] on footer "Cancel Add Role" at bounding box center [573, 445] width 287 height 45
click at [491, 389] on input "text" at bounding box center [574, 393] width 268 height 19
click at [503, 418] on select "00 00 01 02 03 04 05 06 07 08 09 10 11 12 13 14 15 16 17 18 19 20 21 22 23" at bounding box center [505, 418] width 22 height 19
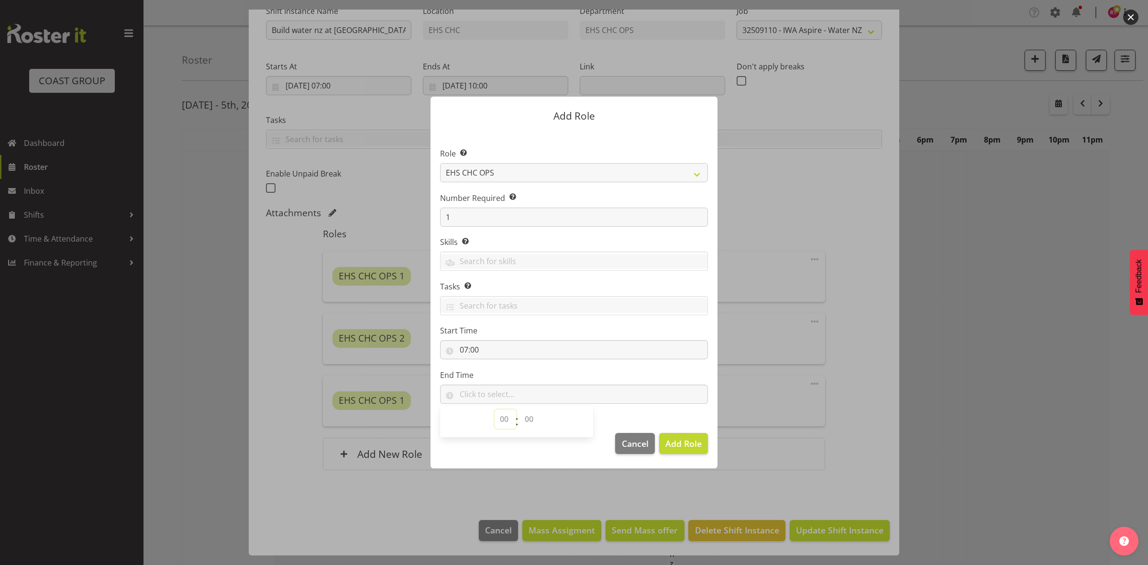
select select "10"
click at [494, 409] on select "00 00 01 02 03 04 05 06 07 08 09 10 11 12 13 14 15 16 17 18 19 20 21 22 23" at bounding box center [505, 418] width 22 height 19
click at [525, 421] on select "00 00 01 02 03 04 05 06 07 08 09 10 11 12 13 14 15 16 17 18 19 20 21 22 23 24 2…" at bounding box center [530, 418] width 22 height 19
select select "0"
click at [519, 409] on select "00 00 01 02 03 04 05 06 07 08 09 10 11 12 13 14 15 16 17 18 19 20 21 22 23 24 2…" at bounding box center [530, 418] width 22 height 19
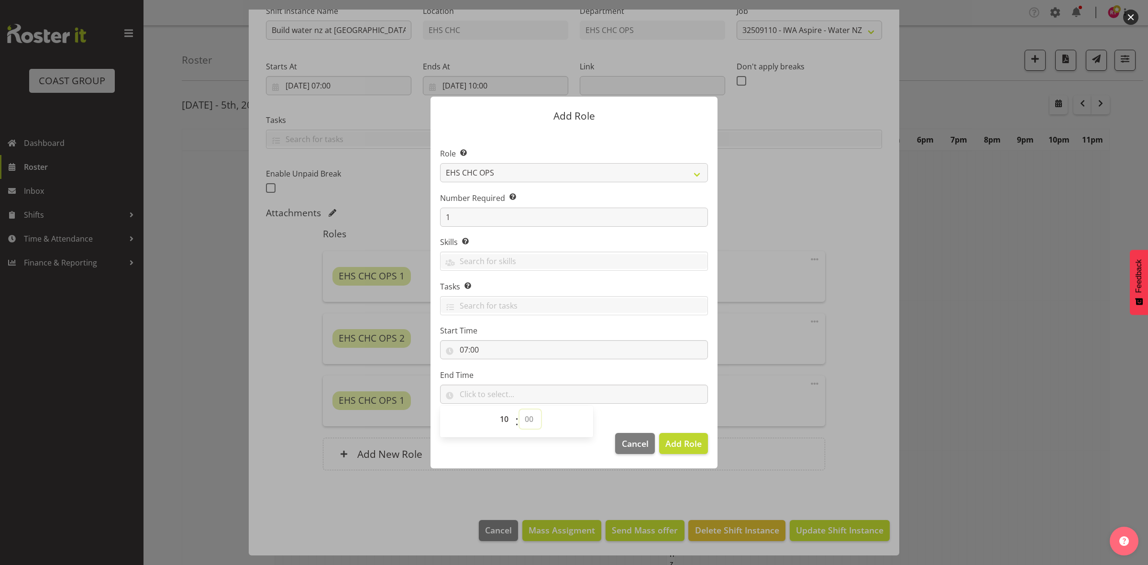
type input "10:00"
click at [678, 440] on span "Add Role" at bounding box center [683, 443] width 36 height 11
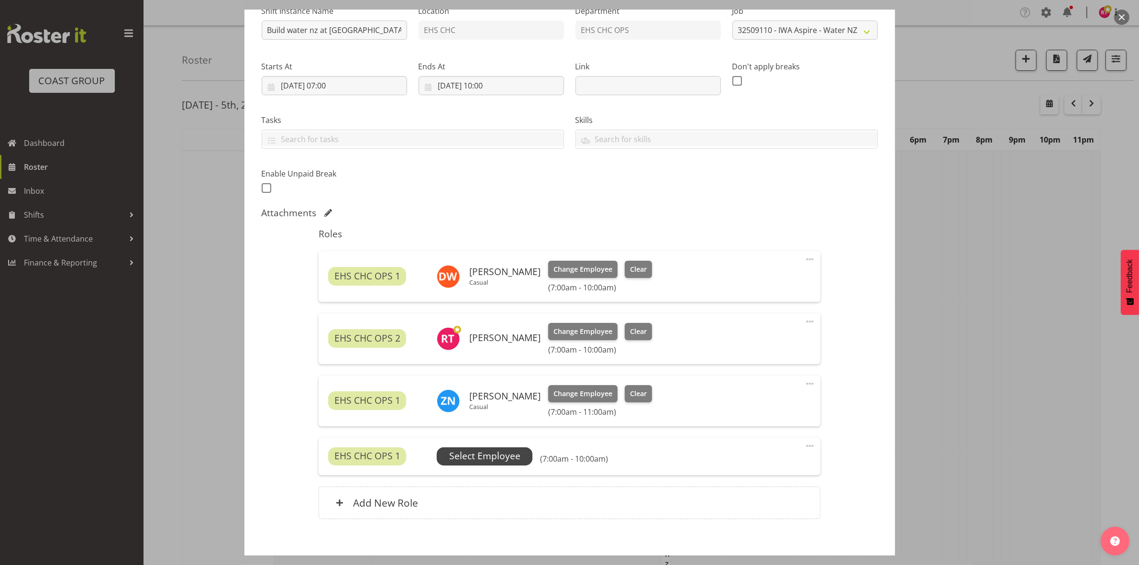
click at [510, 458] on span "Select Employee" at bounding box center [484, 456] width 71 height 14
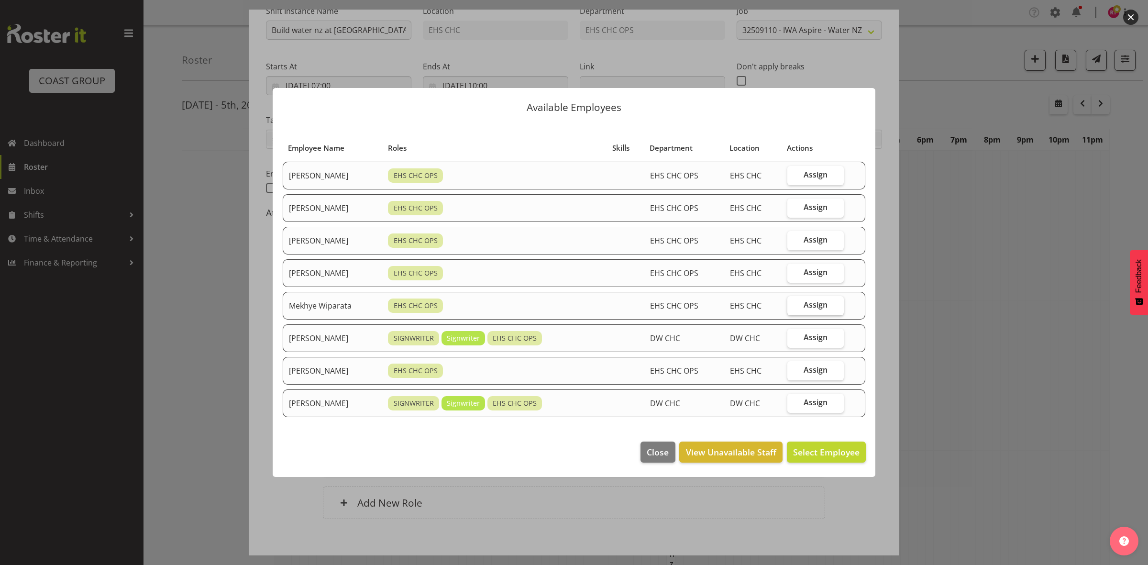
click at [816, 305] on span "Assign" at bounding box center [815, 305] width 24 height 10
click at [793, 305] on input "Assign" at bounding box center [790, 305] width 6 height 6
checkbox input "true"
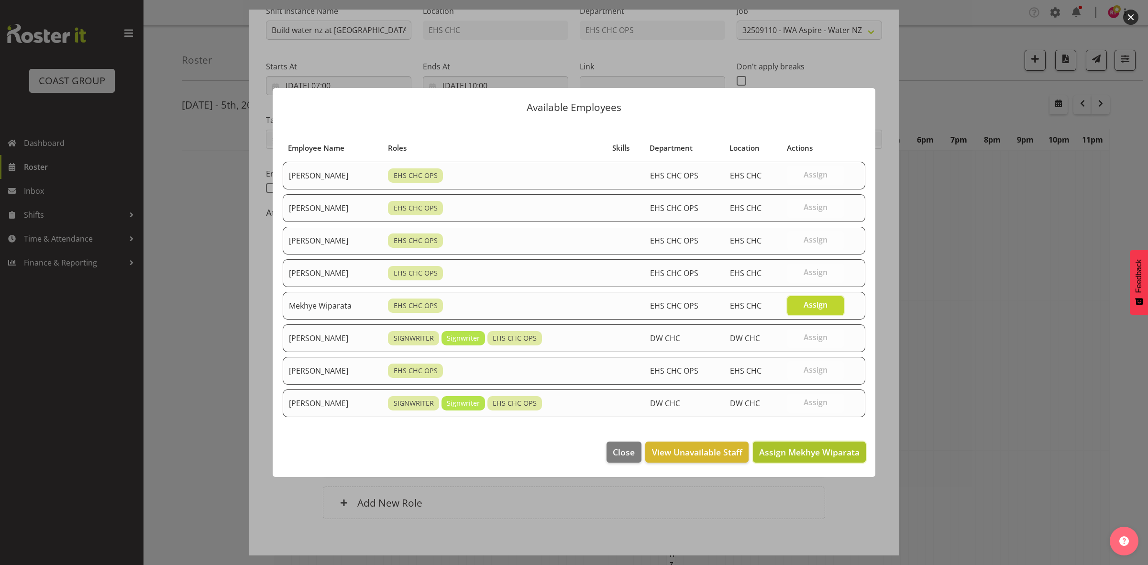
click at [768, 449] on span "Assign Mekhye Wiparata" at bounding box center [809, 451] width 100 height 11
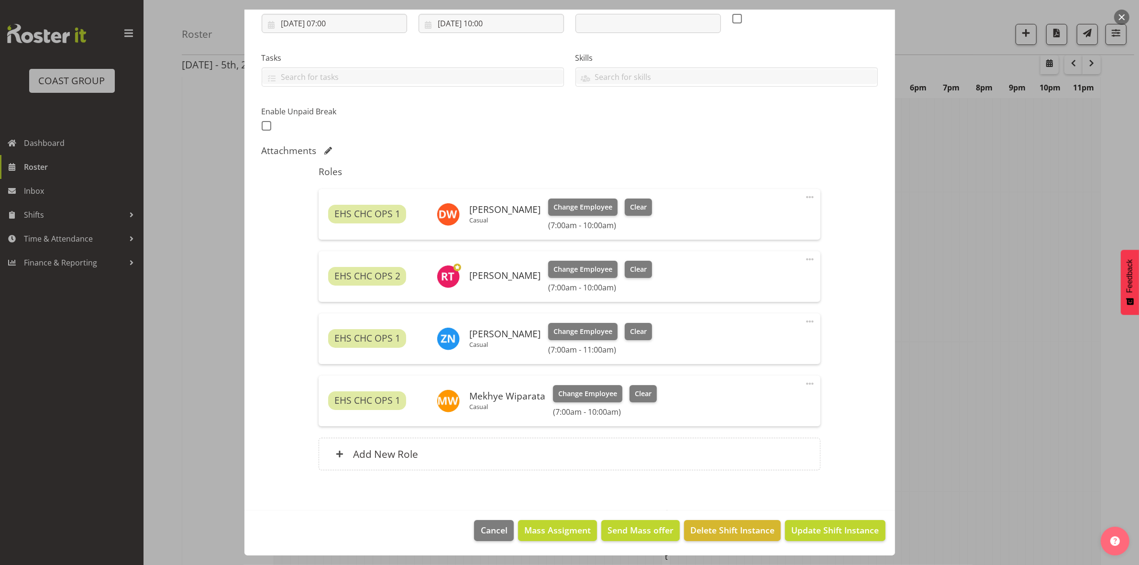
scroll to position [299, 0]
click at [808, 533] on span "Update Shift Instance" at bounding box center [835, 530] width 88 height 12
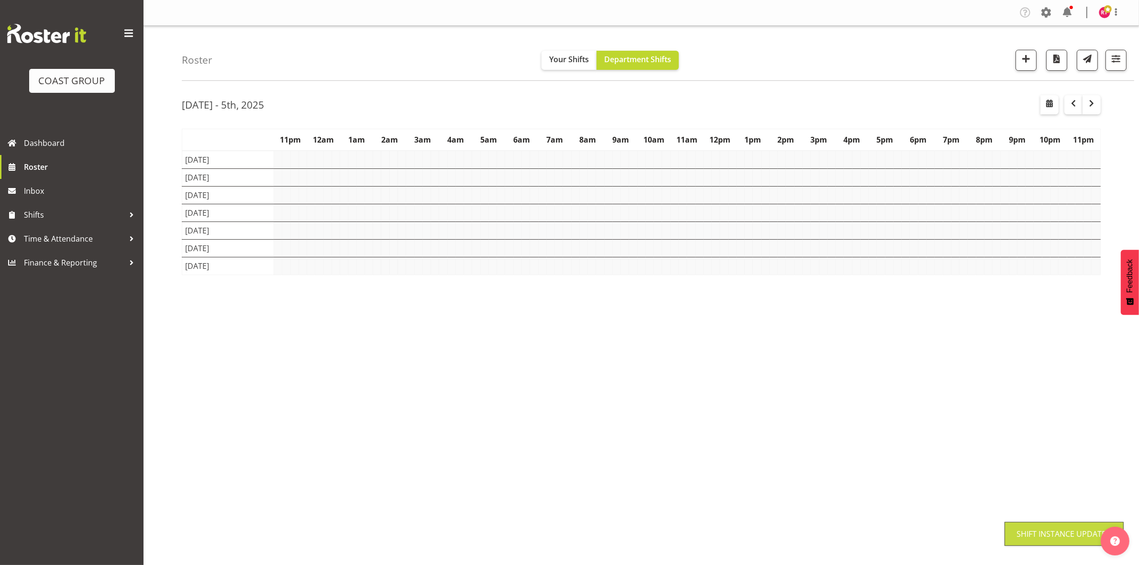
scroll to position [0, 0]
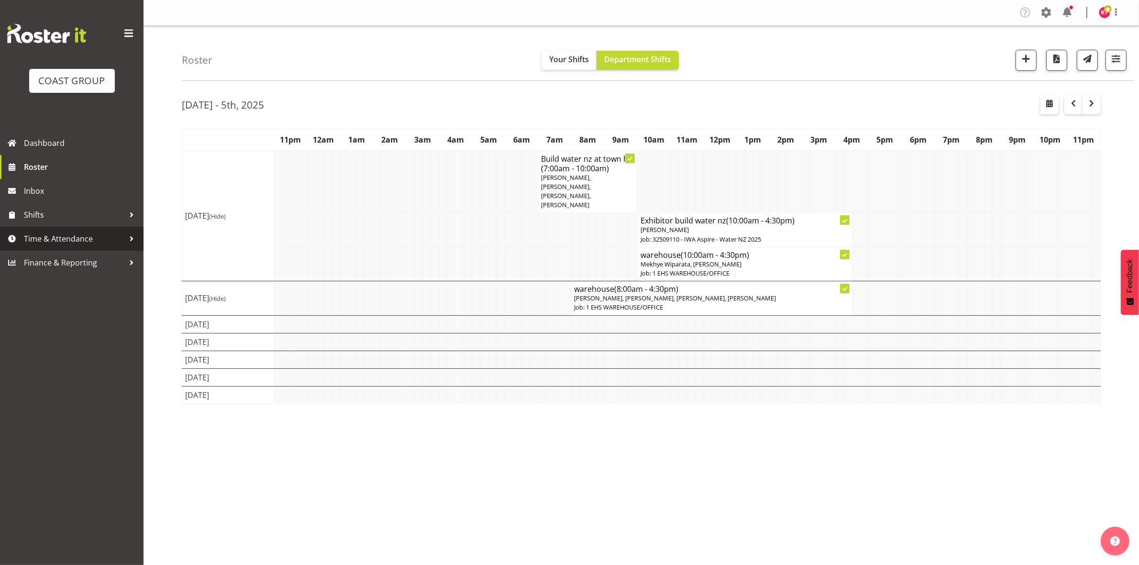
click at [61, 246] on link "Time & Attendance" at bounding box center [71, 239] width 143 height 24
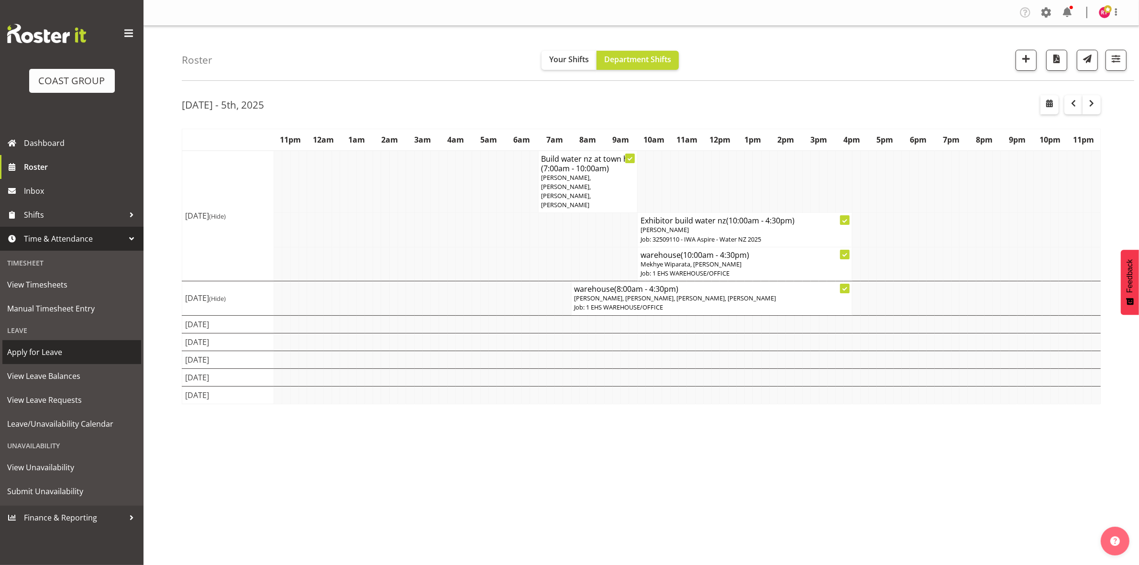
click at [53, 354] on span "Apply for Leave" at bounding box center [71, 352] width 129 height 14
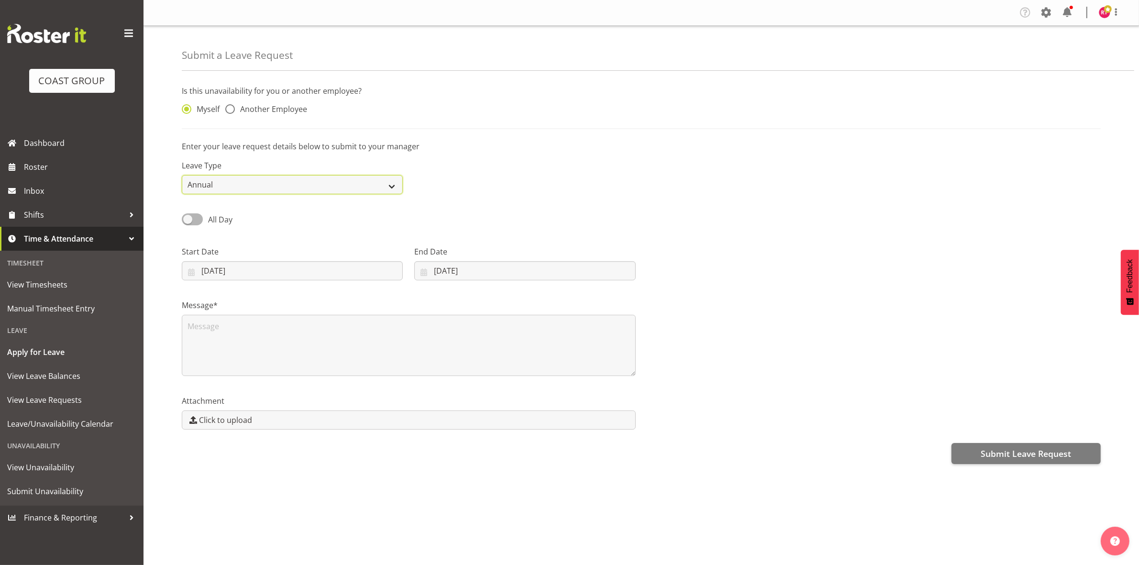
click at [264, 183] on select "Annual Sick Leave Without Pay Bereavement Domestic Violence Parental Jury Servi…" at bounding box center [292, 184] width 221 height 19
select select "Sick"
click at [182, 175] on select "Annual Sick Leave Without Pay Bereavement Domestic Violence Parental Jury Servi…" at bounding box center [292, 184] width 221 height 19
click at [204, 273] on input "[DATE]" at bounding box center [292, 270] width 221 height 19
click at [311, 405] on span "26" at bounding box center [308, 401] width 8 height 9
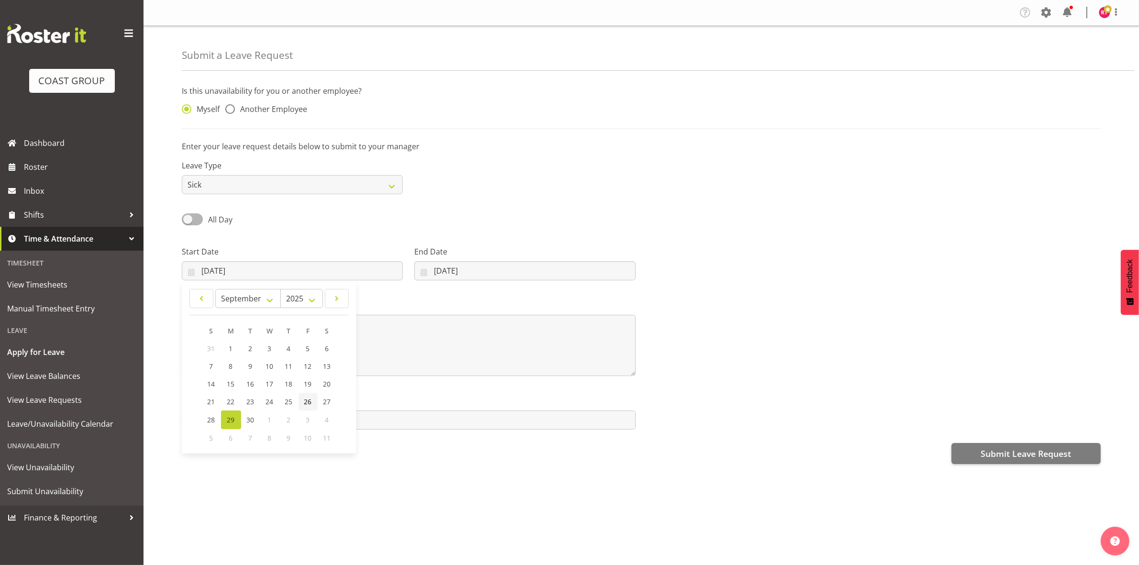
type input "[DATE]"
click at [436, 271] on input "[DATE]" at bounding box center [524, 270] width 221 height 19
click at [527, 406] on span "26" at bounding box center [530, 401] width 8 height 9
type input "[DATE]"
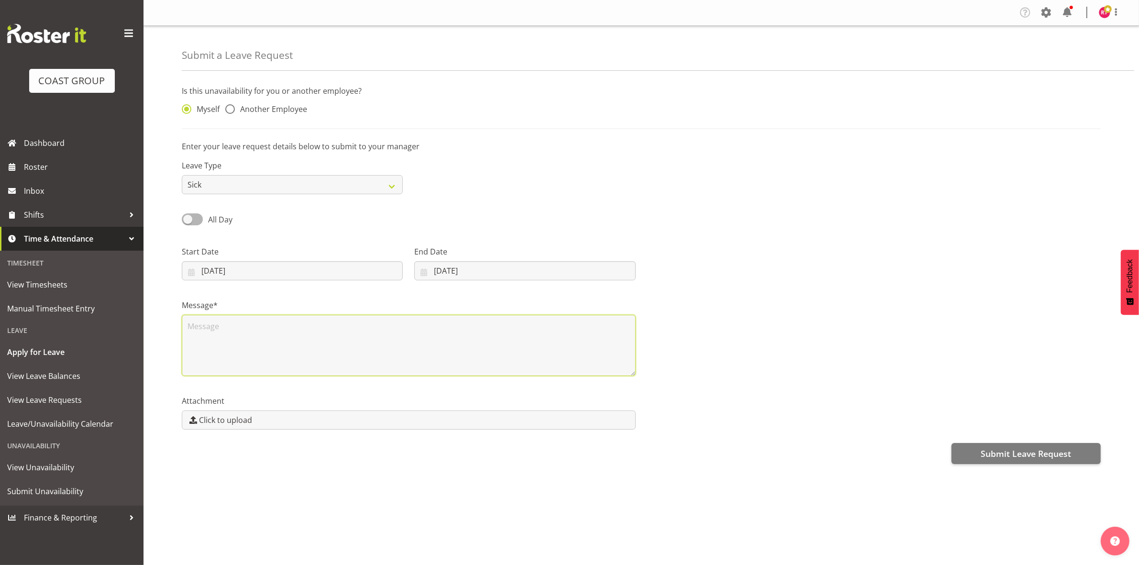
click at [249, 338] on textarea at bounding box center [409, 345] width 454 height 61
type textarea "head cold"
click at [230, 107] on span at bounding box center [230, 109] width 10 height 10
click at [230, 107] on input "Another Employee" at bounding box center [228, 109] width 6 height 6
radio input "true"
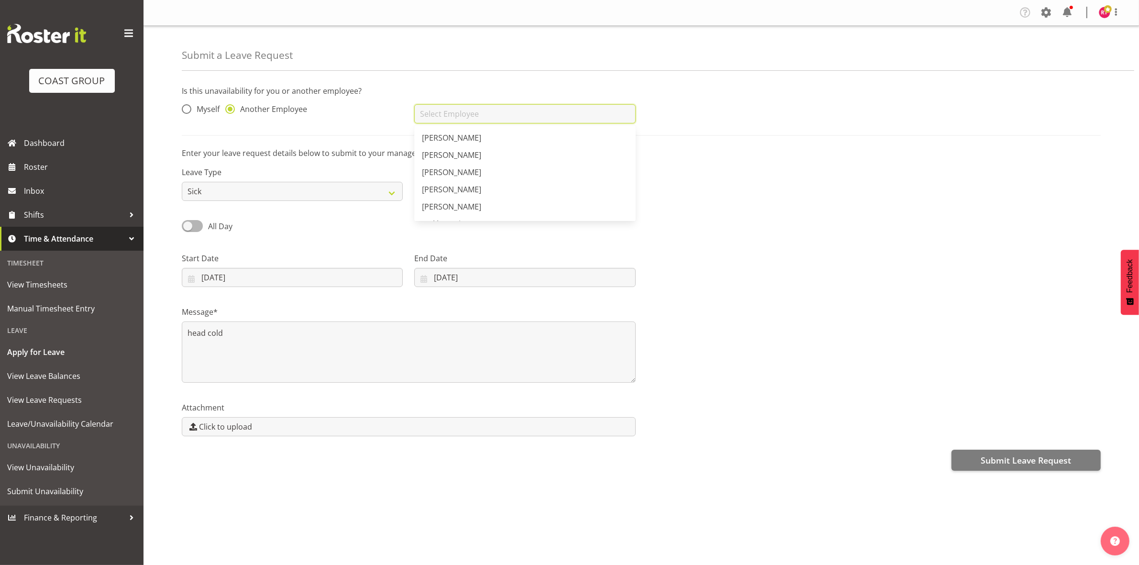
click at [451, 115] on input "text" at bounding box center [524, 113] width 221 height 19
click at [467, 202] on span "[PERSON_NAME]" at bounding box center [451, 206] width 59 height 11
type input "[PERSON_NAME]"
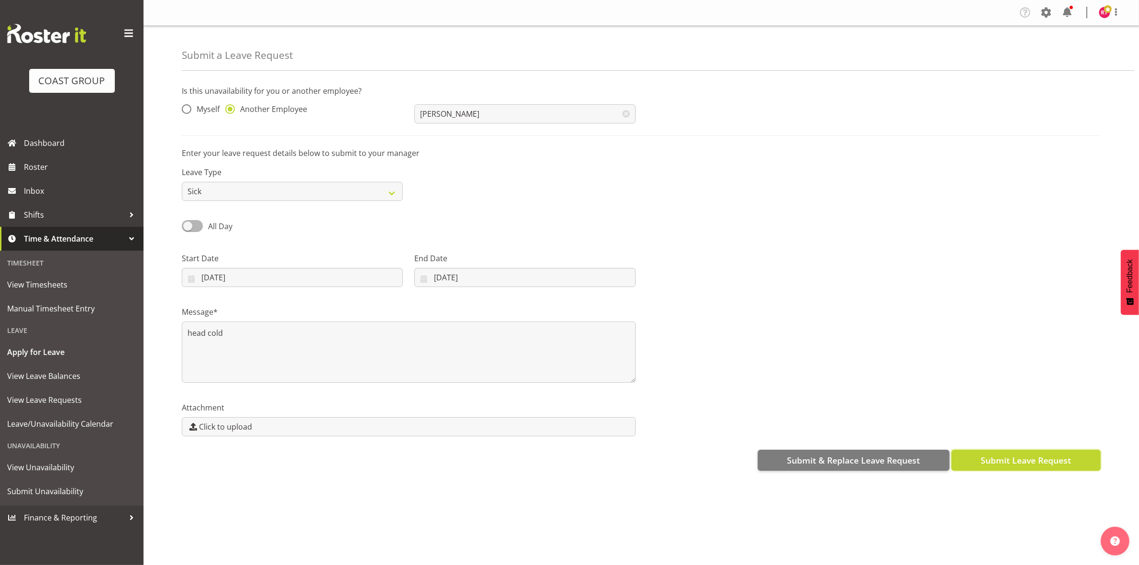
click at [1029, 458] on span "Submit Leave Request" at bounding box center [1025, 460] width 90 height 12
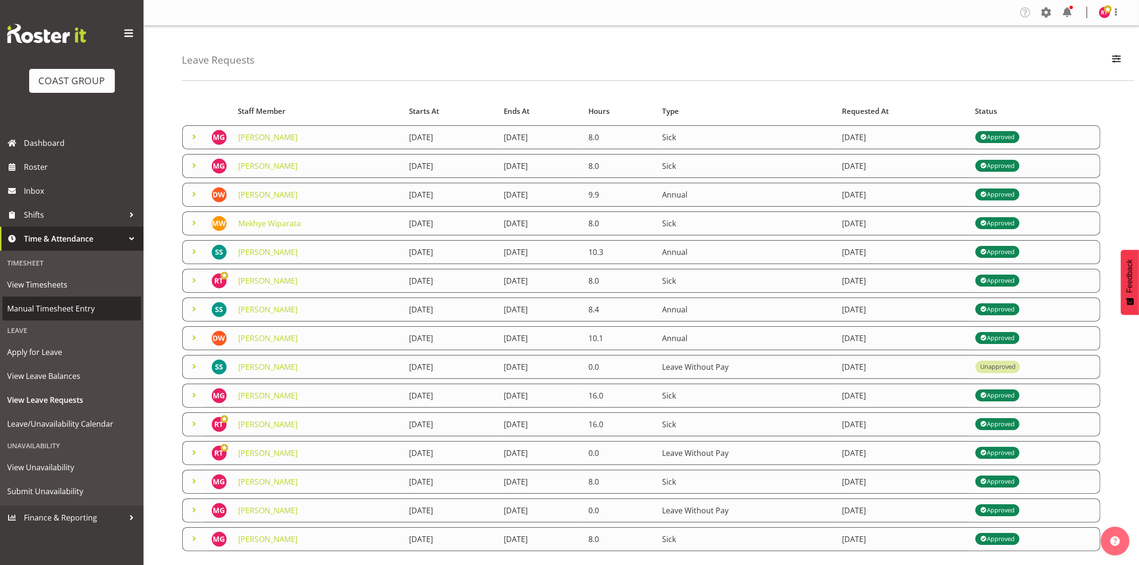
click at [68, 309] on span "Manual Timesheet Entry" at bounding box center [71, 308] width 129 height 14
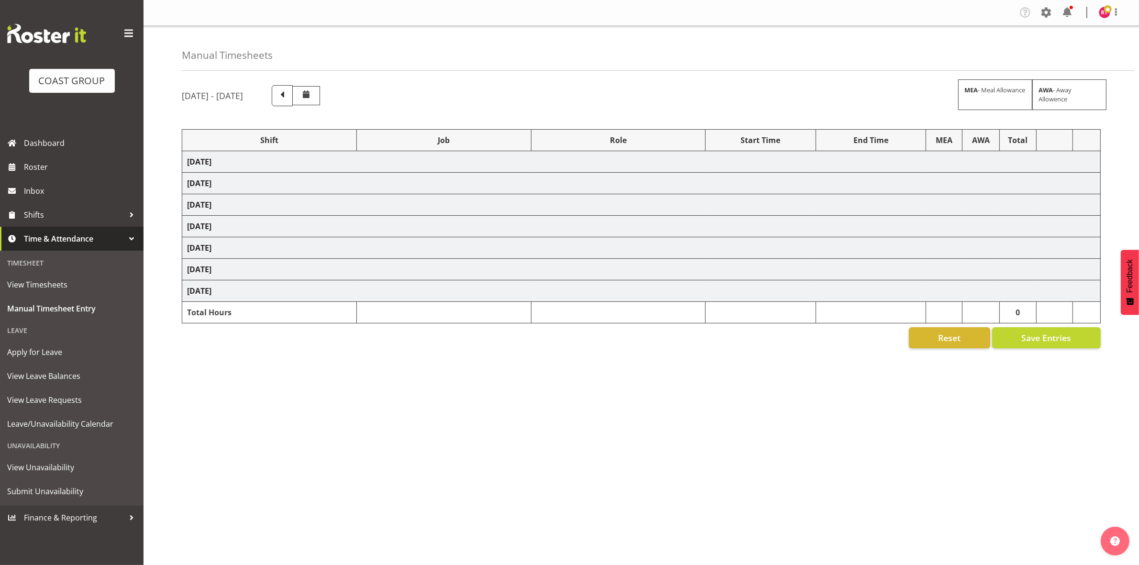
select select "82613"
select select "69"
select select "82612"
select select "10304"
select select "82616"
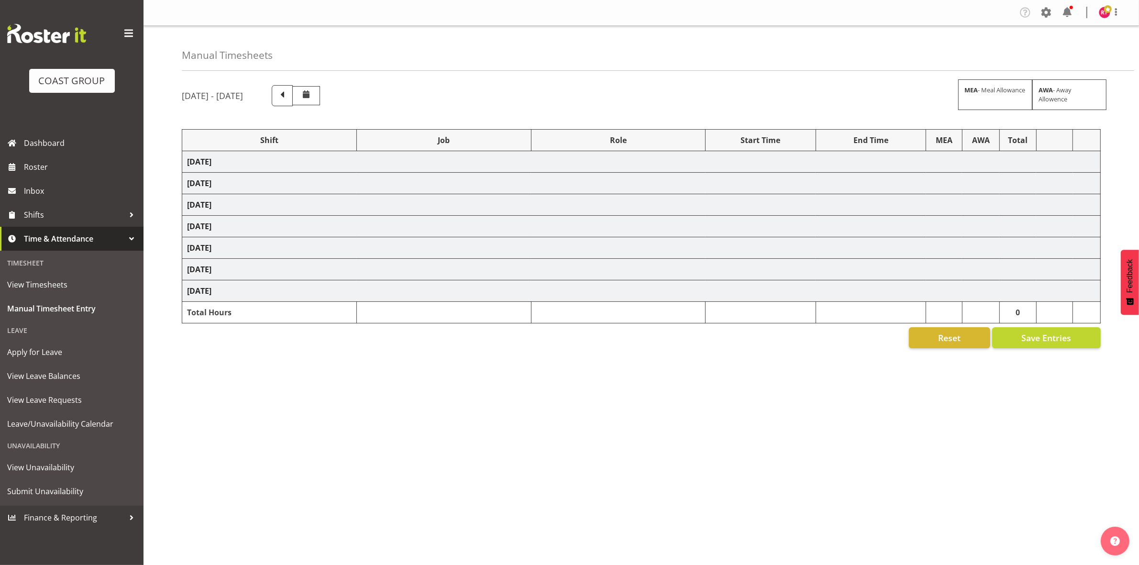
select select "69"
select select "82620"
select select "69"
select select "82622"
select select "9028"
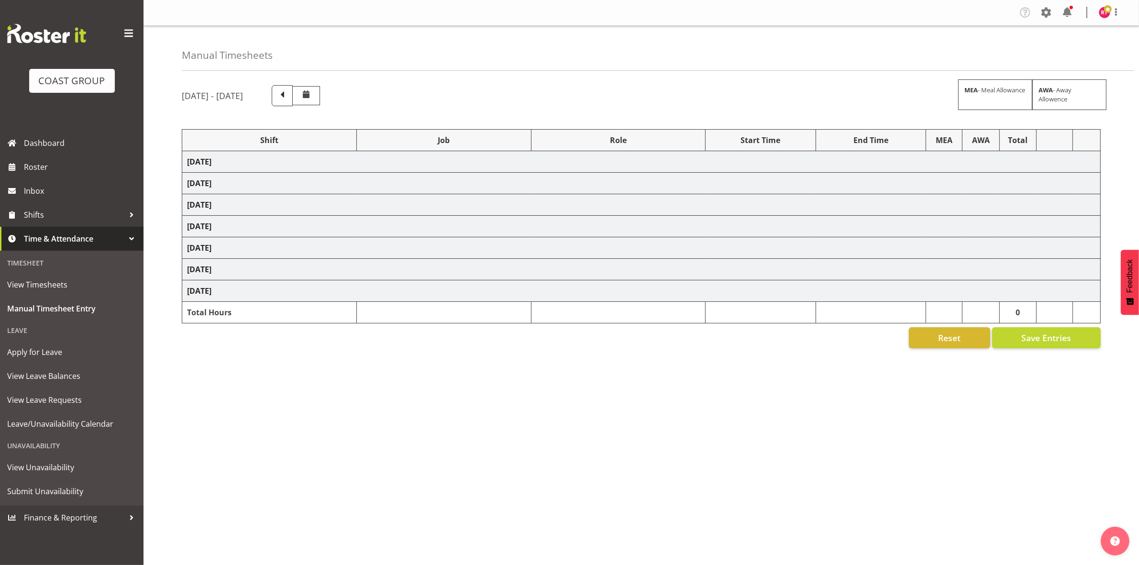
select select "82623"
select select "9028"
select select "82624"
select select "10304"
select select "82626"
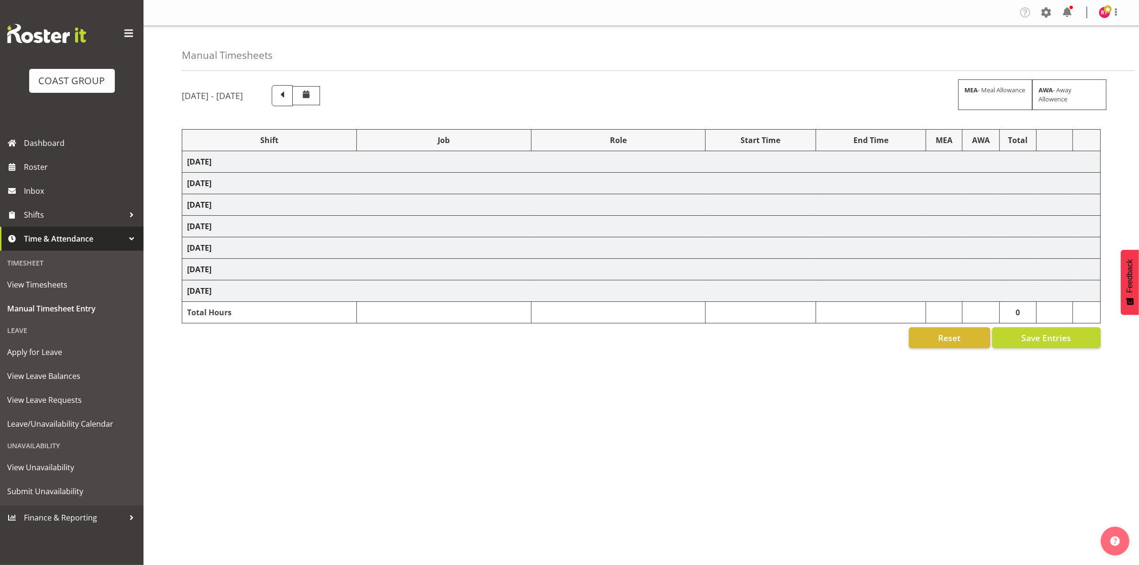
select select "9028"
select select "82884"
select select "69"
select select "82628"
select select "69"
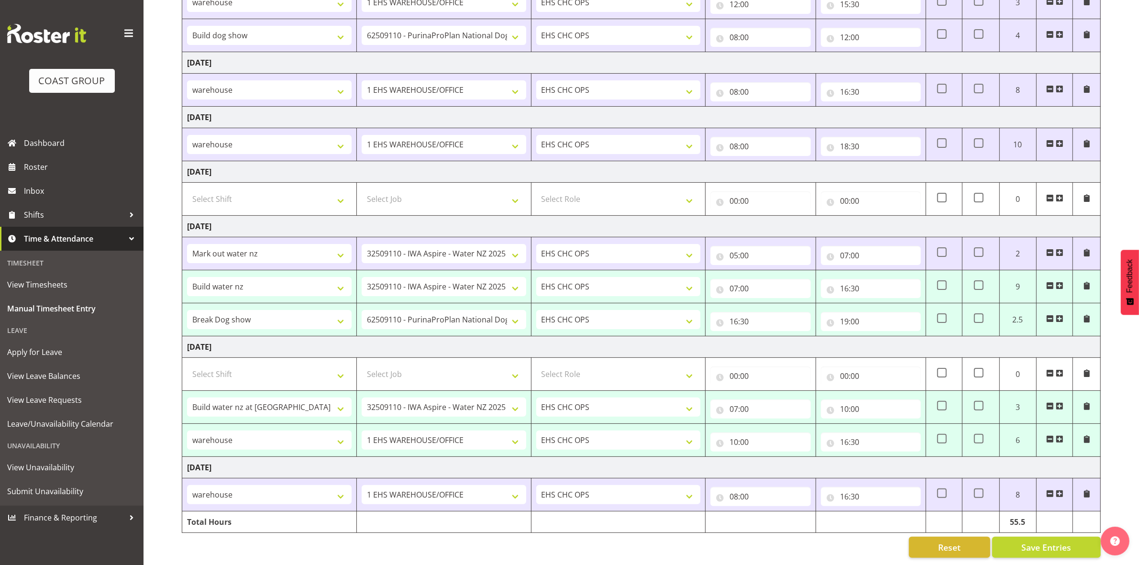
scroll to position [198, 0]
click at [1055, 541] on span "Save Entries" at bounding box center [1046, 547] width 50 height 12
select select "82626"
select select "9028"
type input "07:00"
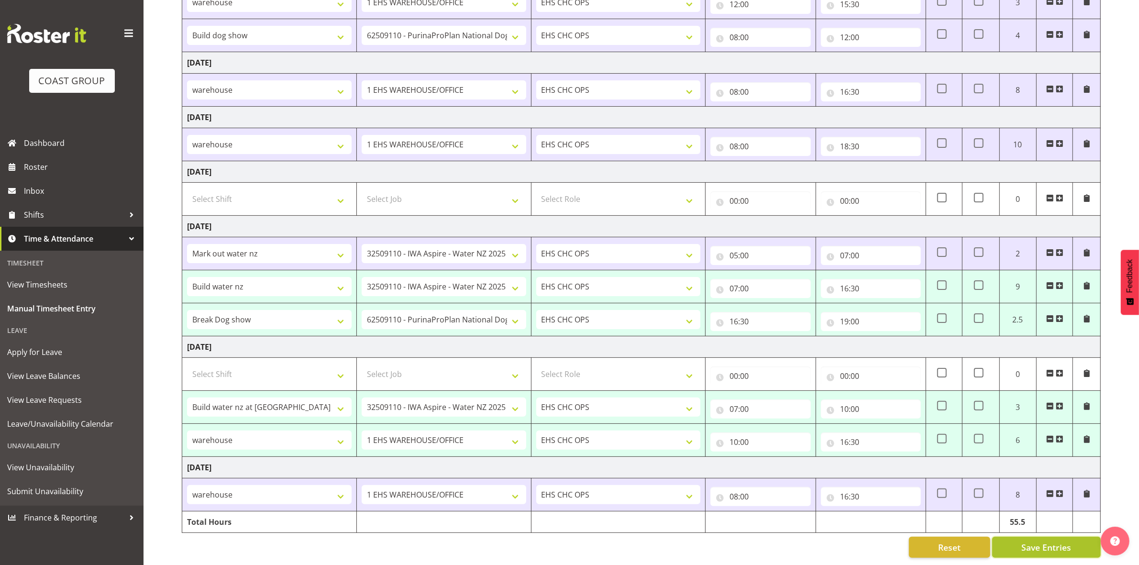
type input "10:00"
select select "82884"
select select "69"
type input "10:00"
type input "16:30"
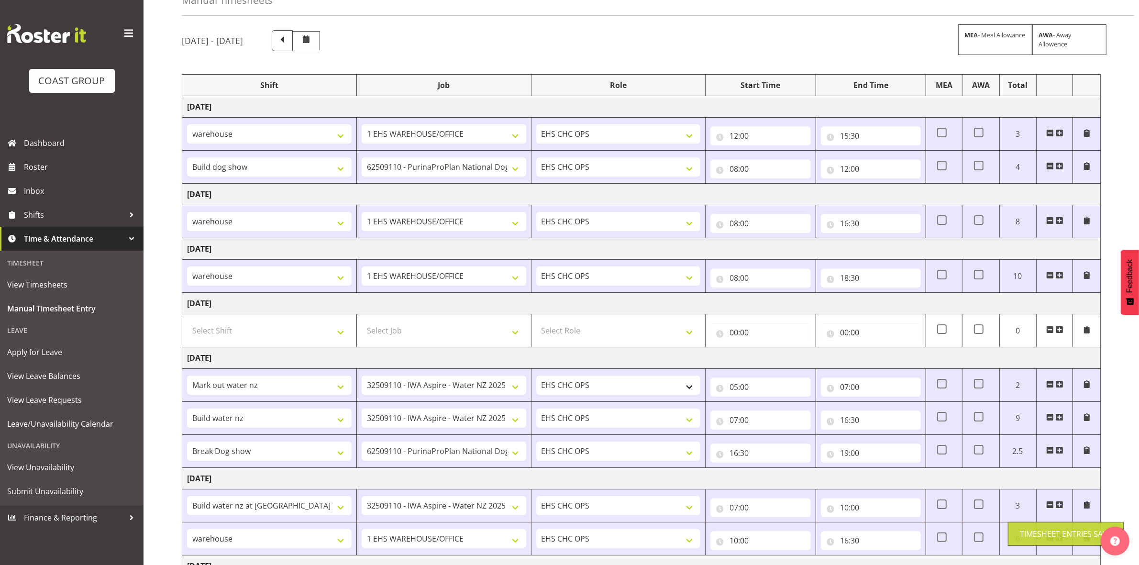
scroll to position [0, 0]
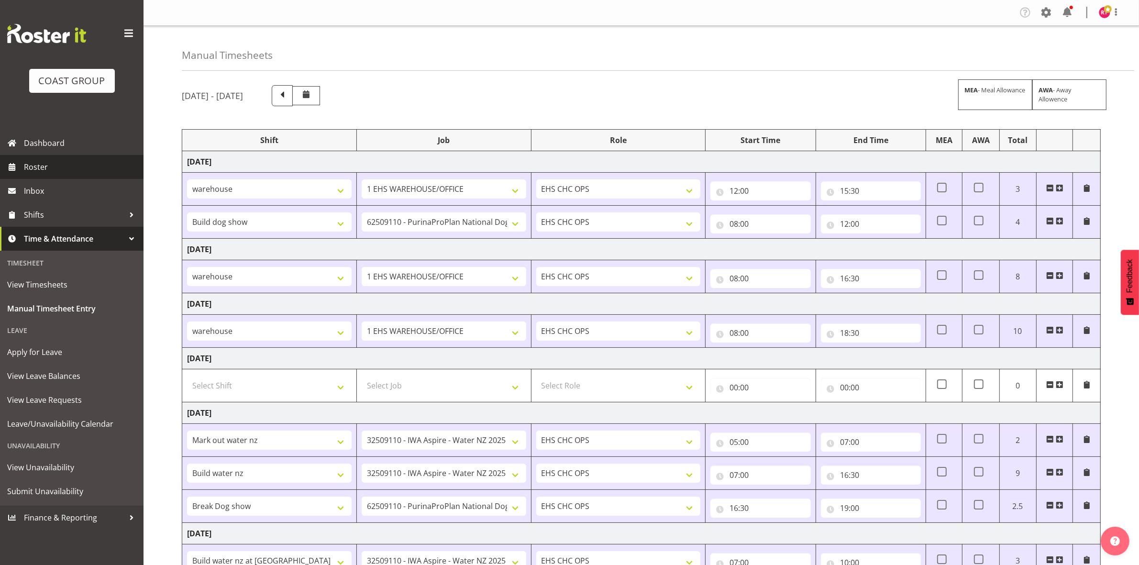
click at [48, 160] on span "Roster" at bounding box center [81, 167] width 115 height 14
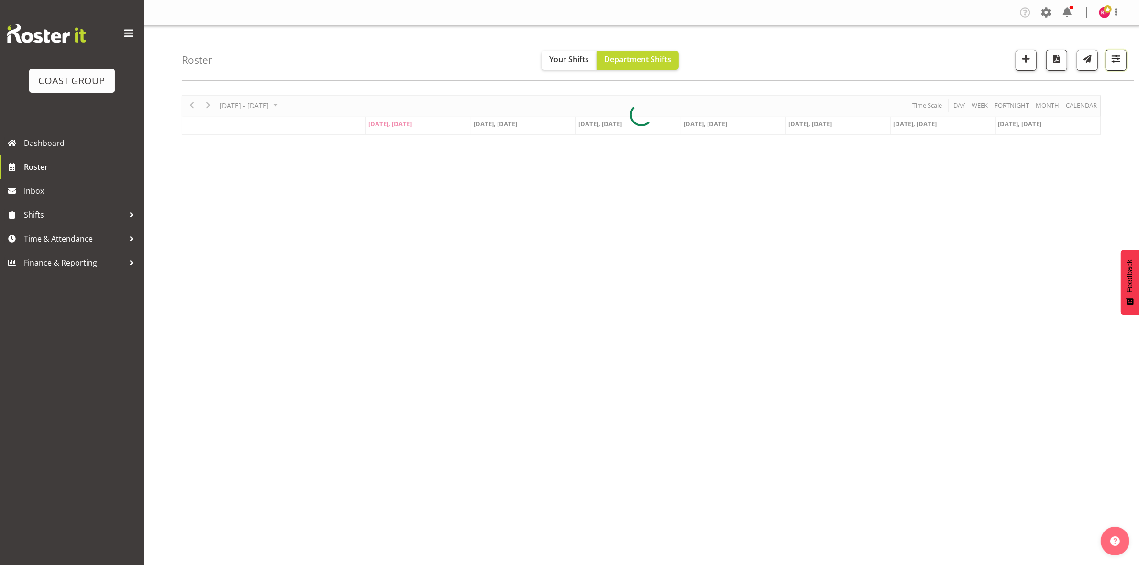
click at [1112, 63] on span "button" at bounding box center [1115, 59] width 12 height 12
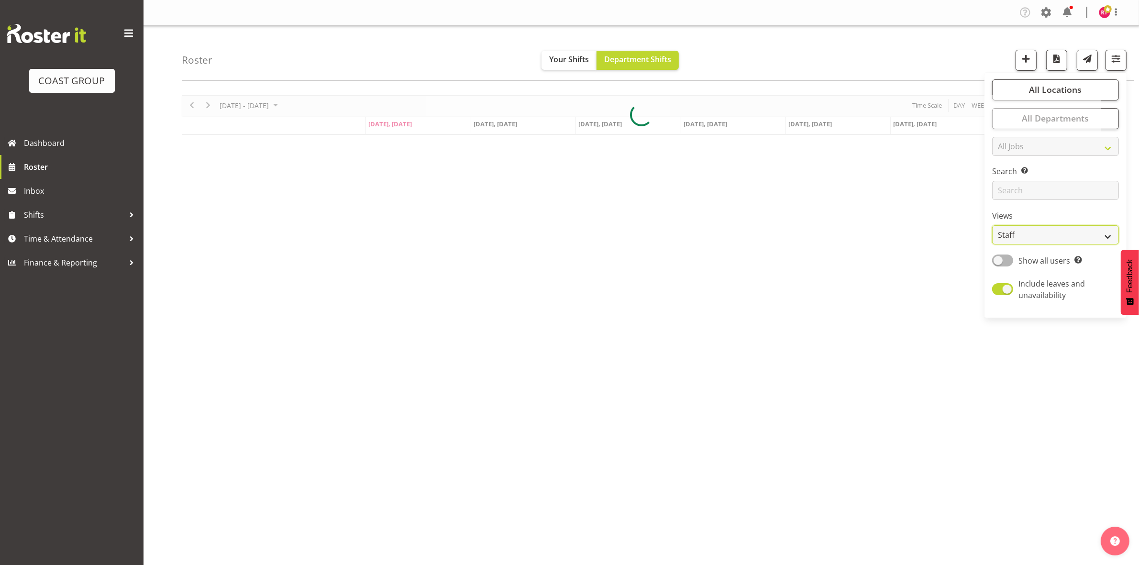
drag, startPoint x: 1027, startPoint y: 234, endPoint x: 1024, endPoint y: 242, distance: 8.2
click at [1027, 234] on select "Staff Role Shift - Horizontal Shift - Vertical Staff - Location" at bounding box center [1055, 234] width 127 height 19
select select "shift"
click at [992, 225] on select "Staff Role Shift - Horizontal Shift - Vertical Staff - Location" at bounding box center [1055, 234] width 127 height 19
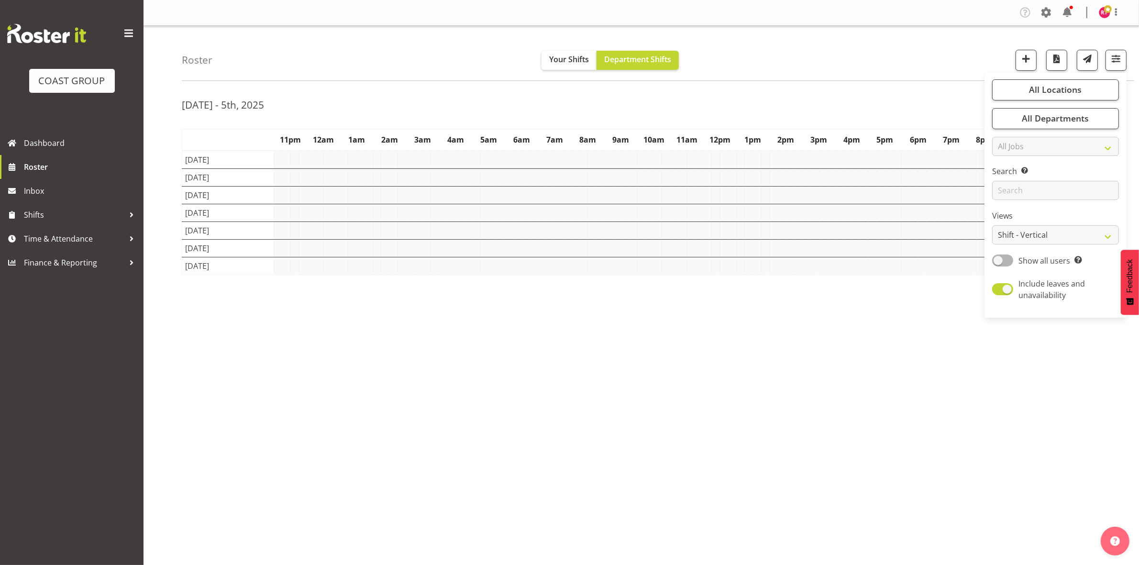
click at [912, 97] on div "[DATE] - 5th, 2025" at bounding box center [641, 106] width 919 height 22
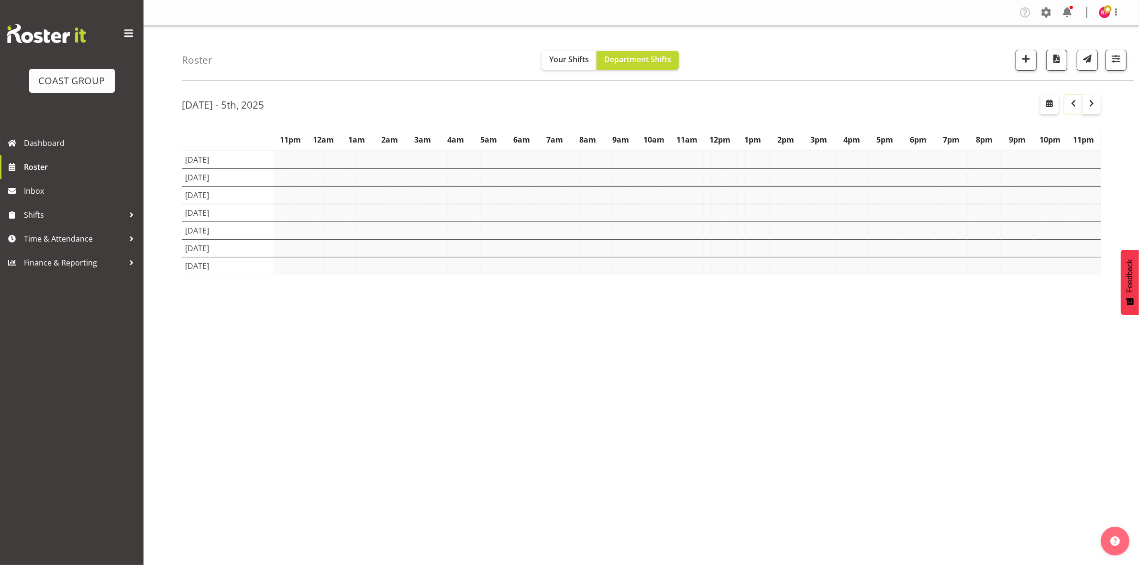
click at [1072, 105] on span "button" at bounding box center [1072, 103] width 11 height 11
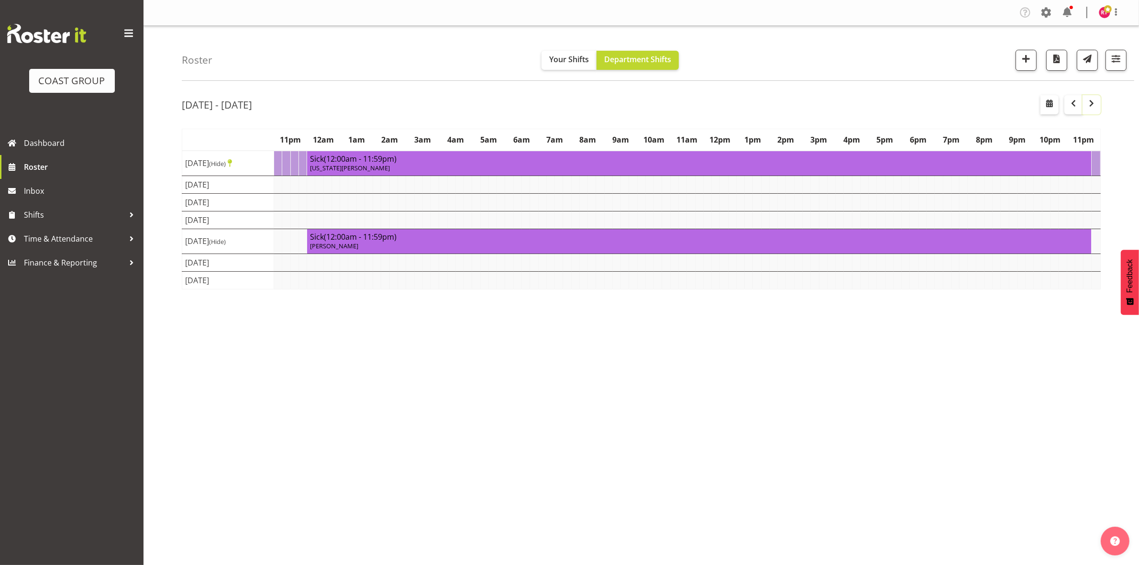
click at [1094, 108] on span "button" at bounding box center [1090, 103] width 11 height 11
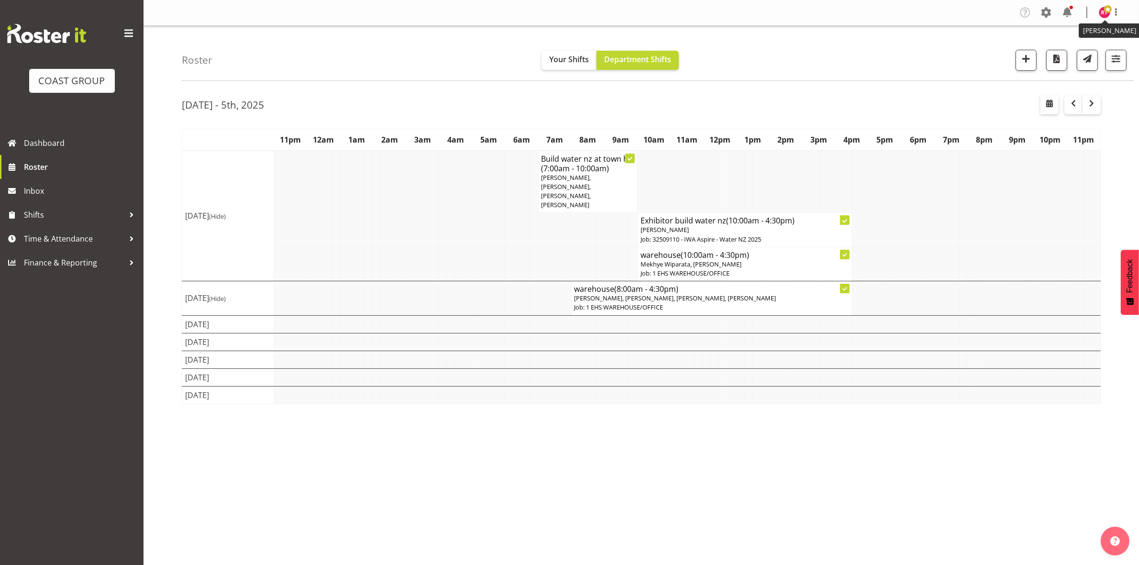
click at [1100, 13] on img at bounding box center [1103, 12] width 11 height 11
click at [1074, 48] on link "Log Out" at bounding box center [1076, 50] width 92 height 17
